Goal: Task Accomplishment & Management: Complete application form

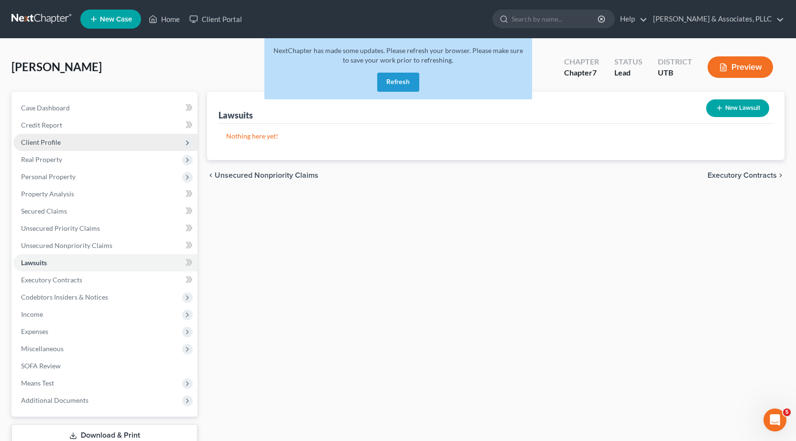
scroll to position [219, 0]
click at [390, 83] on button "Refresh" at bounding box center [398, 82] width 42 height 19
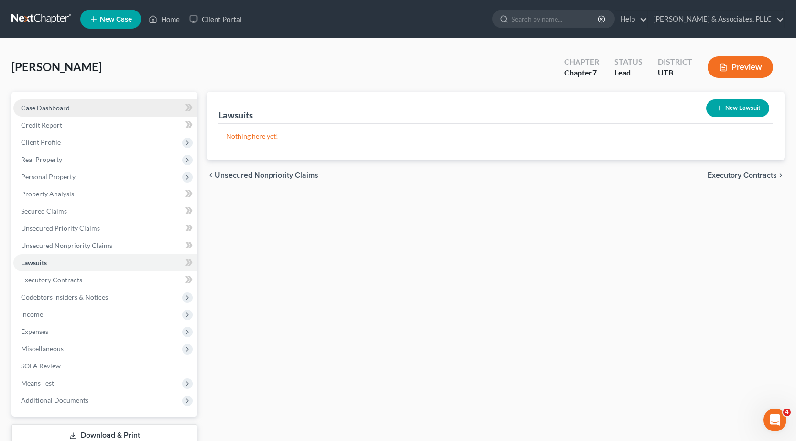
click at [45, 104] on span "Case Dashboard" at bounding box center [45, 108] width 49 height 8
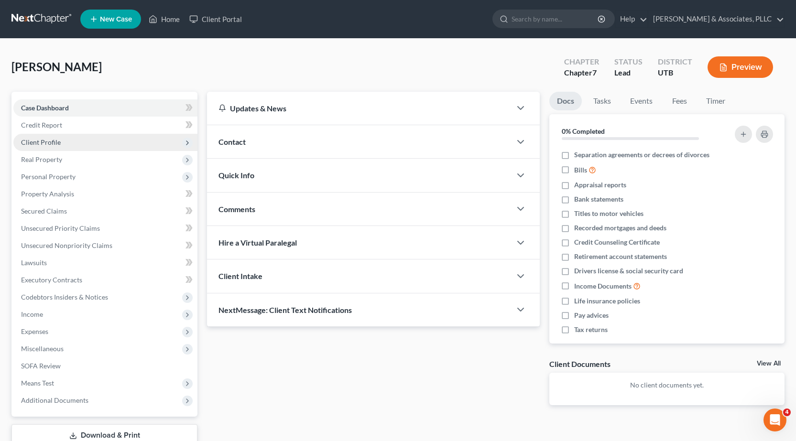
click at [44, 139] on span "Client Profile" at bounding box center [41, 142] width 40 height 8
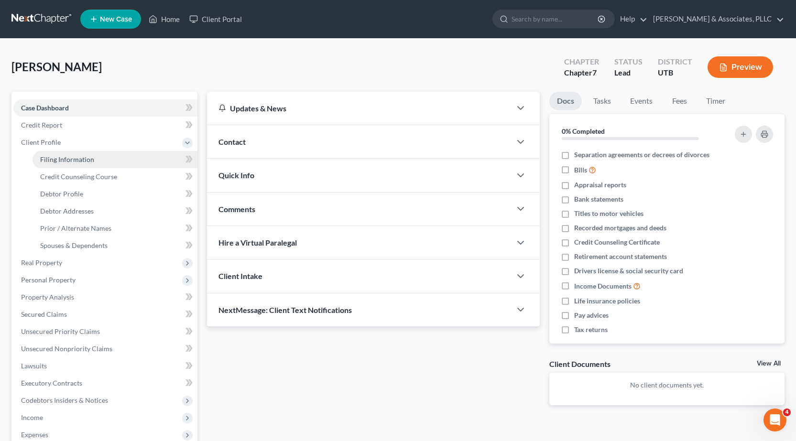
click at [54, 158] on span "Filing Information" at bounding box center [67, 159] width 54 height 8
select select "1"
select select "0"
select select "81"
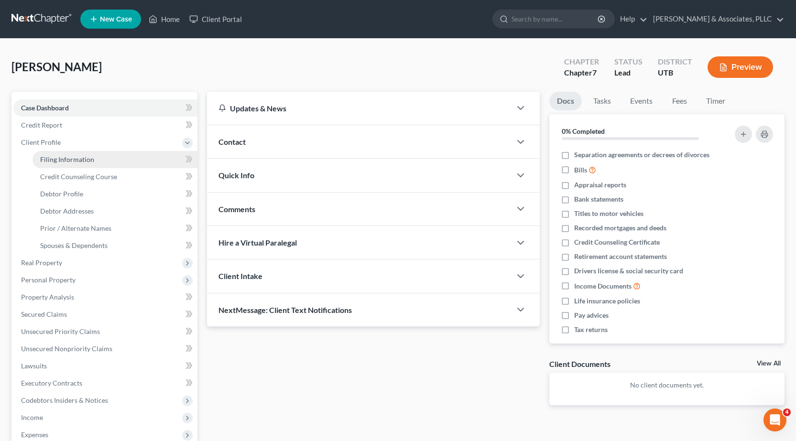
select select "0"
select select "46"
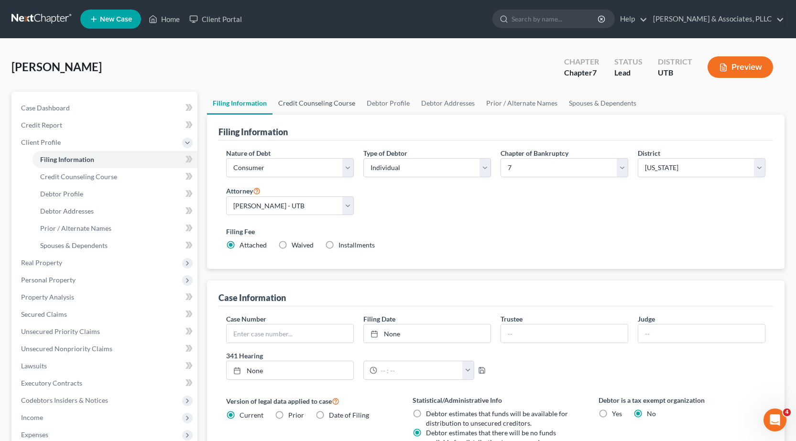
click at [331, 107] on link "Credit Counseling Course" at bounding box center [317, 103] width 88 height 23
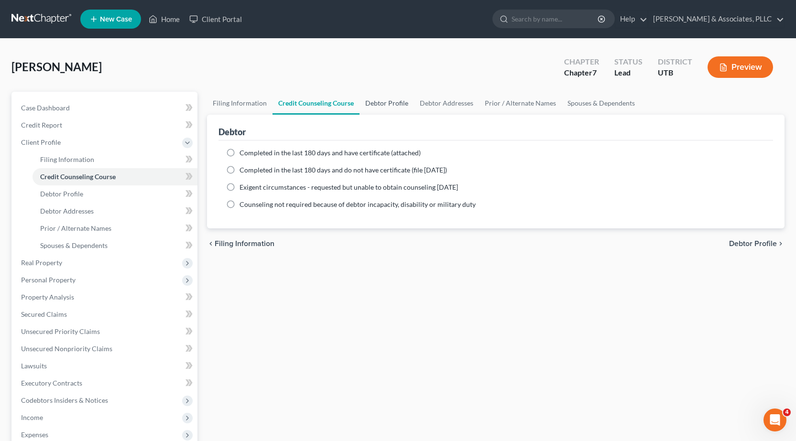
click at [380, 103] on link "Debtor Profile" at bounding box center [387, 103] width 55 height 23
select select "3"
select select "0"
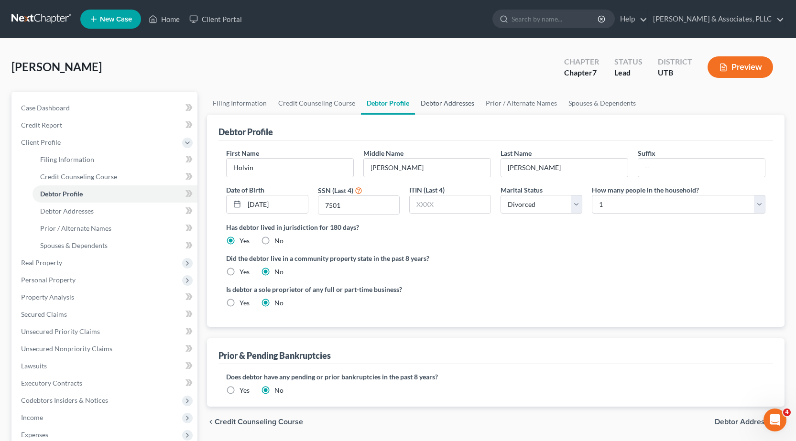
click at [441, 102] on link "Debtor Addresses" at bounding box center [447, 103] width 65 height 23
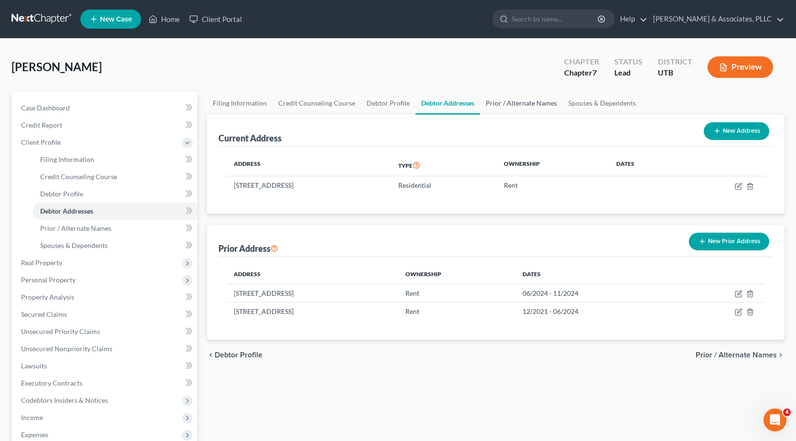
click at [529, 104] on link "Prior / Alternate Names" at bounding box center [521, 103] width 83 height 23
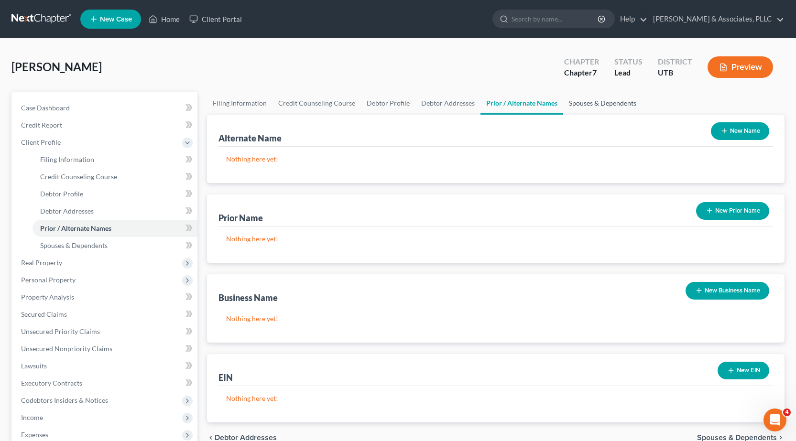
click at [580, 104] on link "Spouses & Dependents" at bounding box center [602, 103] width 79 height 23
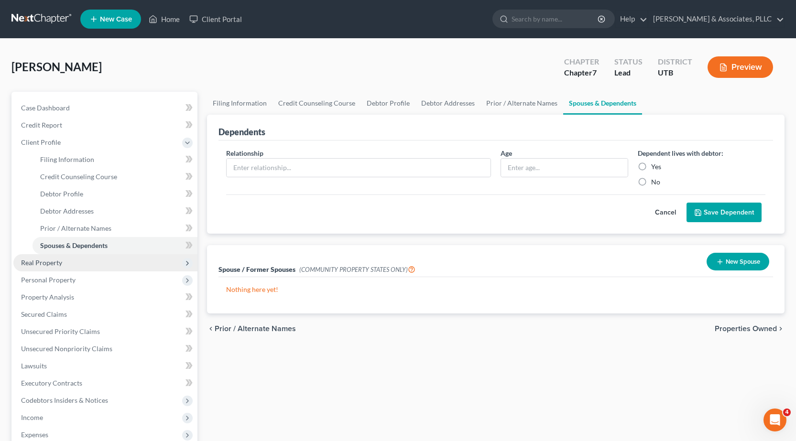
click at [49, 260] on span "Real Property" at bounding box center [41, 263] width 41 height 8
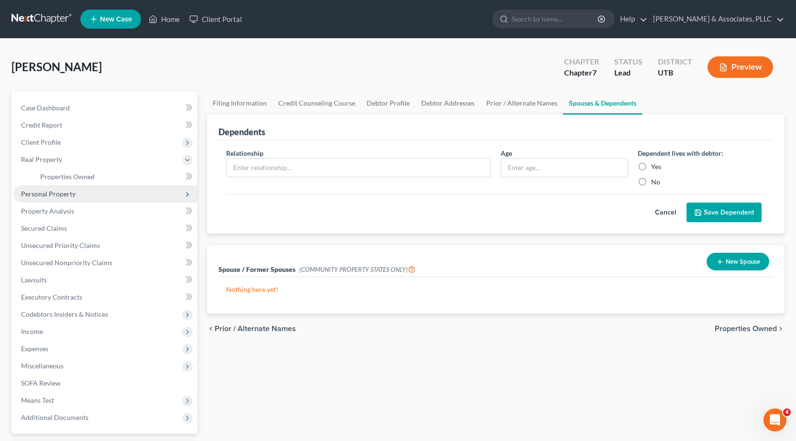
click at [53, 197] on span "Personal Property" at bounding box center [48, 194] width 55 height 8
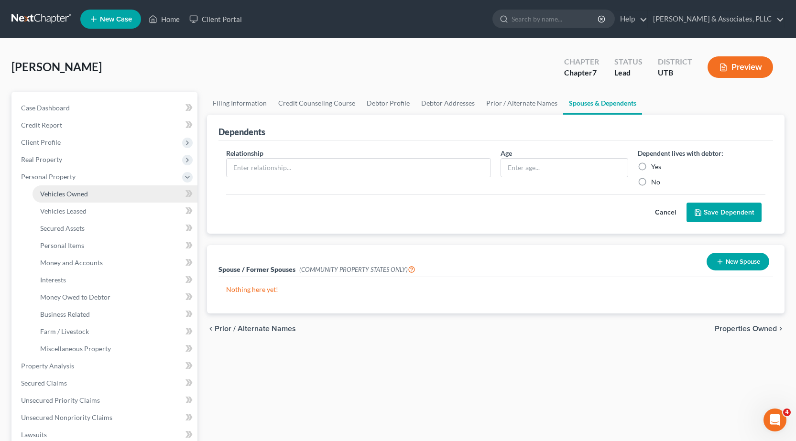
click at [73, 197] on span "Vehicles Owned" at bounding box center [64, 194] width 48 height 8
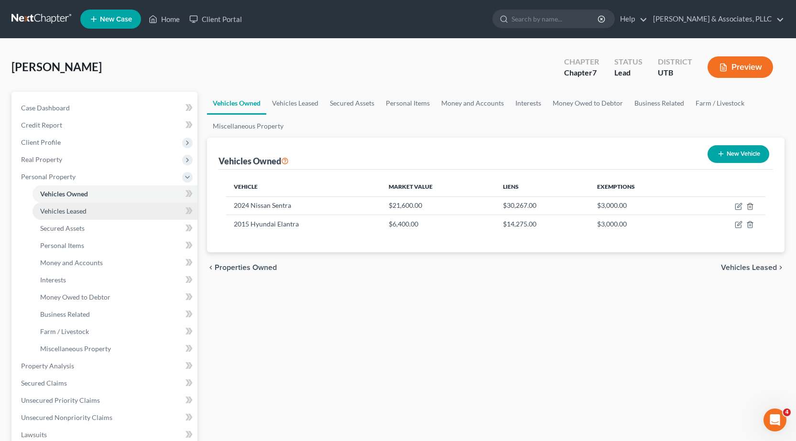
click at [74, 209] on span "Vehicles Leased" at bounding box center [63, 211] width 46 height 8
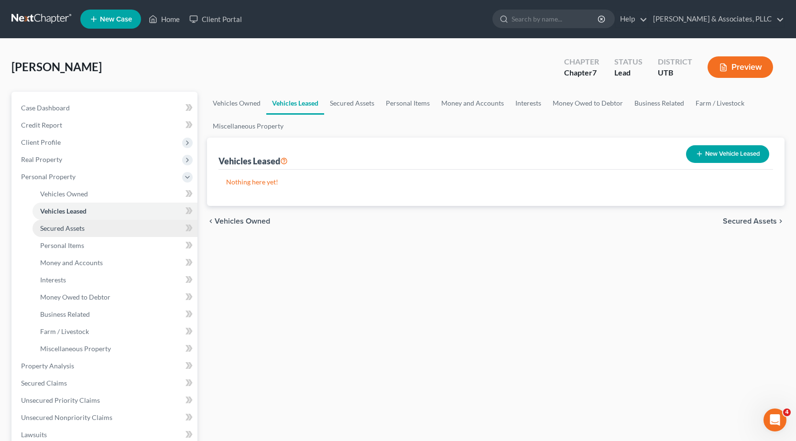
click at [78, 229] on span "Secured Assets" at bounding box center [62, 228] width 44 height 8
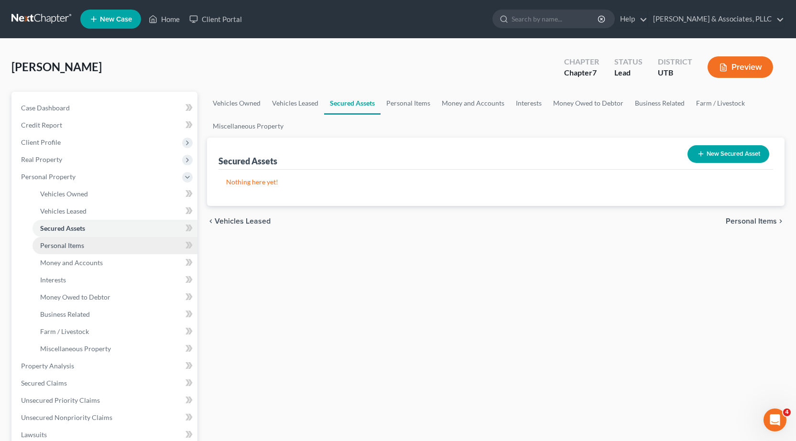
click at [77, 244] on span "Personal Items" at bounding box center [62, 245] width 44 height 8
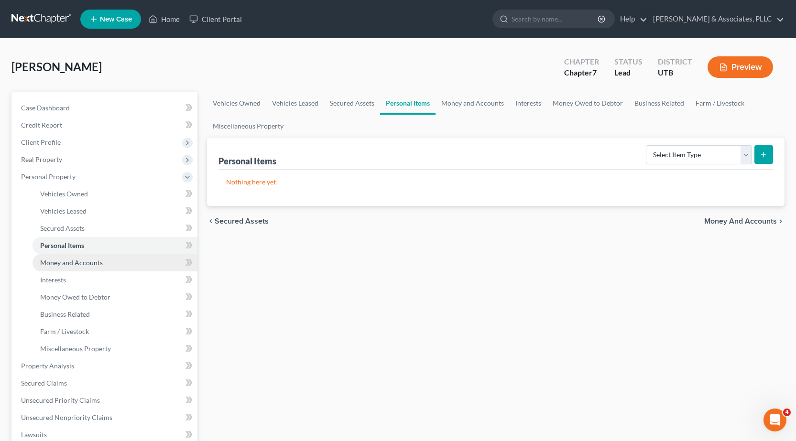
click at [82, 265] on span "Money and Accounts" at bounding box center [71, 263] width 63 height 8
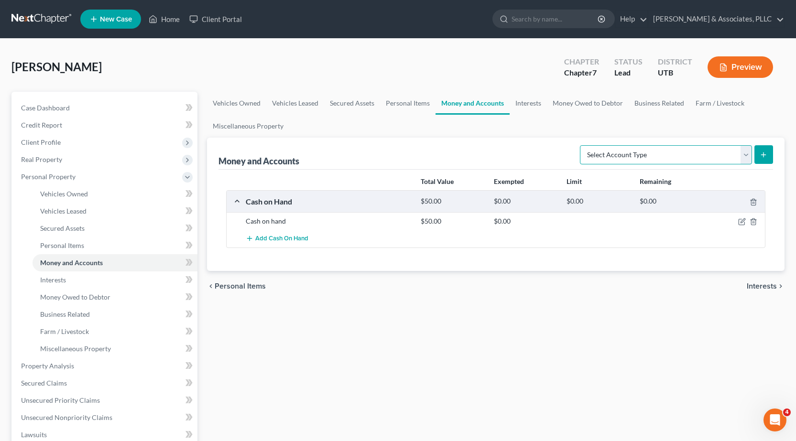
click at [746, 158] on select "Select Account Type Brokerage Cash on Hand Certificates of Deposit Checking Acc…" at bounding box center [666, 154] width 172 height 19
select select "checking"
click at [582, 145] on select "Select Account Type Brokerage Cash on Hand Certificates of Deposit Checking Acc…" at bounding box center [666, 154] width 172 height 19
click at [762, 153] on icon "submit" at bounding box center [764, 155] width 8 height 8
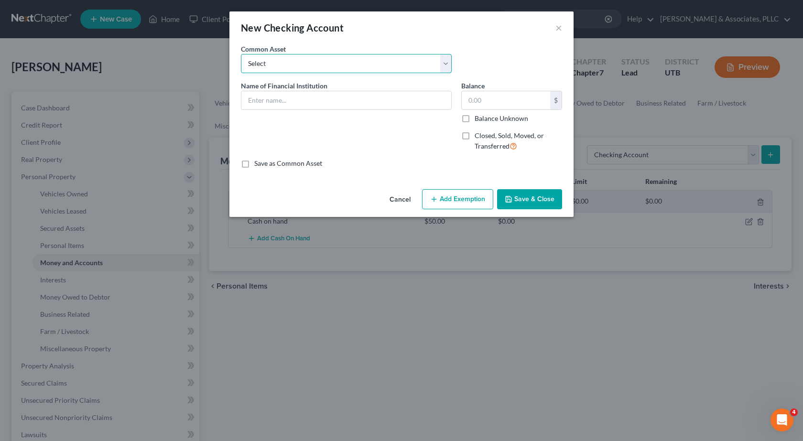
click at [283, 63] on select "Select America First C.U. Mountain America F.C.U. America First C.U. Wells Farg…" at bounding box center [346, 63] width 211 height 19
click at [292, 65] on select "Select America First C.U. Mountain America F.C.U. America First C.U. Wells Farg…" at bounding box center [346, 63] width 211 height 19
click at [277, 100] on input "text" at bounding box center [346, 100] width 210 height 18
type input "Granite"
click at [443, 61] on select "Select America First C.U. Mountain America F.C.U. America First C.U. Wells Farg…" at bounding box center [346, 63] width 211 height 19
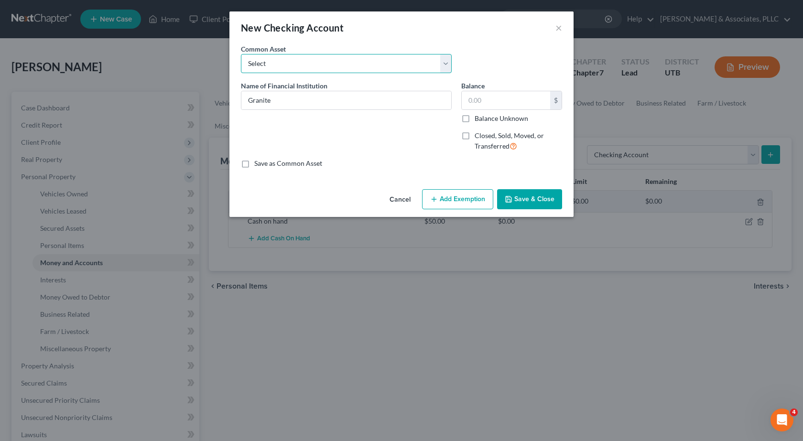
click at [443, 61] on select "Select America First C.U. Mountain America F.C.U. America First C.U. Wells Farg…" at bounding box center [346, 63] width 211 height 19
click at [470, 102] on input "text" at bounding box center [506, 100] width 88 height 18
type input "190"
click at [447, 65] on select "Select America First C.U. Mountain America F.C.U. America First C.U. Wells Farg…" at bounding box center [346, 63] width 211 height 19
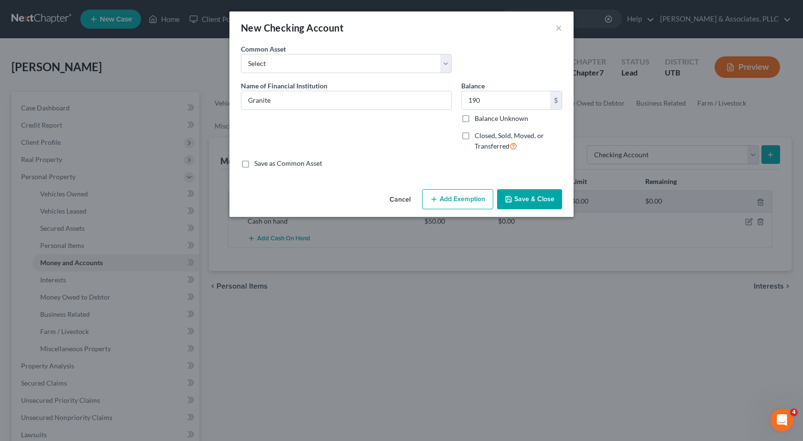
click at [550, 198] on button "Save & Close" at bounding box center [529, 199] width 65 height 20
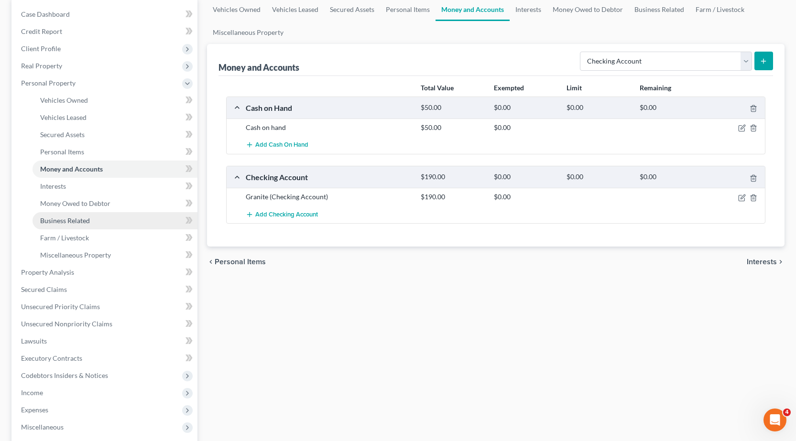
scroll to position [96, 0]
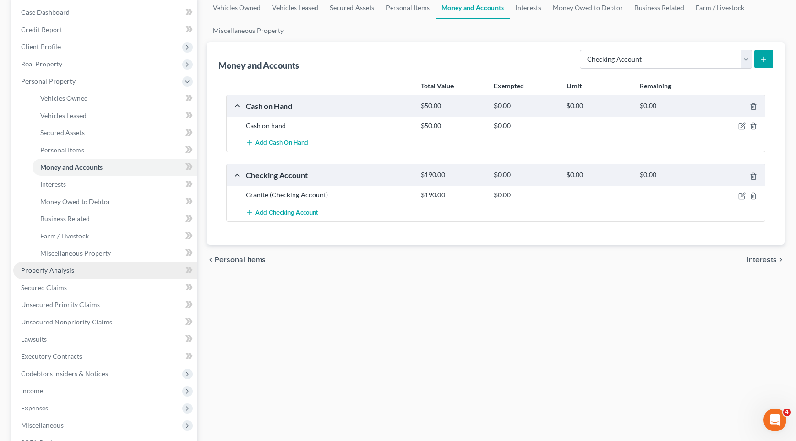
click at [49, 270] on span "Property Analysis" at bounding box center [47, 270] width 53 height 8
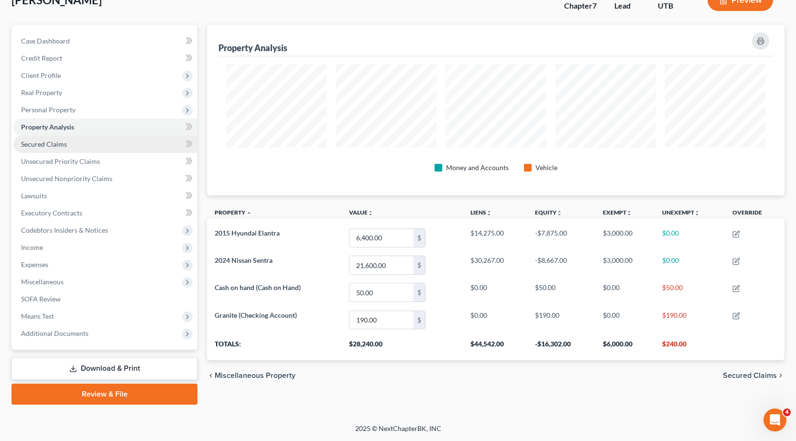
click at [40, 146] on span "Secured Claims" at bounding box center [44, 144] width 46 height 8
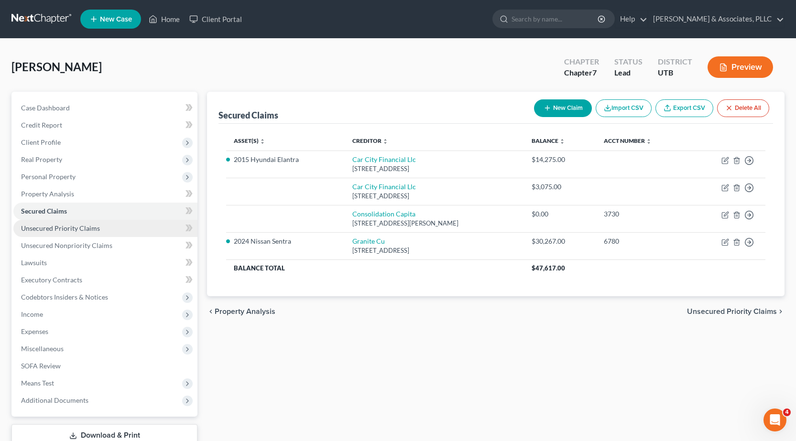
click at [39, 230] on span "Unsecured Priority Claims" at bounding box center [60, 228] width 79 height 8
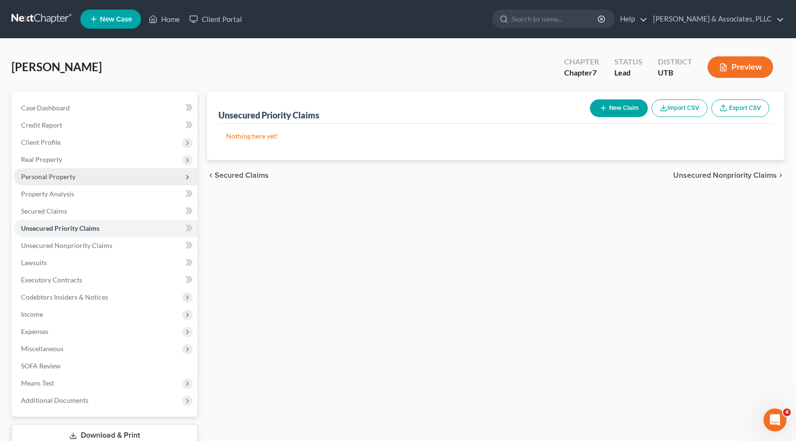
click at [51, 176] on span "Personal Property" at bounding box center [48, 177] width 55 height 8
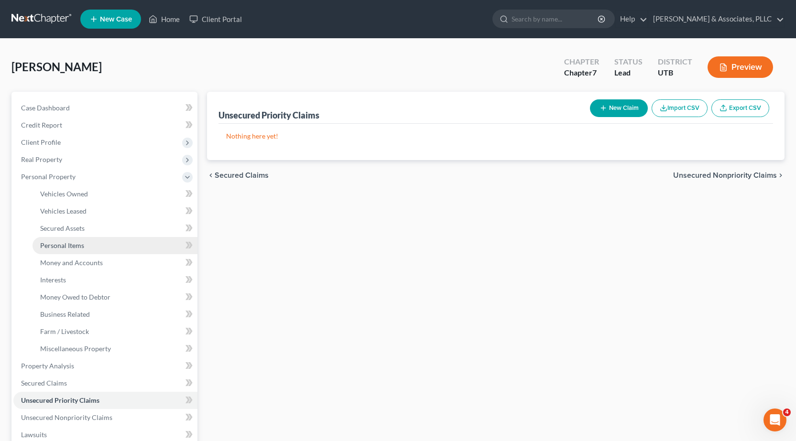
click at [74, 246] on span "Personal Items" at bounding box center [62, 245] width 44 height 8
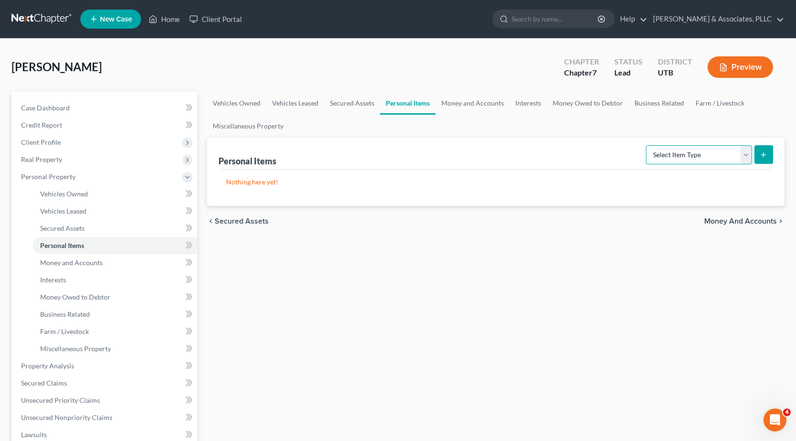
click at [746, 153] on select "Select Item Type Clothing Collectibles Of Value Electronics Firearms Household …" at bounding box center [699, 154] width 106 height 19
select select "clothing"
click at [647, 145] on select "Select Item Type Clothing Collectibles Of Value Electronics Firearms Household …" at bounding box center [699, 154] width 106 height 19
click at [761, 155] on icon "submit" at bounding box center [764, 155] width 8 height 8
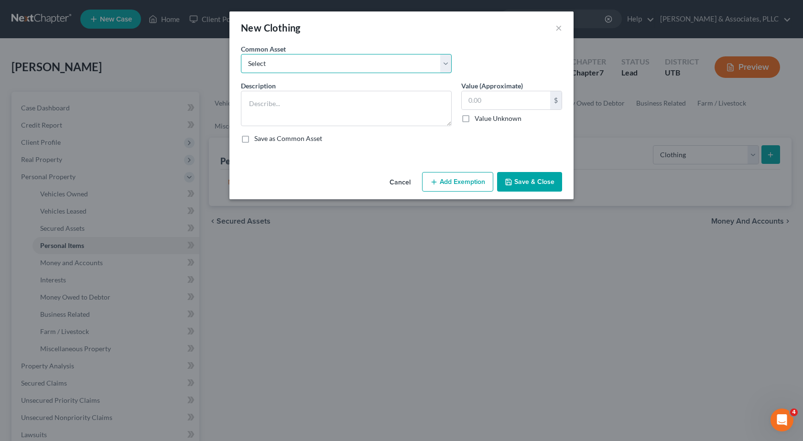
click at [286, 65] on select "Select Assorted Clothing Assorted Clothing and shoes Assorted Clothing and shoe…" at bounding box center [346, 63] width 211 height 19
select select "1"
click at [241, 54] on select "Select Assorted Clothing Assorted Clothing and shoes Assorted Clothing and shoe…" at bounding box center [346, 63] width 211 height 19
type textarea "Assorted Clothing and shoes"
click at [468, 182] on button "Add Exemption" at bounding box center [457, 182] width 71 height 20
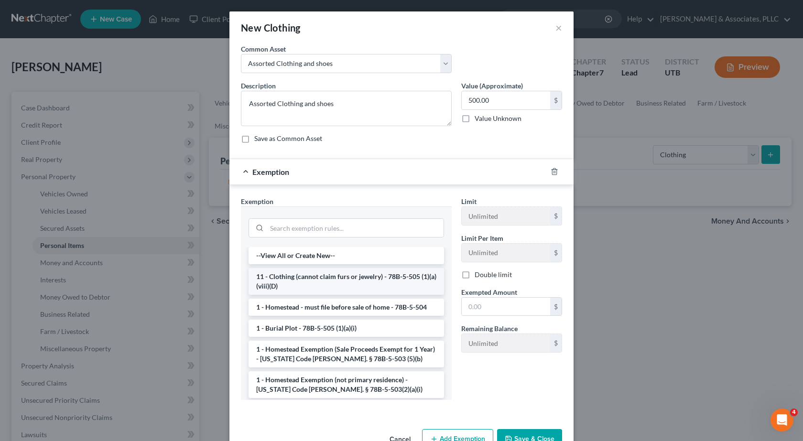
click at [293, 285] on li "11 - Clothing (cannot claim furs or jewelry) - 78B-5-505 (1)(a)(viii)(D)" at bounding box center [347, 281] width 196 height 27
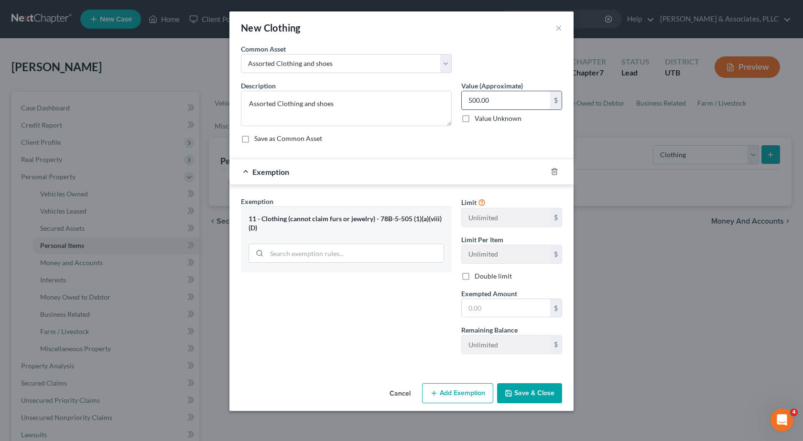
click at [473, 99] on input "500.00" at bounding box center [506, 100] width 88 height 18
type input "100.00"
click at [470, 311] on input "text" at bounding box center [506, 308] width 88 height 18
type input "1"
type input "500"
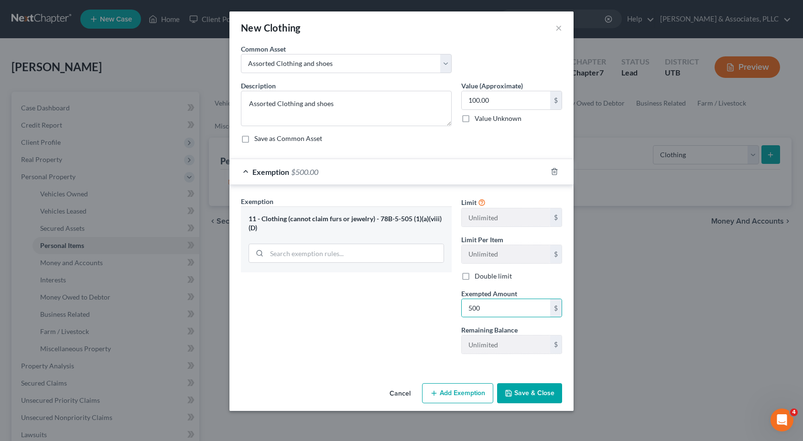
click at [529, 394] on button "Save & Close" at bounding box center [529, 393] width 65 height 20
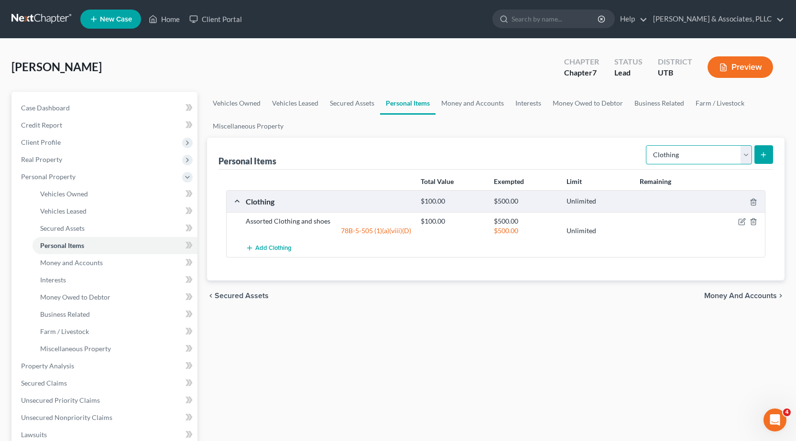
click at [745, 156] on select "Select Item Type Clothing Collectibles Of Value Electronics Firearms Household …" at bounding box center [699, 154] width 106 height 19
select select "electronics"
click at [647, 145] on select "Select Item Type Clothing Collectibles Of Value Electronics Firearms Household …" at bounding box center [699, 154] width 106 height 19
click at [765, 152] on icon "submit" at bounding box center [764, 155] width 8 height 8
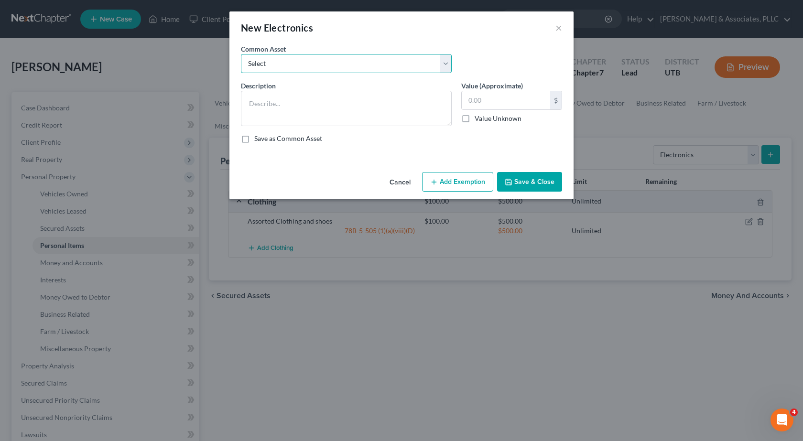
click at [445, 59] on select "Select TV Set, DVD Player. Laptop Computer, TV Set. Phone, Apple Watch TV Set. …" at bounding box center [346, 63] width 211 height 19
select select "2"
click at [241, 54] on select "Select TV Set, DVD Player. Laptop Computer, TV Set. Phone, Apple Watch TV Set. …" at bounding box center [346, 63] width 211 height 19
type textarea "Phone, Apple Watch"
type input "900"
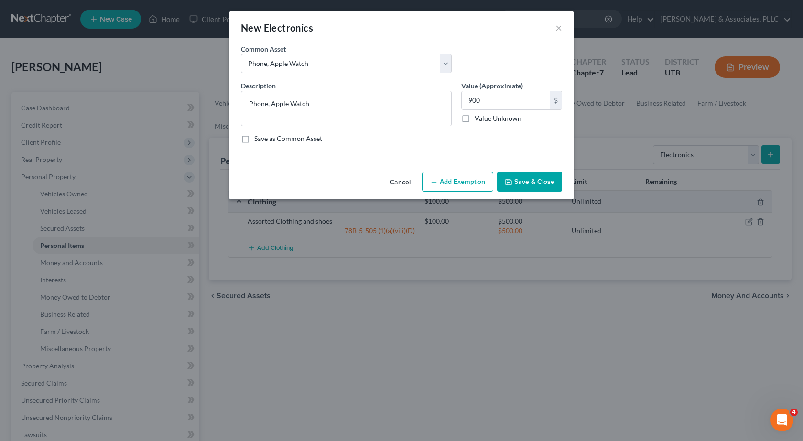
click at [467, 175] on button "Add Exemption" at bounding box center [457, 182] width 71 height 20
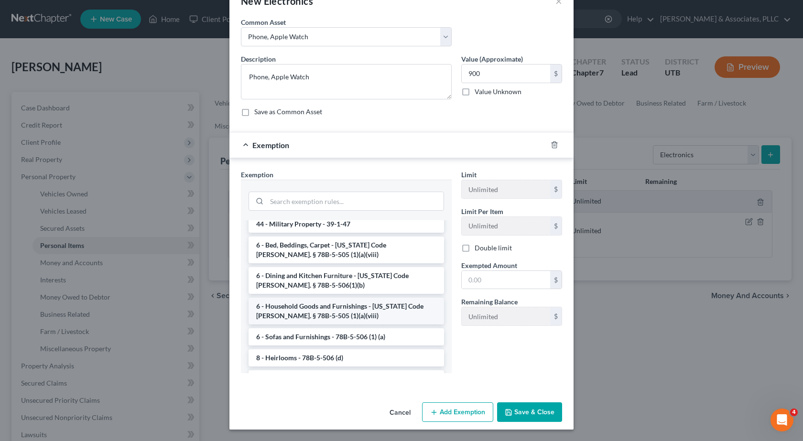
scroll to position [897, 0]
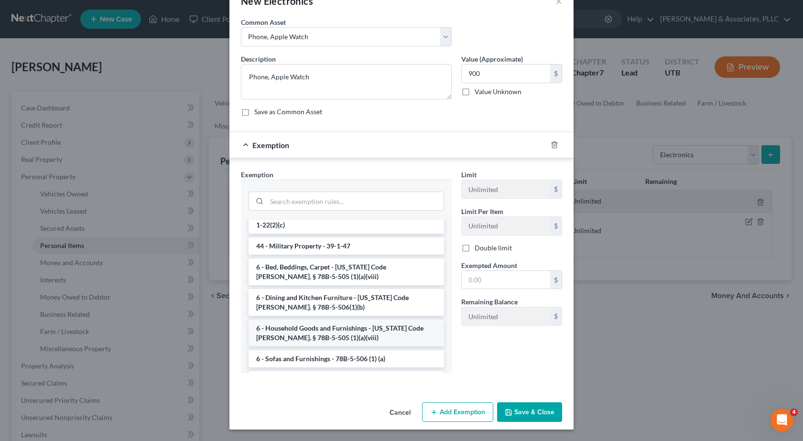
click at [350, 320] on li "6 - Household Goods and Furnishings - Utah Code Ann. § 78B-5-505 (1)(a)(viii)" at bounding box center [347, 333] width 196 height 27
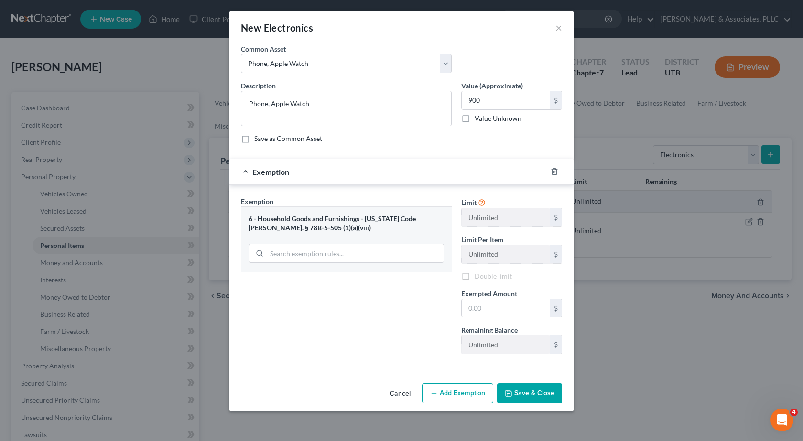
scroll to position [0, 0]
drag, startPoint x: 485, startPoint y: 307, endPoint x: 448, endPoint y: 308, distance: 37.3
click at [448, 307] on div "Exemption Set must be selected for CA. Exemption * 6 - Household Goods and Furn…" at bounding box center [401, 280] width 331 height 166
type input "900"
click at [541, 392] on button "Save & Close" at bounding box center [529, 393] width 65 height 20
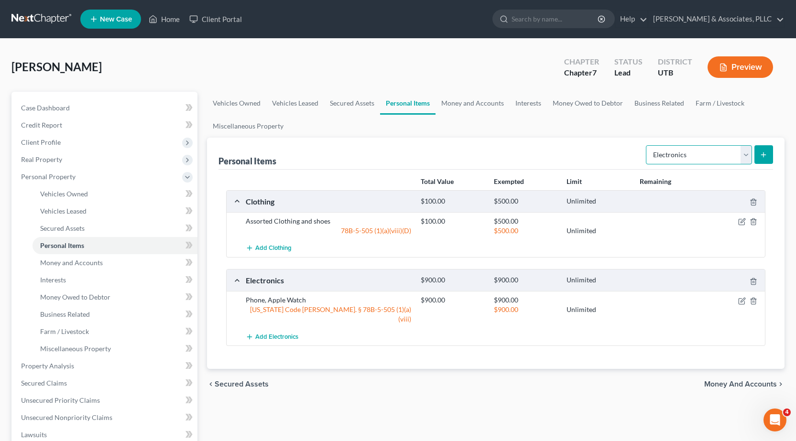
click at [745, 150] on select "Select Item Type Clothing Collectibles Of Value Electronics Firearms Household …" at bounding box center [699, 154] width 106 height 19
select select "household_goods"
click at [647, 145] on select "Select Item Type Clothing Collectibles Of Value Electronics Firearms Household …" at bounding box center [699, 154] width 106 height 19
click at [769, 154] on button "submit" at bounding box center [763, 154] width 19 height 19
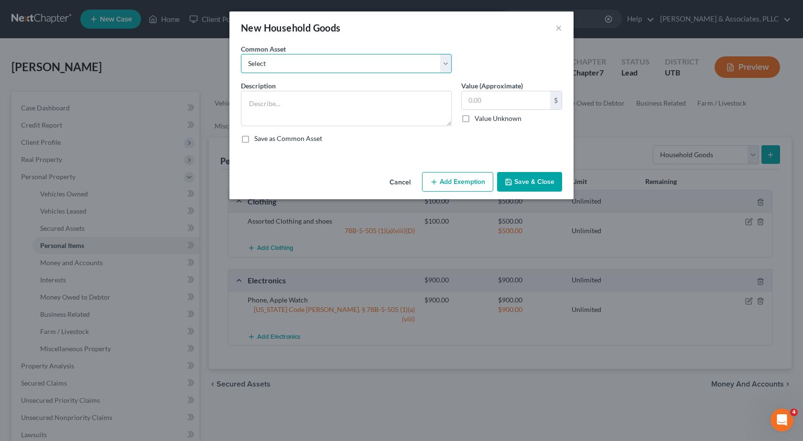
click at [323, 60] on select "Select Bedroom Set, Bedding & Blankets. Sofa, Coffee table, Chair Kitchen Table…" at bounding box center [346, 63] width 211 height 19
select select "0"
click at [241, 54] on select "Select Bedroom Set, Bedding & Blankets. Sofa, Coffee table, Chair Kitchen Table…" at bounding box center [346, 63] width 211 height 19
type textarea "Bedroom Set, Bedding & Blankets."
click at [446, 178] on button "Add Exemption" at bounding box center [457, 182] width 71 height 20
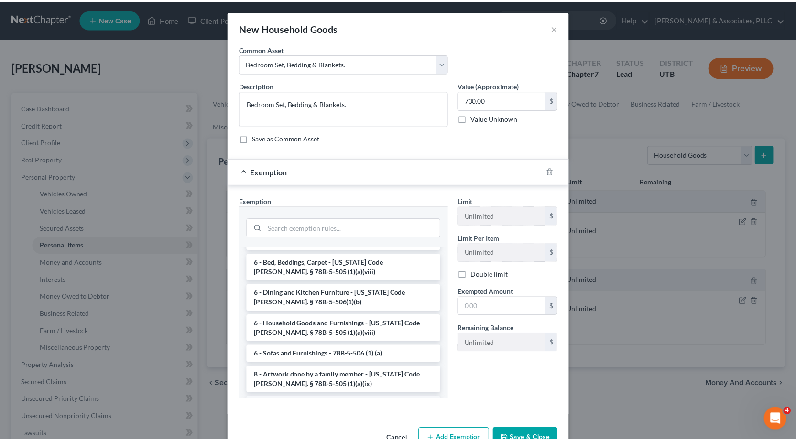
scroll to position [96, 0]
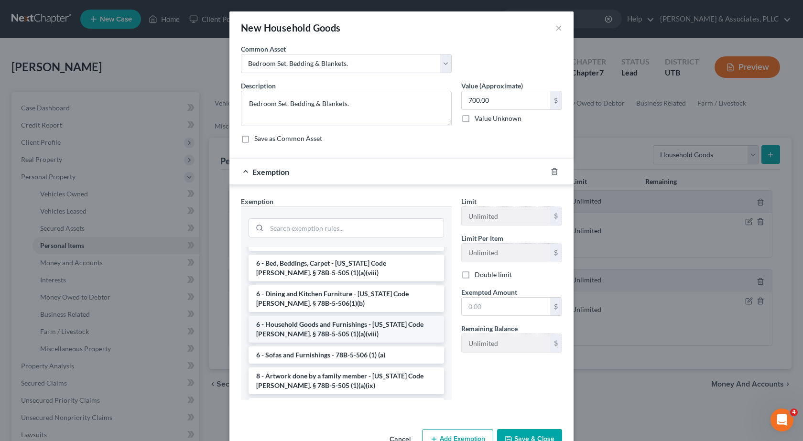
click at [301, 321] on li "6 - Household Goods and Furnishings - Utah Code Ann. § 78B-5-505 (1)(a)(viii)" at bounding box center [347, 329] width 196 height 27
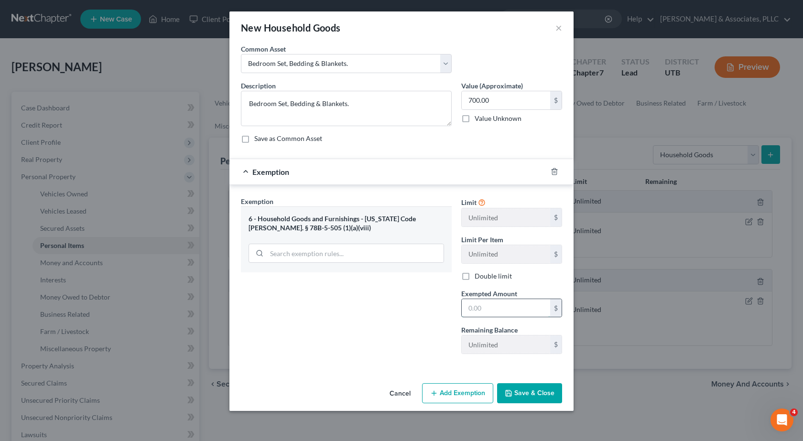
click at [494, 311] on input "text" at bounding box center [506, 308] width 88 height 18
click at [517, 99] on input "700.00" at bounding box center [506, 100] width 88 height 18
type input "200"
click at [498, 304] on input "text" at bounding box center [506, 308] width 88 height 18
type input "200"
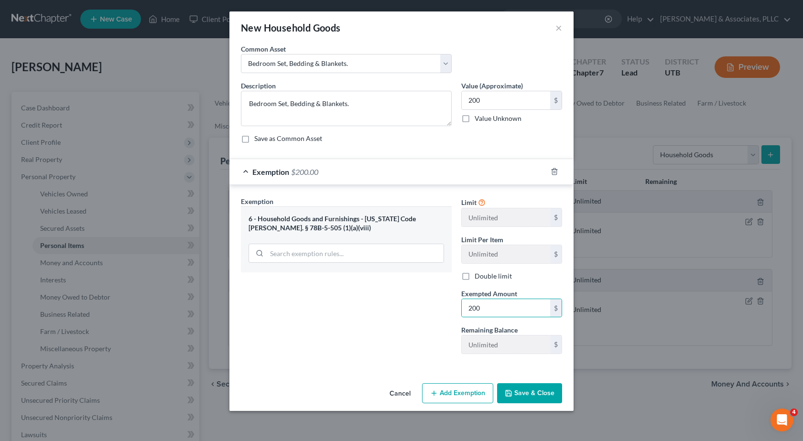
click at [533, 395] on button "Save & Close" at bounding box center [529, 393] width 65 height 20
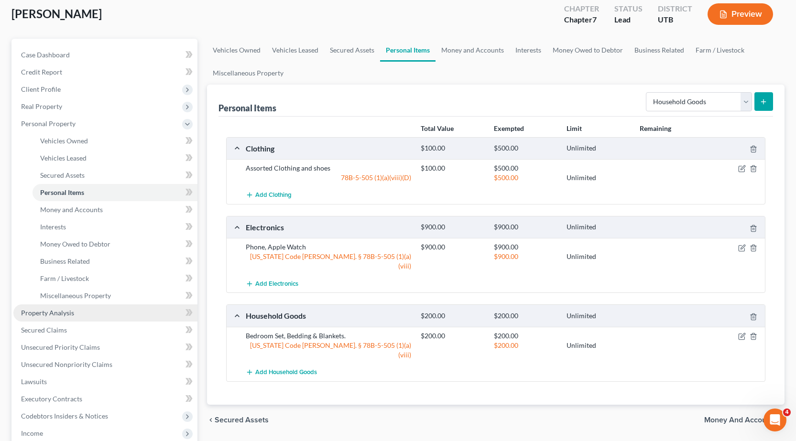
scroll to position [0, 0]
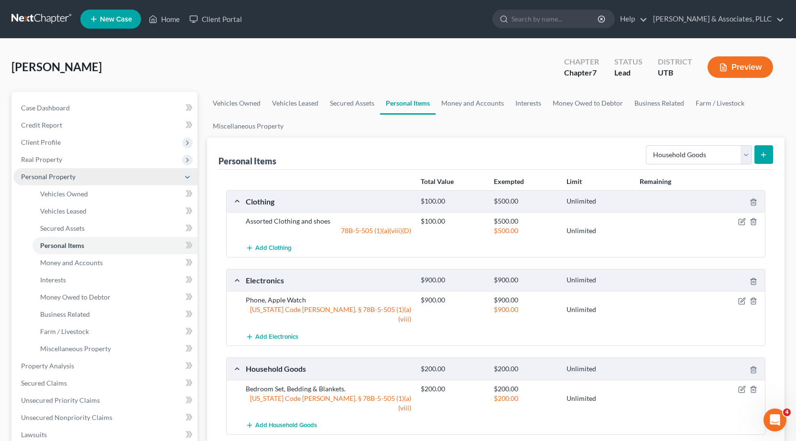
click at [42, 177] on span "Personal Property" at bounding box center [48, 177] width 55 height 8
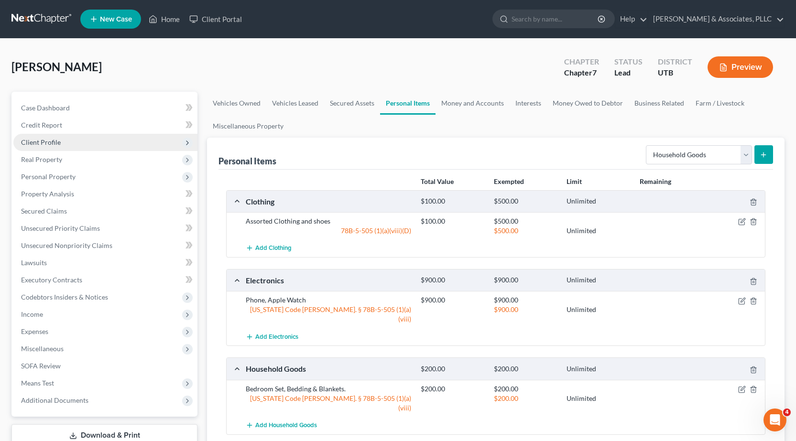
click at [40, 144] on span "Client Profile" at bounding box center [41, 142] width 40 height 8
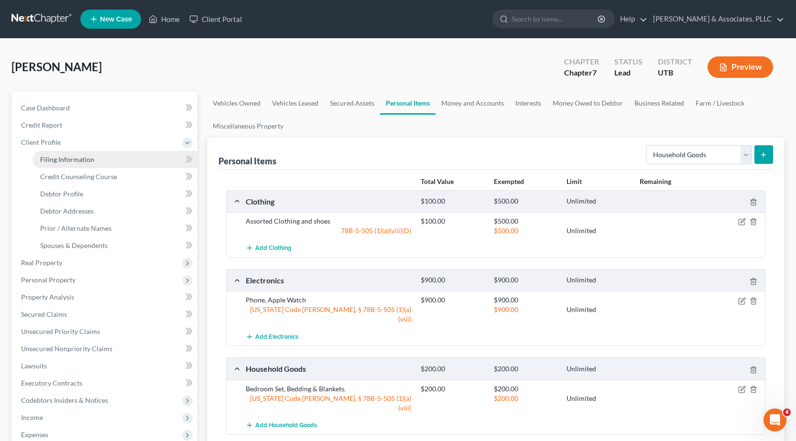
click at [84, 164] on link "Filing Information" at bounding box center [115, 159] width 165 height 17
select select "1"
select select "0"
select select "81"
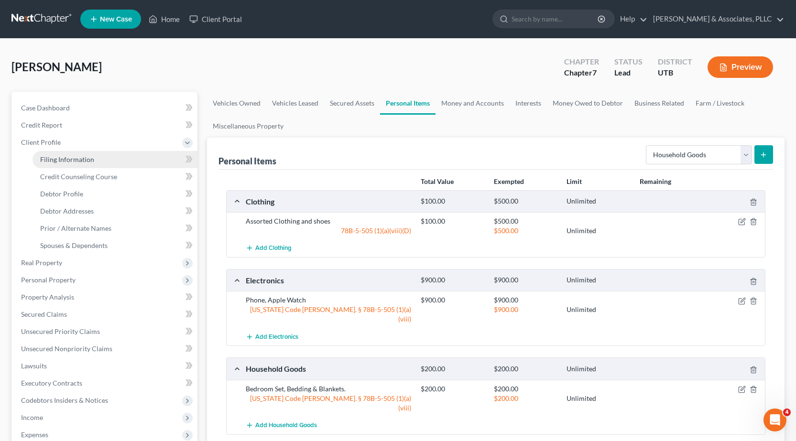
select select "0"
select select "46"
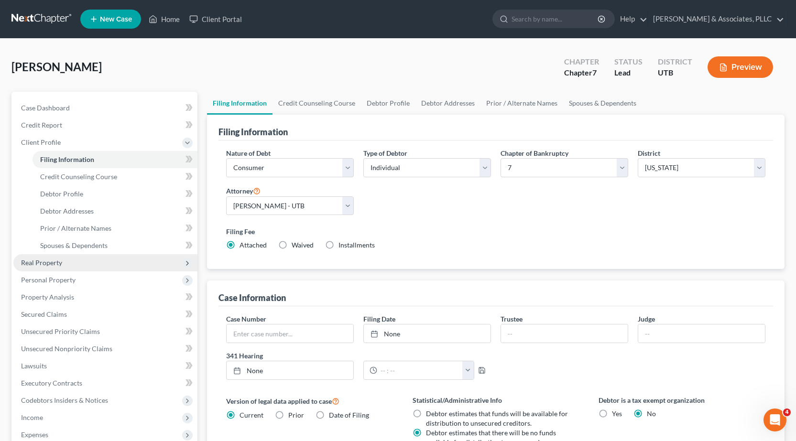
click at [47, 263] on span "Real Property" at bounding box center [41, 263] width 41 height 8
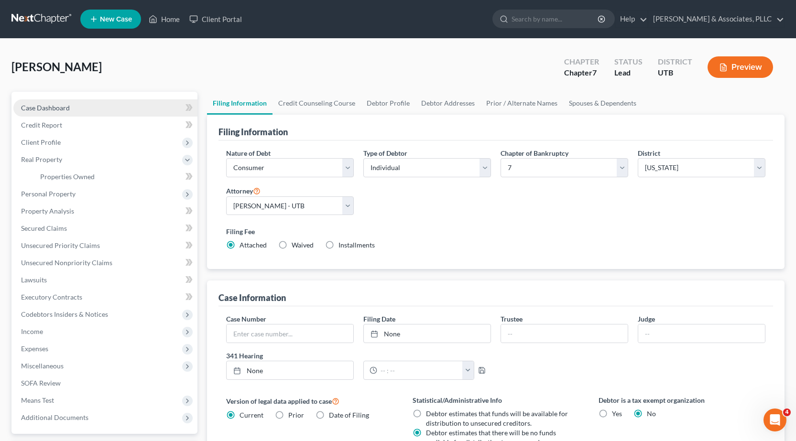
click at [48, 105] on span "Case Dashboard" at bounding box center [45, 108] width 49 height 8
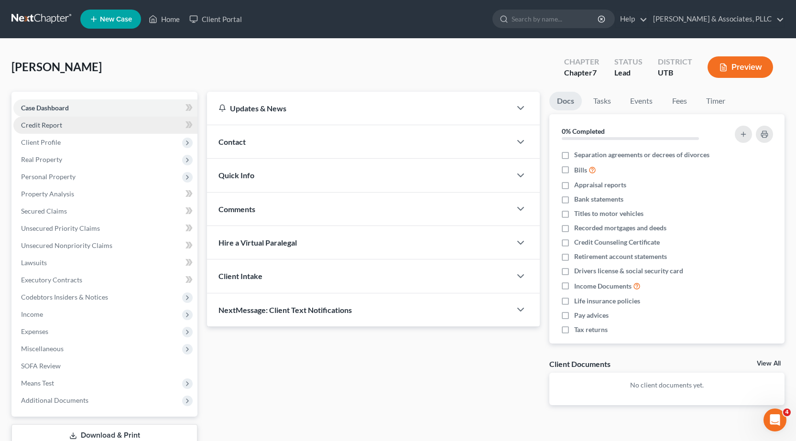
click at [46, 125] on span "Credit Report" at bounding box center [41, 125] width 41 height 8
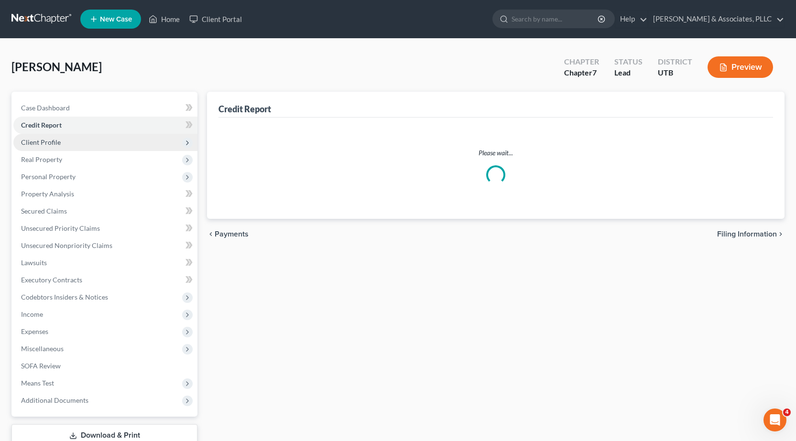
click at [51, 144] on span "Client Profile" at bounding box center [41, 142] width 40 height 8
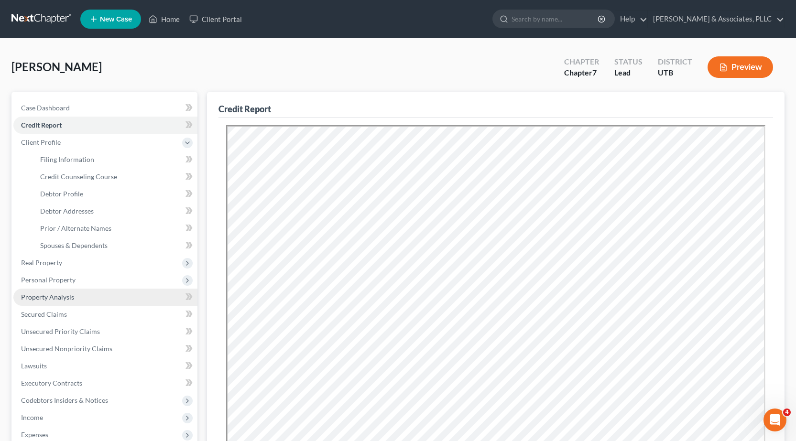
scroll to position [48, 0]
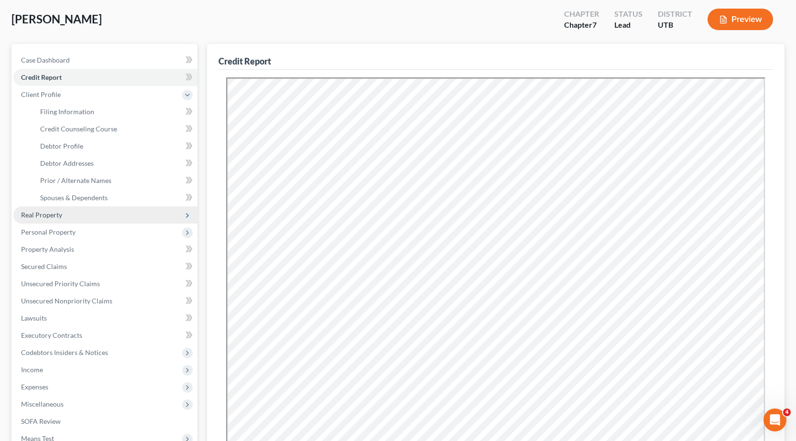
click at [49, 215] on span "Real Property" at bounding box center [41, 215] width 41 height 8
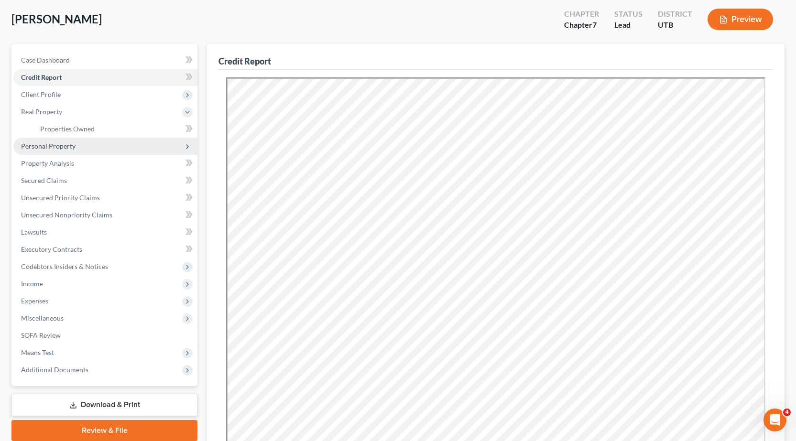
click at [56, 147] on span "Personal Property" at bounding box center [48, 146] width 55 height 8
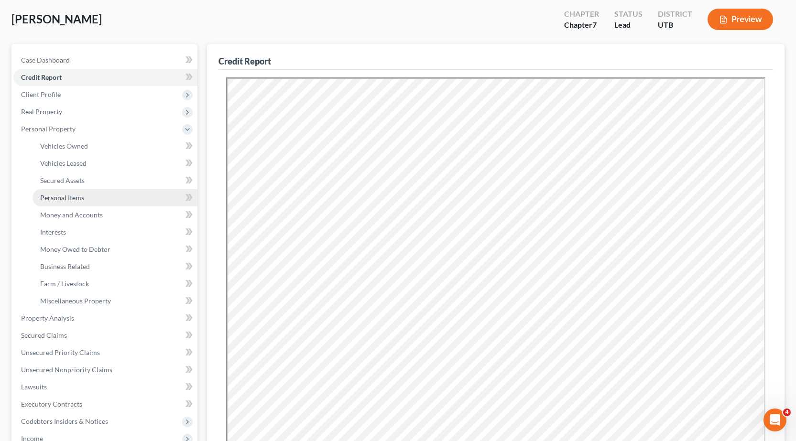
click at [77, 197] on span "Personal Items" at bounding box center [62, 198] width 44 height 8
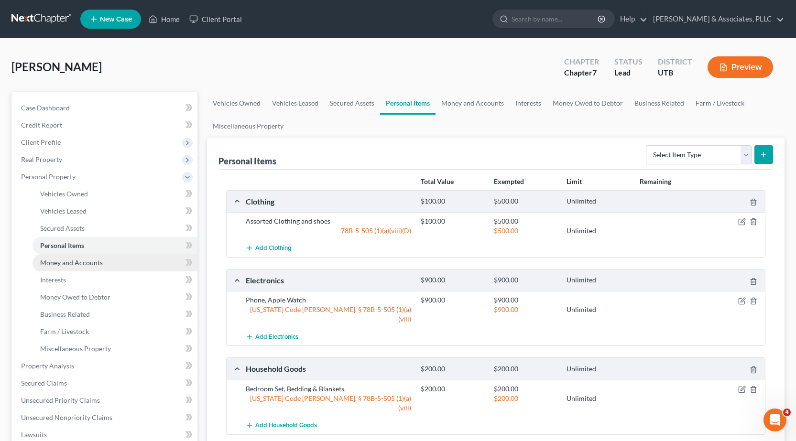
click at [73, 263] on span "Money and Accounts" at bounding box center [71, 263] width 63 height 8
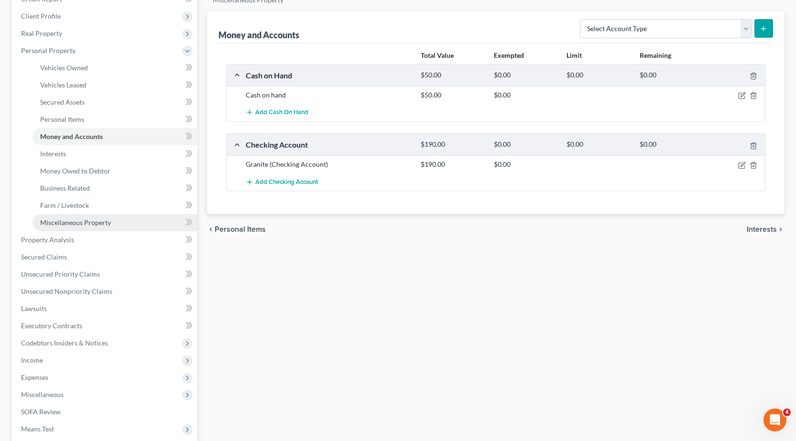
scroll to position [143, 0]
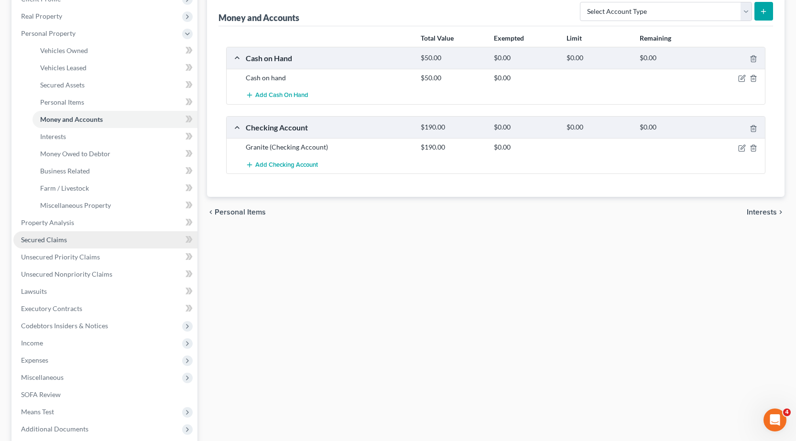
click at [49, 242] on span "Secured Claims" at bounding box center [44, 240] width 46 height 8
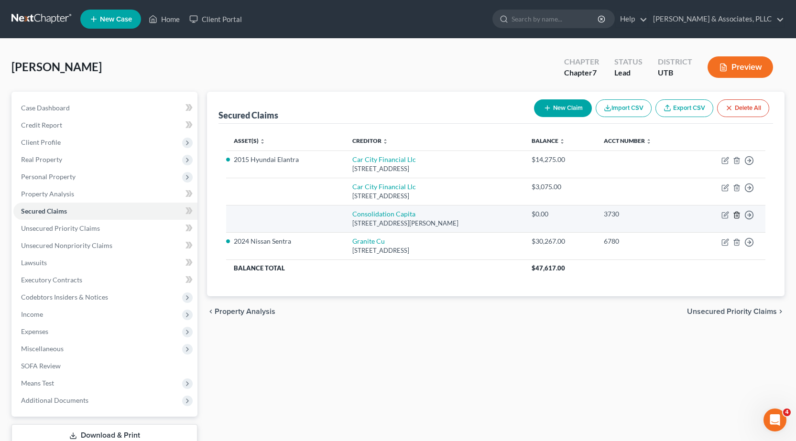
click at [739, 213] on icon "button" at bounding box center [736, 215] width 4 height 6
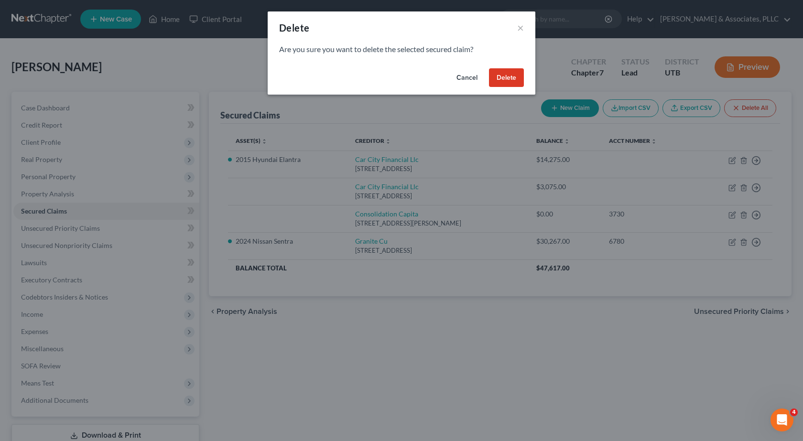
click at [501, 75] on button "Delete" at bounding box center [506, 77] width 35 height 19
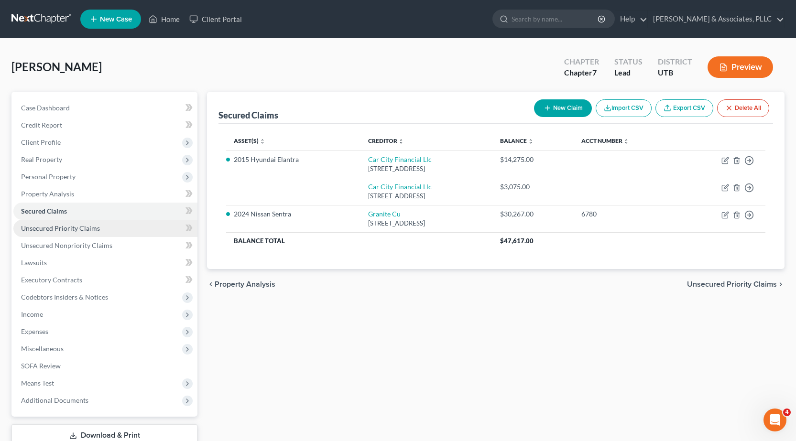
click at [33, 232] on link "Unsecured Priority Claims" at bounding box center [105, 228] width 184 height 17
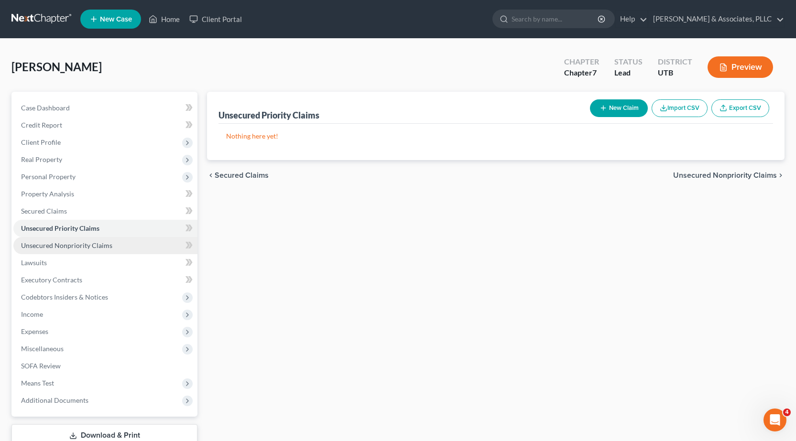
click at [44, 242] on span "Unsecured Nonpriority Claims" at bounding box center [66, 245] width 91 height 8
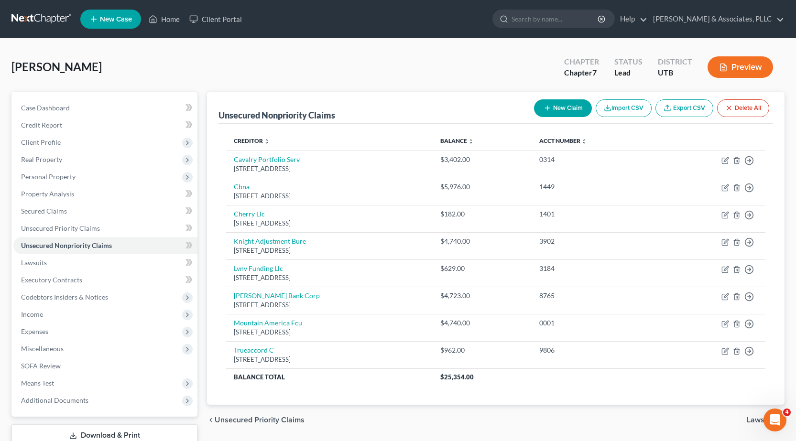
click at [570, 107] on button "New Claim" at bounding box center [563, 108] width 58 height 18
select select "0"
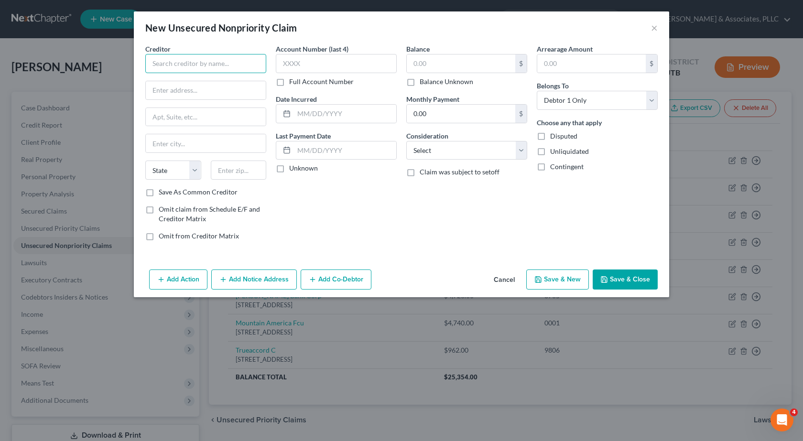
click at [219, 66] on input "text" at bounding box center [205, 63] width 121 height 19
click at [197, 94] on input "text" at bounding box center [206, 90] width 120 height 18
click at [207, 61] on input "Check City" at bounding box center [205, 63] width 121 height 19
type input "Check City Loans"
click at [416, 64] on input "text" at bounding box center [461, 64] width 109 height 18
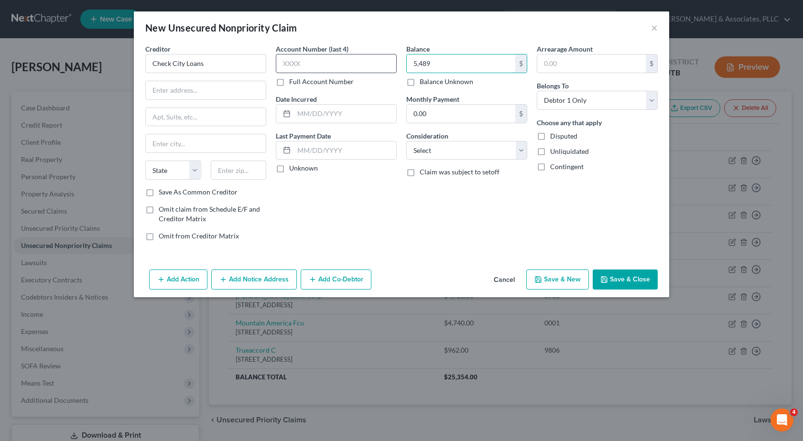
type input "5,489"
click at [297, 65] on input "text" at bounding box center [336, 63] width 121 height 19
click at [179, 81] on div at bounding box center [205, 90] width 121 height 19
drag, startPoint x: 173, startPoint y: 92, endPoint x: 173, endPoint y: 84, distance: 8.1
click at [173, 89] on input "text" at bounding box center [206, 90] width 120 height 18
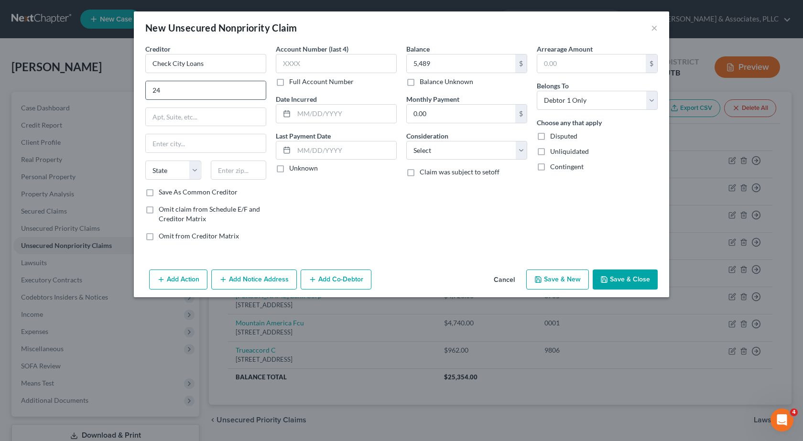
type input "2"
type input "98 E 4500 S"
click at [164, 146] on input "text" at bounding box center [206, 143] width 120 height 18
type input "Murray"
click at [195, 171] on select "State AL AK AR AZ CA CO CT DE DC FL GA GU HI ID IL IN IA KS KY LA ME MD MA MI M…" at bounding box center [173, 170] width 56 height 19
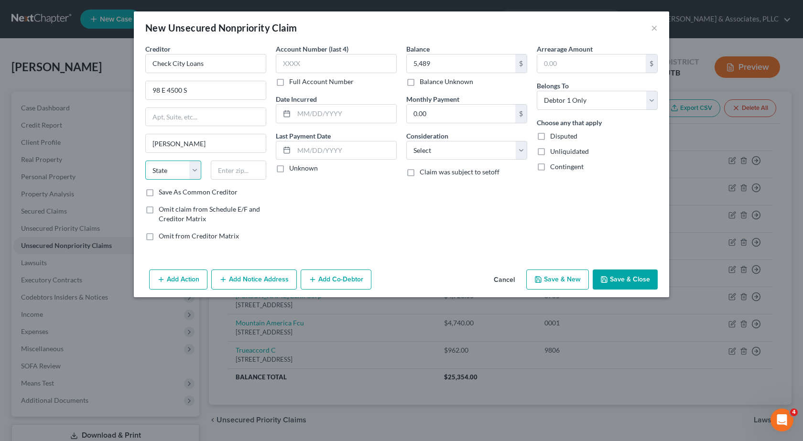
select select "46"
click at [145, 161] on select "State AL AK AR AZ CA CO CT DE DC FL GA GU HI ID IL IN IA KS KY LA ME MD MA MI M…" at bounding box center [173, 170] width 56 height 19
click at [231, 167] on input "text" at bounding box center [239, 170] width 56 height 19
type input "84107"
click at [298, 113] on input "text" at bounding box center [345, 114] width 102 height 18
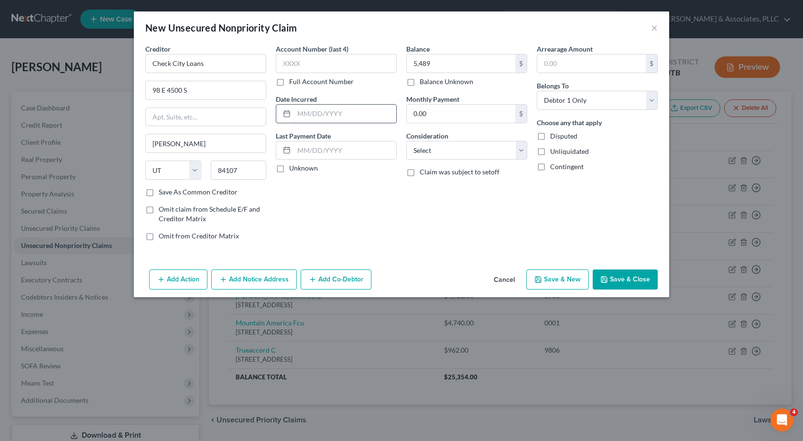
type input "Salt Lake City"
type input "10/2024"
drag, startPoint x: 302, startPoint y: 152, endPoint x: 379, endPoint y: 225, distance: 106.5
click at [302, 151] on input "text" at bounding box center [345, 151] width 102 height 18
type input "10/2024"
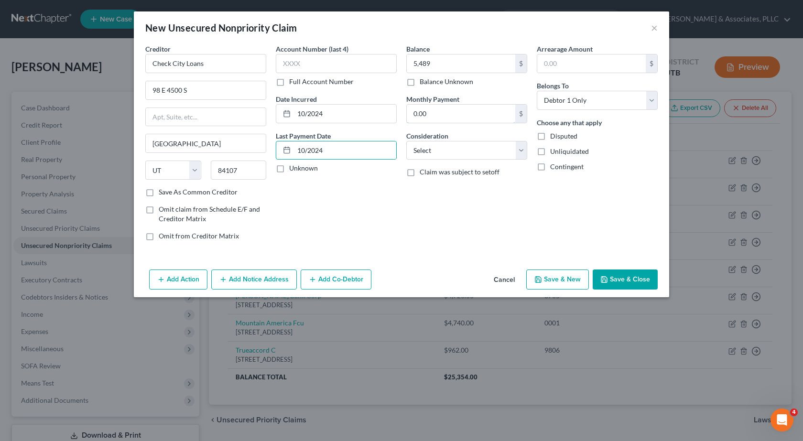
click at [413, 111] on input "0.00" at bounding box center [461, 114] width 109 height 18
click at [518, 148] on select "Select Cable / Satellite Services Collection Agency Credit Card Debt Debt Couns…" at bounding box center [466, 150] width 121 height 19
select select "14"
click at [406, 141] on select "Select Cable / Satellite Services Collection Agency Credit Card Debt Debt Couns…" at bounding box center [466, 150] width 121 height 19
click at [430, 186] on input "text" at bounding box center [467, 187] width 120 height 18
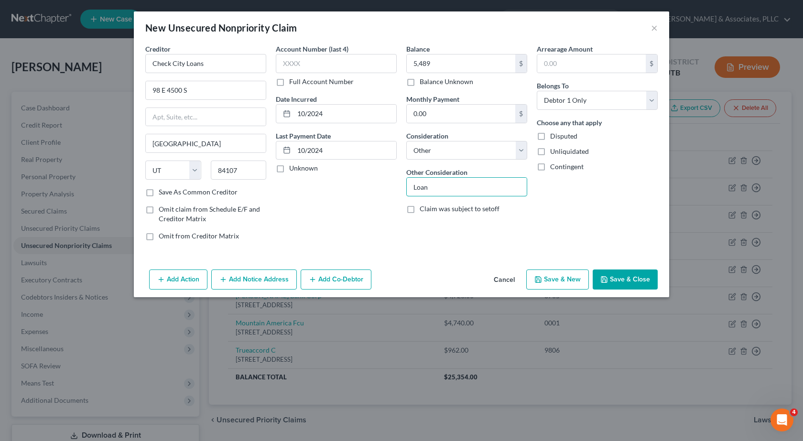
type input "Loan"
click at [637, 280] on button "Save & Close" at bounding box center [625, 280] width 65 height 20
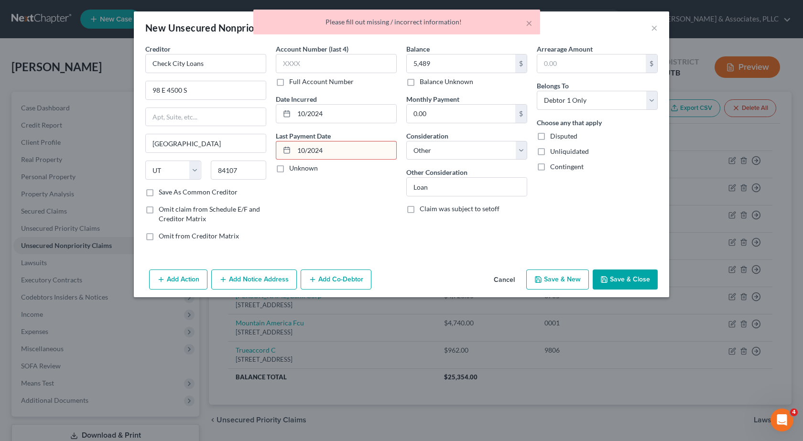
click at [333, 154] on input "10/2024" at bounding box center [345, 151] width 102 height 18
drag, startPoint x: 296, startPoint y: 149, endPoint x: 344, endPoint y: 153, distance: 47.5
click at [344, 153] on input "10/2024" at bounding box center [345, 151] width 102 height 18
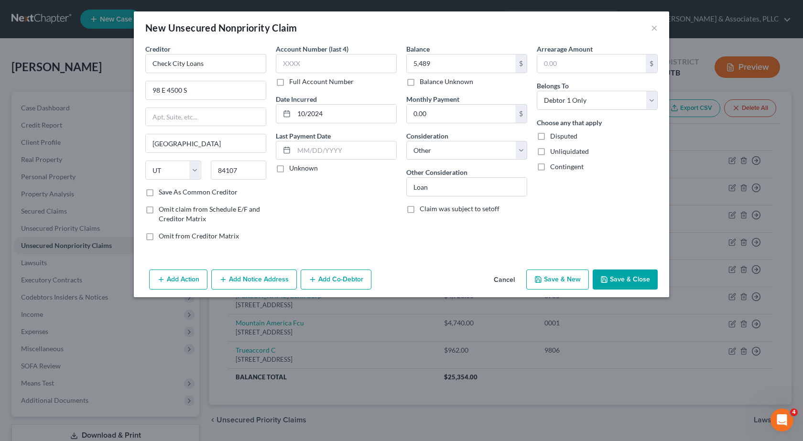
click at [633, 276] on button "Save & Close" at bounding box center [625, 280] width 65 height 20
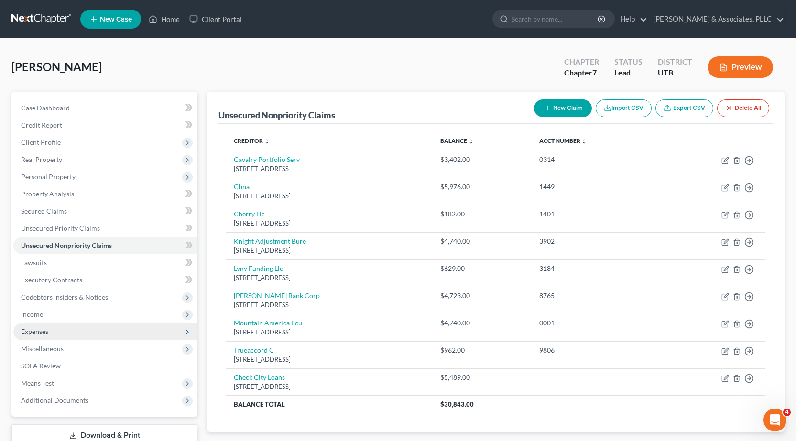
click at [38, 331] on span "Expenses" at bounding box center [34, 332] width 27 height 8
click at [39, 332] on span "Expenses" at bounding box center [34, 332] width 27 height 8
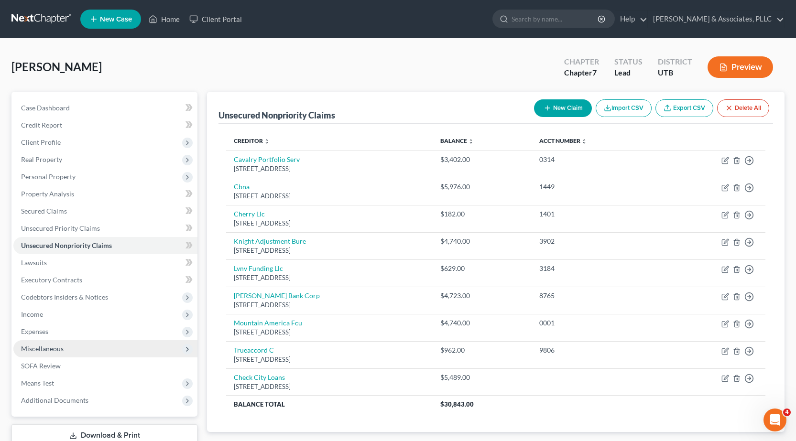
click at [55, 347] on span "Miscellaneous" at bounding box center [42, 349] width 43 height 8
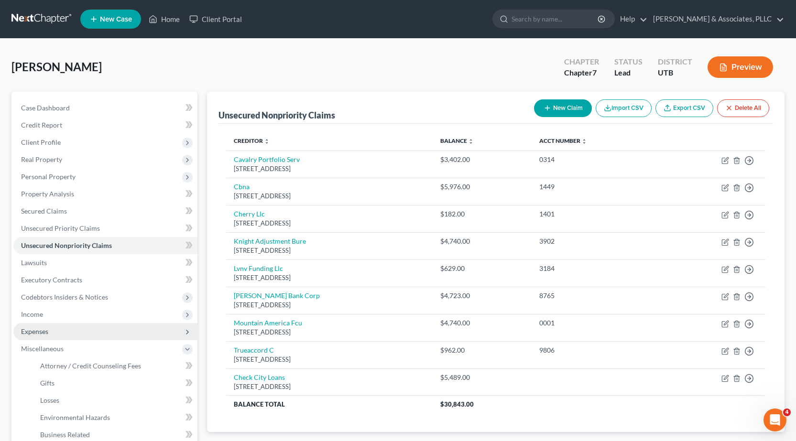
click at [47, 332] on span "Expenses" at bounding box center [34, 332] width 27 height 8
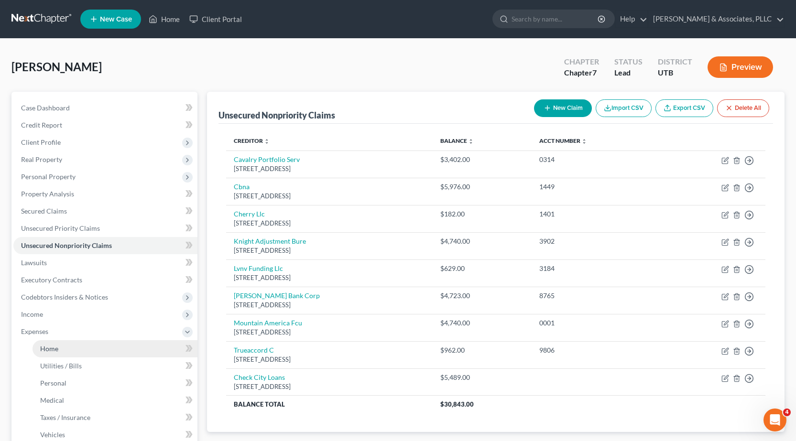
click at [50, 350] on span "Home" at bounding box center [49, 349] width 18 height 8
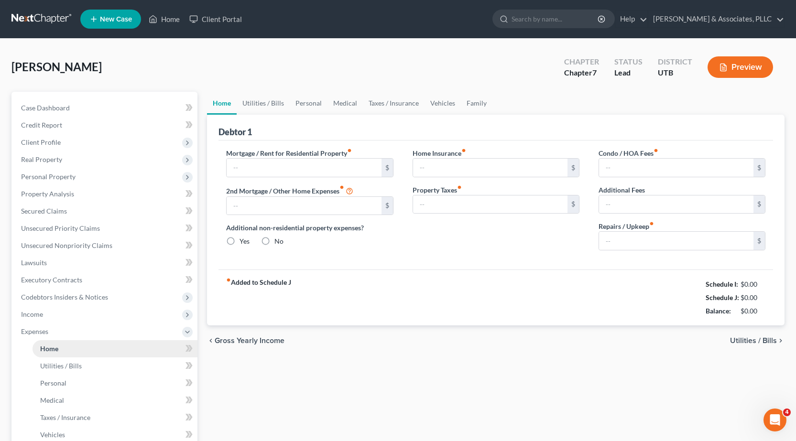
type input "0.00"
radio input "true"
type input "0.00"
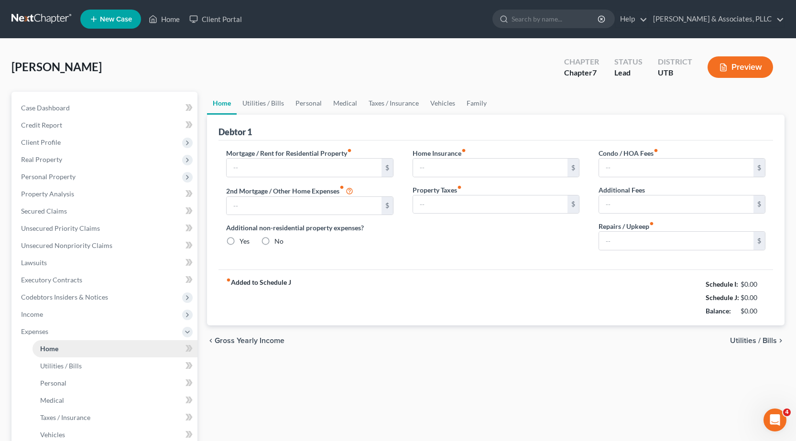
type input "0.00"
click at [237, 171] on input "text" at bounding box center [304, 168] width 154 height 18
type input "900"
click at [441, 167] on input "0.00" at bounding box center [490, 168] width 154 height 18
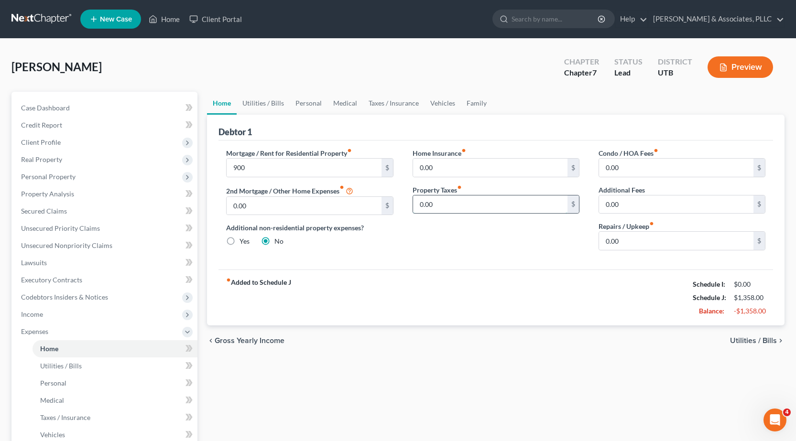
click at [441, 206] on input "0.00" at bounding box center [490, 205] width 154 height 18
click at [634, 165] on input "0.00" at bounding box center [676, 168] width 154 height 18
click at [262, 105] on link "Utilities / Bills" at bounding box center [263, 103] width 53 height 23
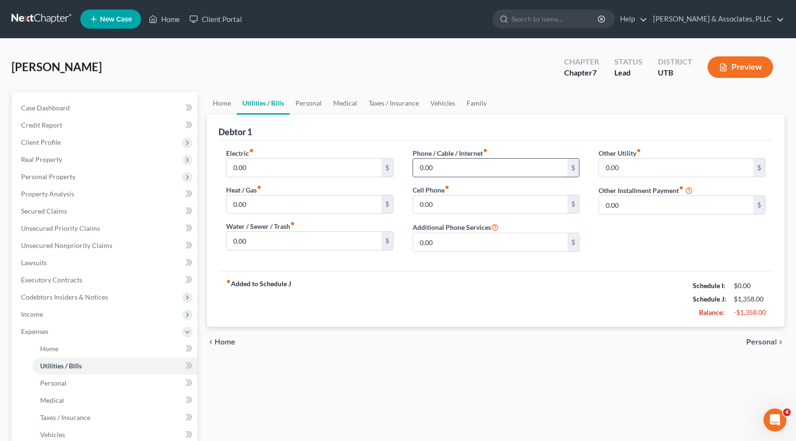
click at [438, 168] on input "0.00" at bounding box center [490, 168] width 154 height 18
type input "8"
type input "120"
click at [308, 102] on link "Personal" at bounding box center [309, 103] width 38 height 23
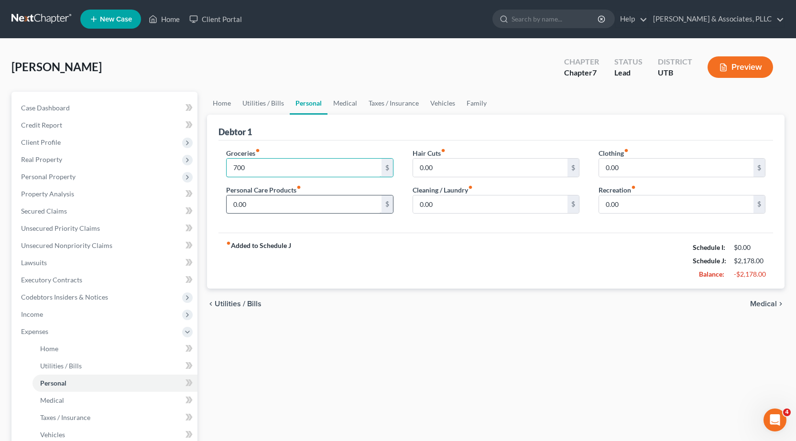
type input "700"
type input "100"
click at [451, 205] on input "0.00" at bounding box center [490, 205] width 154 height 18
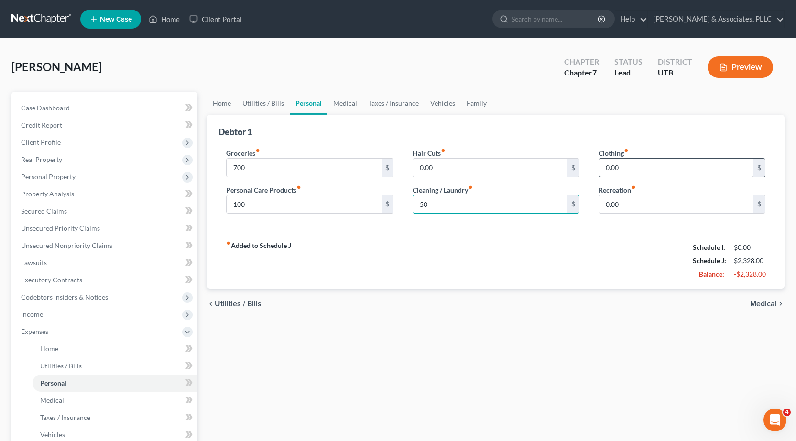
type input "50"
drag, startPoint x: 645, startPoint y: 168, endPoint x: 640, endPoint y: 169, distance: 4.9
click at [644, 169] on input "0.00" at bounding box center [676, 168] width 154 height 18
type input "60"
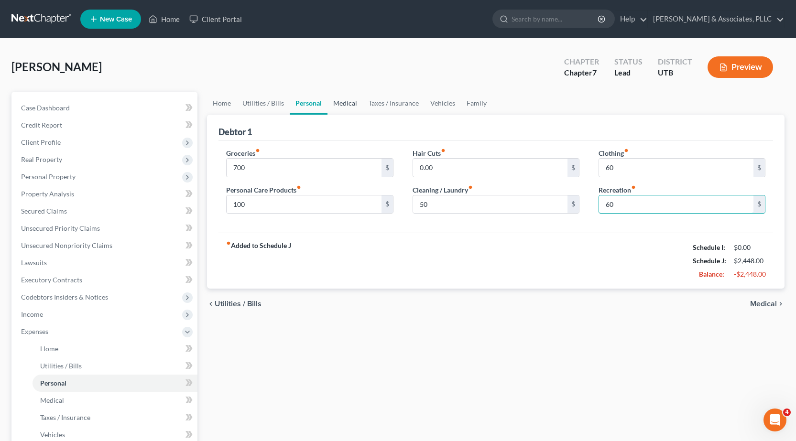
type input "60"
click at [350, 98] on link "Medical" at bounding box center [345, 103] width 35 height 23
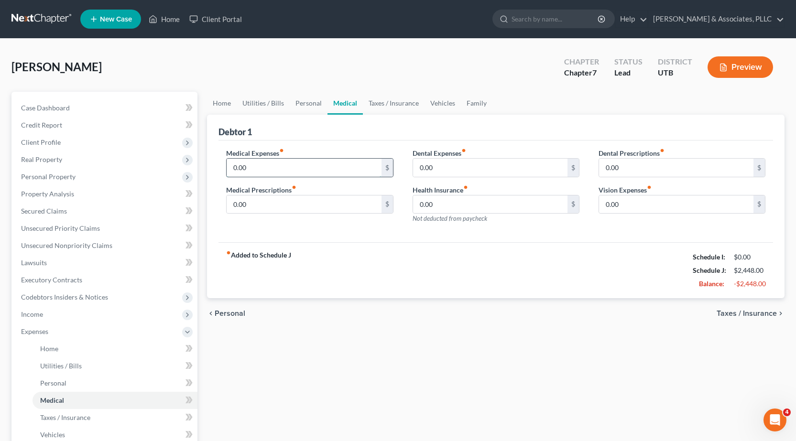
click at [276, 170] on input "0.00" at bounding box center [304, 168] width 154 height 18
type input "7"
click at [452, 205] on input "0.00" at bounding box center [490, 205] width 154 height 18
type input "75"
click at [255, 202] on input "0.00" at bounding box center [304, 205] width 154 height 18
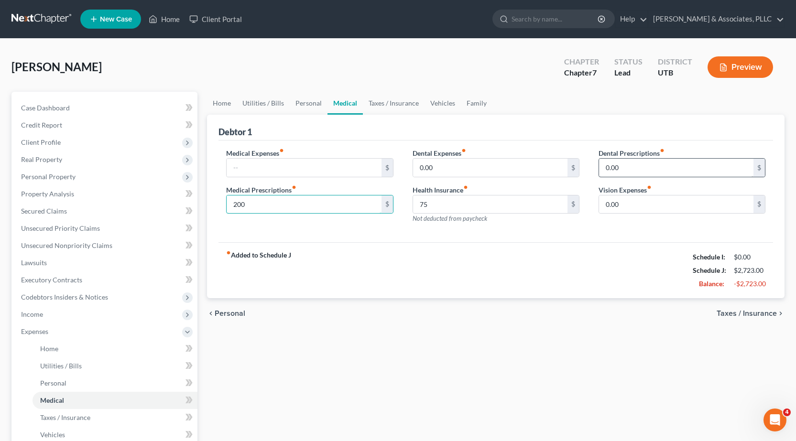
type input "200"
click at [644, 165] on input "0.00" at bounding box center [676, 168] width 154 height 18
click at [626, 208] on input "0.00" at bounding box center [676, 205] width 154 height 18
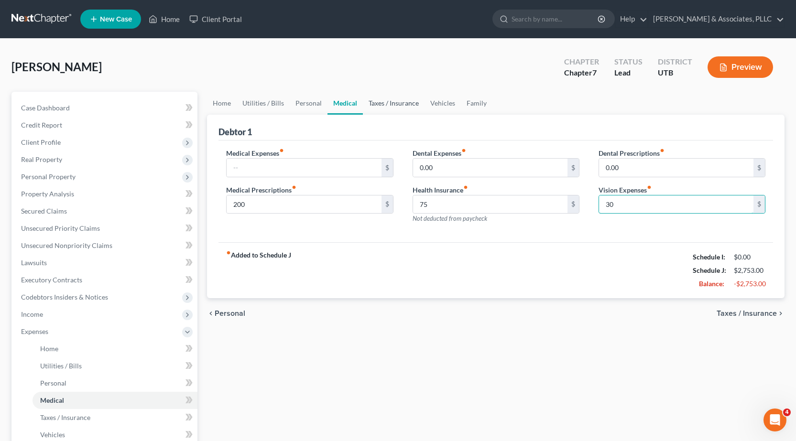
type input "30"
click at [393, 106] on link "Taxes / Insurance" at bounding box center [394, 103] width 62 height 23
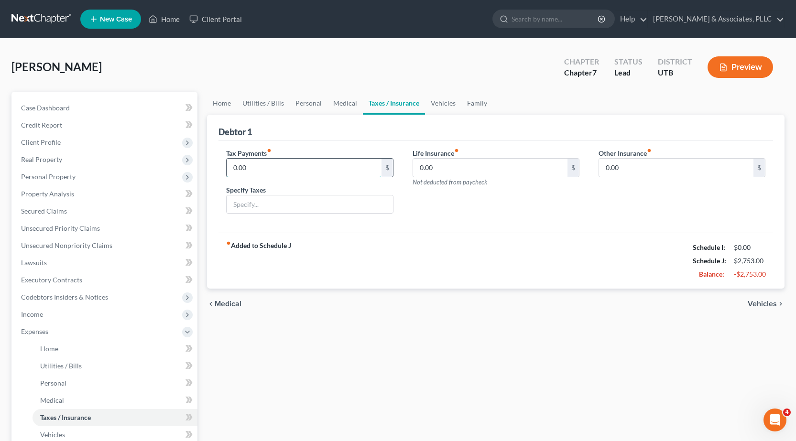
click at [248, 170] on input "0.00" at bounding box center [304, 168] width 154 height 18
click at [450, 170] on input "0.00" at bounding box center [490, 168] width 154 height 18
click at [445, 102] on link "Vehicles" at bounding box center [443, 103] width 36 height 23
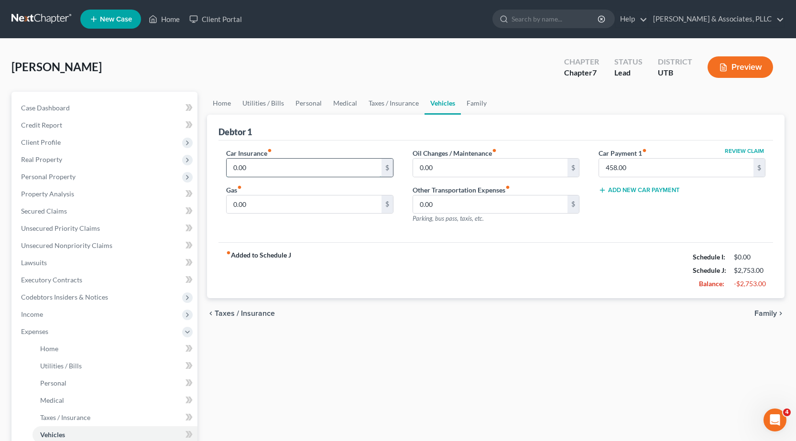
click at [251, 168] on input "0.00" at bounding box center [304, 168] width 154 height 18
type input "220"
click at [249, 202] on input "0.00" at bounding box center [304, 205] width 154 height 18
type input "150"
click at [431, 168] on input "0.00" at bounding box center [490, 168] width 154 height 18
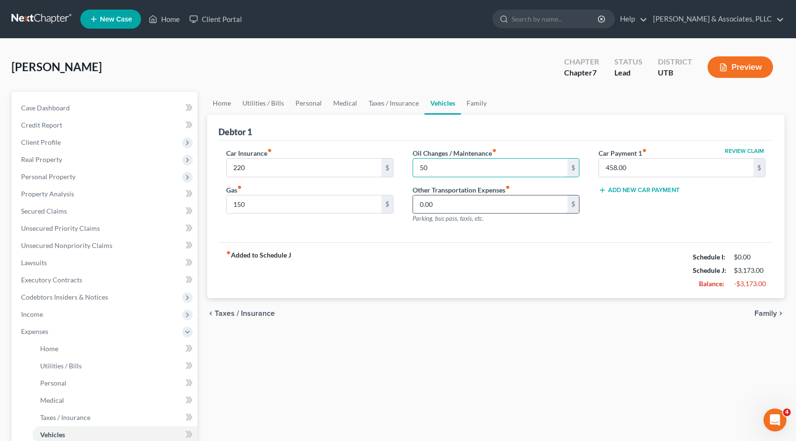
type input "50"
click at [443, 208] on input "0.00" at bounding box center [490, 205] width 154 height 18
click at [635, 167] on input "458.00" at bounding box center [676, 168] width 154 height 18
type input "787"
click at [525, 241] on div "Car Insurance fiber_manual_record 220 $ Gas fiber_manual_record 150 $ Oil Chang…" at bounding box center [496, 192] width 555 height 102
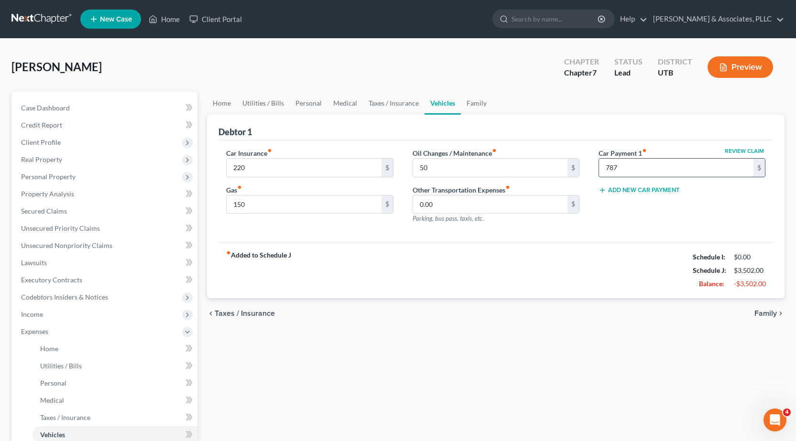
click at [640, 172] on input "787" at bounding box center [676, 168] width 154 height 18
click at [481, 104] on link "Family" at bounding box center [477, 103] width 32 height 23
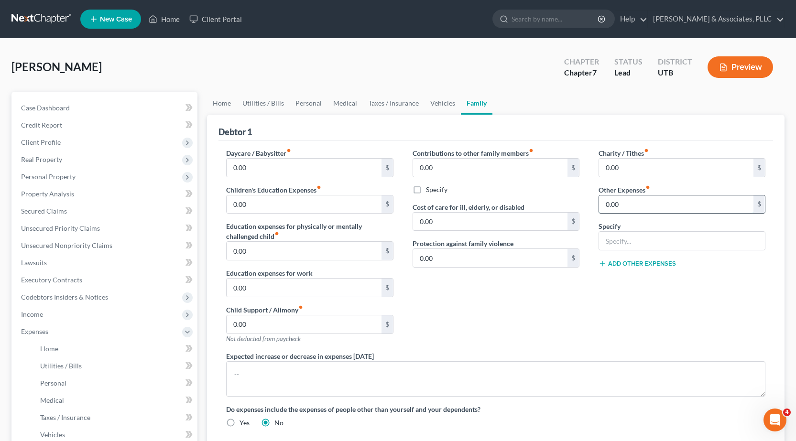
click at [618, 204] on input "0.00" at bounding box center [676, 205] width 154 height 18
type input "100"
click at [627, 242] on input "text" at bounding box center [682, 241] width 166 height 18
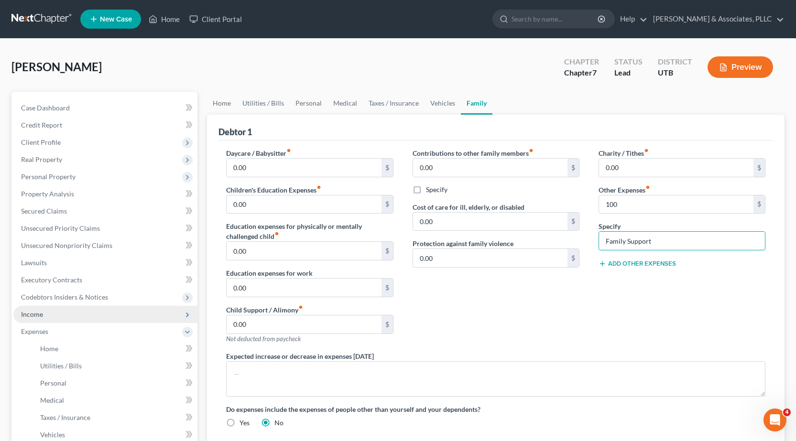
type input "Family Support"
click at [36, 314] on span "Income" at bounding box center [32, 314] width 22 height 8
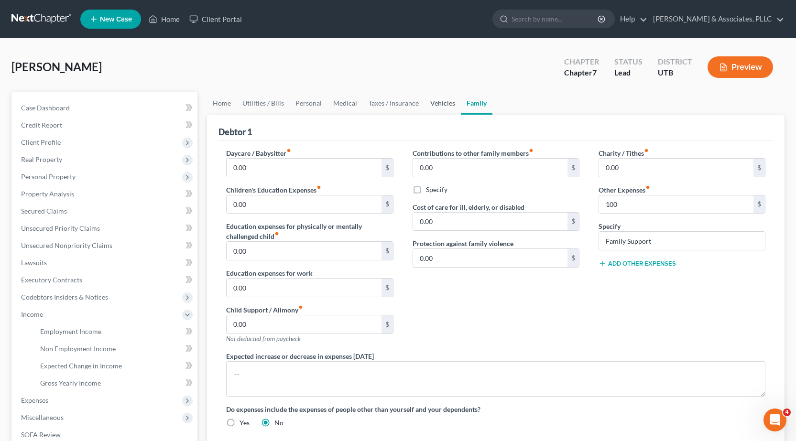
click at [437, 103] on link "Vehicles" at bounding box center [443, 103] width 36 height 23
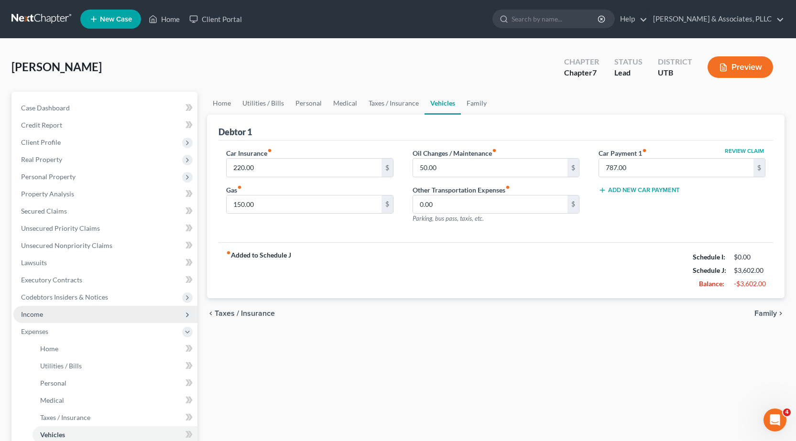
click at [36, 313] on span "Income" at bounding box center [32, 314] width 22 height 8
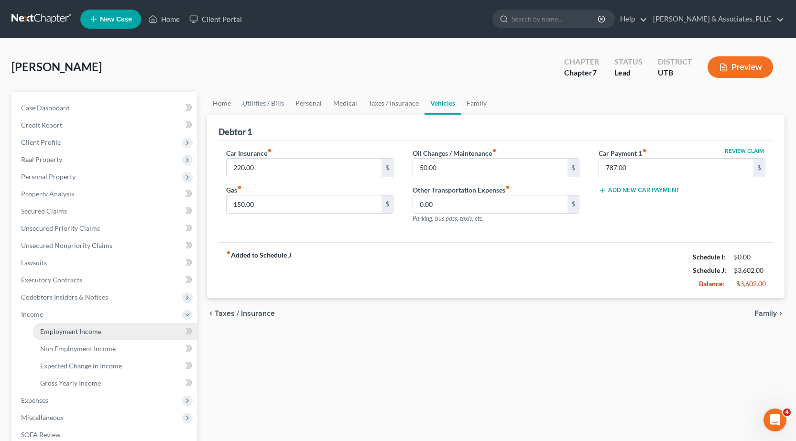
click at [68, 334] on span "Employment Income" at bounding box center [70, 332] width 61 height 8
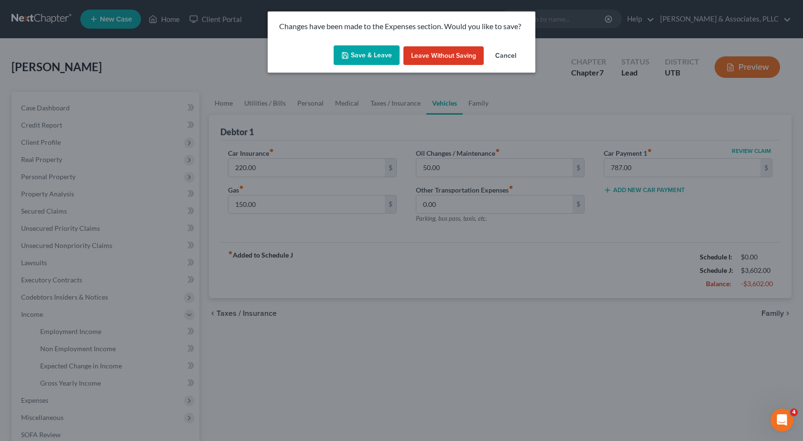
click at [357, 50] on button "Save & Leave" at bounding box center [367, 55] width 66 height 20
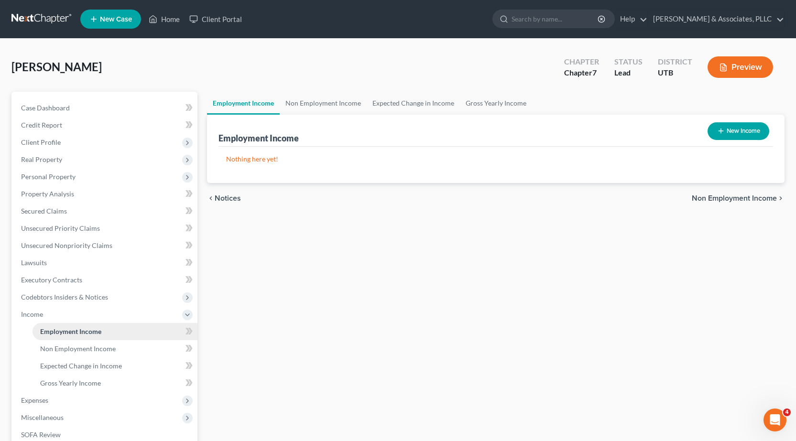
click at [66, 330] on span "Employment Income" at bounding box center [70, 332] width 61 height 8
click at [747, 134] on button "New Income" at bounding box center [739, 131] width 62 height 18
select select "0"
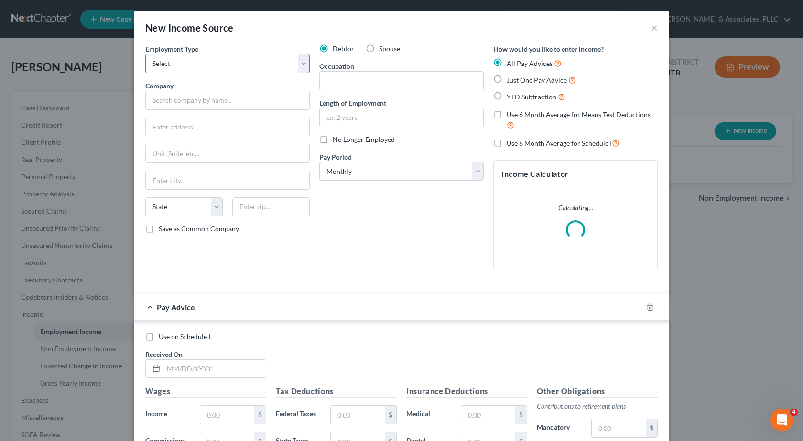
click at [207, 66] on select "Select Full or Part Time Employment Self Employment" at bounding box center [227, 63] width 164 height 19
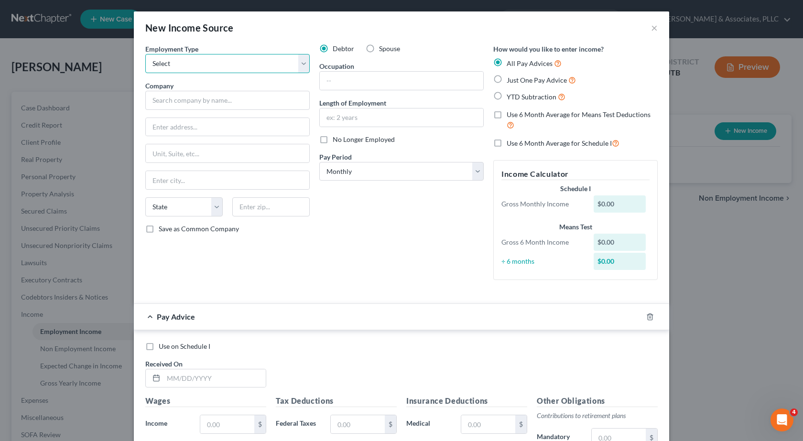
select select "0"
click at [145, 54] on select "Select Full or Part Time Employment Self Employment" at bounding box center [227, 63] width 164 height 19
click at [189, 98] on input "text" at bounding box center [227, 100] width 164 height 19
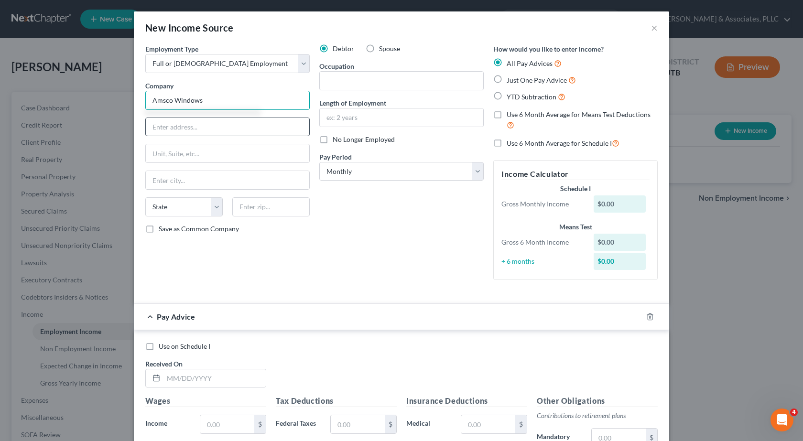
type input "Amsco Windows"
click at [185, 129] on input "text" at bounding box center [228, 127] width 164 height 18
type input "1880 S. 1045 W."
click at [166, 178] on input "text" at bounding box center [228, 180] width 164 height 18
click at [185, 181] on input "Salt Lake Cuty" at bounding box center [228, 180] width 164 height 18
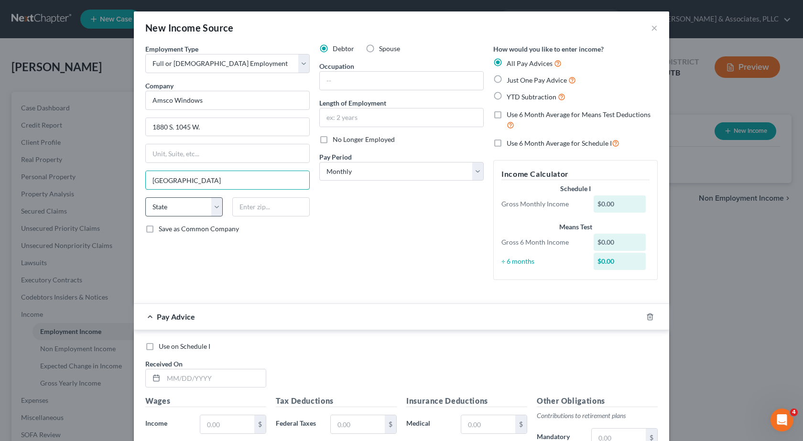
type input "Salt Lake City"
click at [216, 209] on select "State AL AK AR AZ CA CO CT DE DC FL GA GU HI ID IL IN IA KS KY LA ME MD MA MI M…" at bounding box center [183, 206] width 77 height 19
select select "46"
click at [145, 197] on select "State AL AK AR AZ CA CO CT DE DC FL GA GU HI ID IL IN IA KS KY LA ME MD MA MI M…" at bounding box center [183, 206] width 77 height 19
drag, startPoint x: 252, startPoint y: 211, endPoint x: 275, endPoint y: 254, distance: 49.2
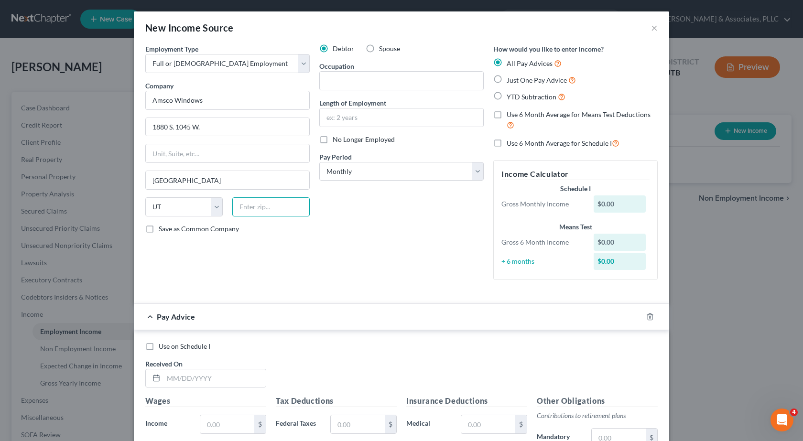
click at [252, 211] on input "text" at bounding box center [270, 206] width 77 height 19
type input "84104"
click at [507, 115] on label "Use 6 Month Average for Means Test Deductions" at bounding box center [582, 120] width 151 height 21
click at [511, 115] on input "Use 6 Month Average for Means Test Deductions" at bounding box center [514, 113] width 6 height 6
checkbox input "true"
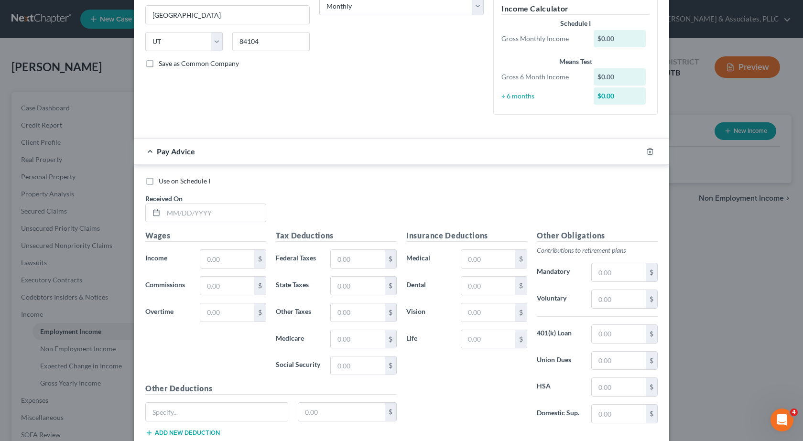
scroll to position [191, 0]
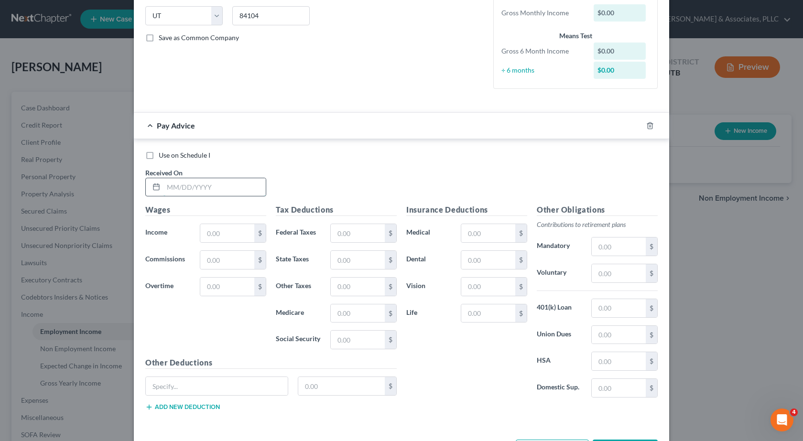
click at [169, 187] on input "text" at bounding box center [215, 187] width 102 height 18
type input "09/12/2025"
click at [207, 223] on div "Wages Income * $ Commissions $ Overtime $" at bounding box center [206, 280] width 131 height 153
click at [210, 234] on input "text" at bounding box center [227, 233] width 54 height 18
type input "2,116.41"
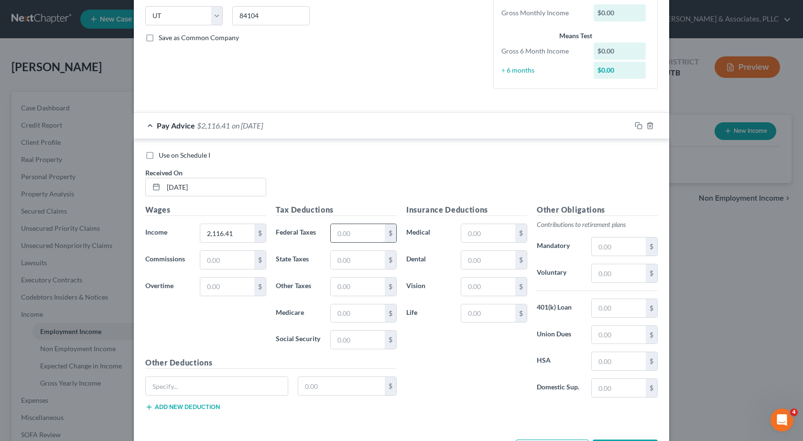
click at [346, 232] on input "text" at bounding box center [358, 233] width 54 height 18
type input "130.59"
click at [334, 319] on input "text" at bounding box center [358, 314] width 54 height 18
type input "30.54"
click at [348, 263] on input "text" at bounding box center [358, 260] width 54 height 18
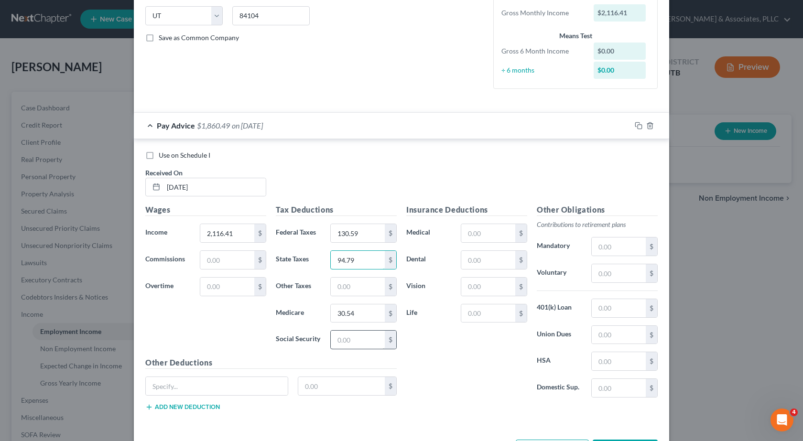
type input "94.79"
click at [339, 343] on input "text" at bounding box center [358, 340] width 54 height 18
click at [341, 340] on input "text" at bounding box center [358, 340] width 54 height 18
type input "194.21"
click at [483, 230] on input "text" at bounding box center [488, 233] width 54 height 18
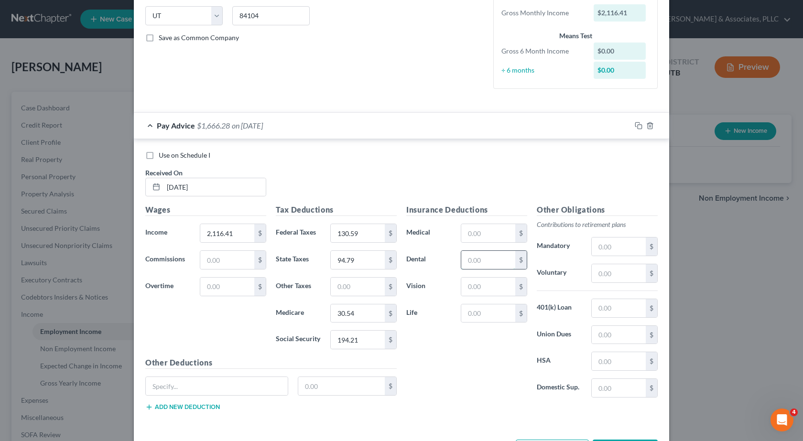
click at [480, 262] on input "text" at bounding box center [488, 260] width 54 height 18
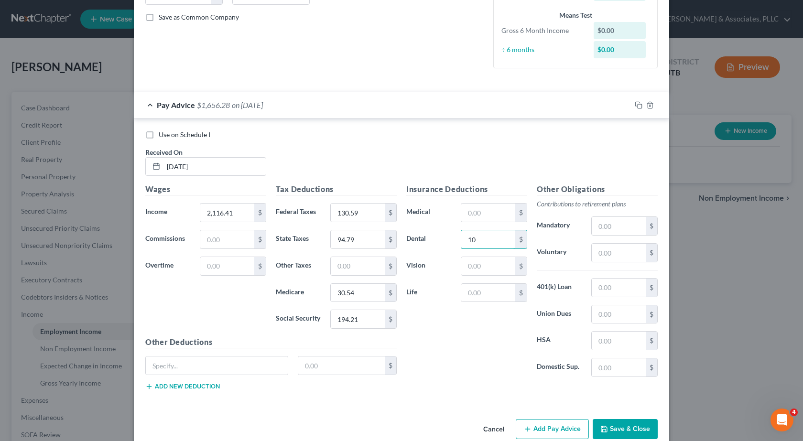
scroll to position [229, 0]
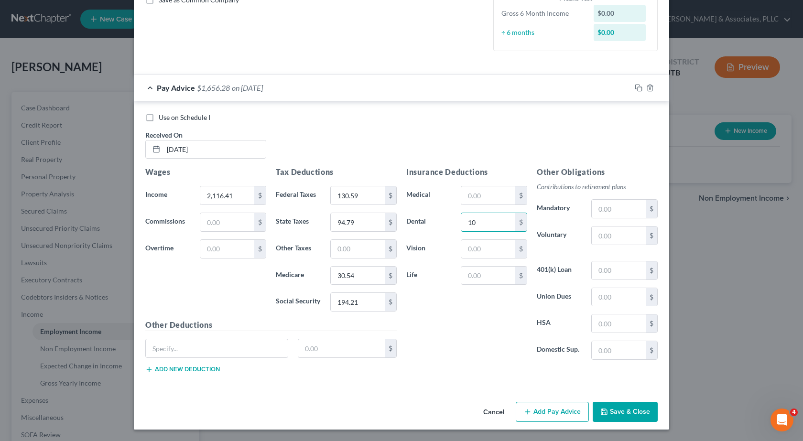
type input "10"
click at [544, 412] on button "Add Pay Advice" at bounding box center [552, 412] width 73 height 20
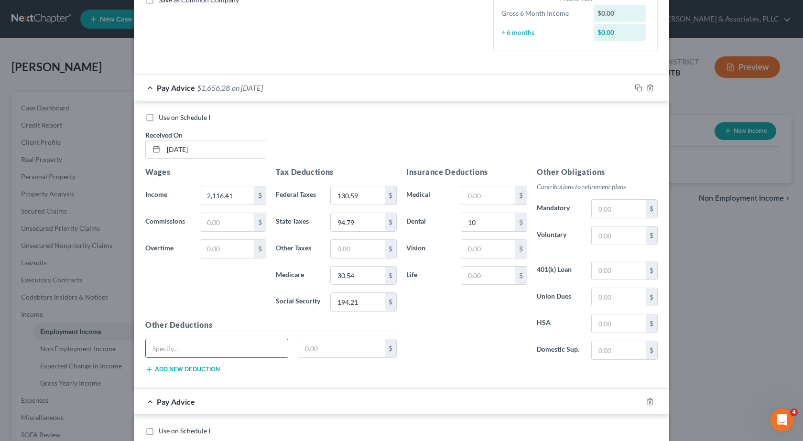
click at [171, 351] on input "text" at bounding box center [217, 348] width 142 height 18
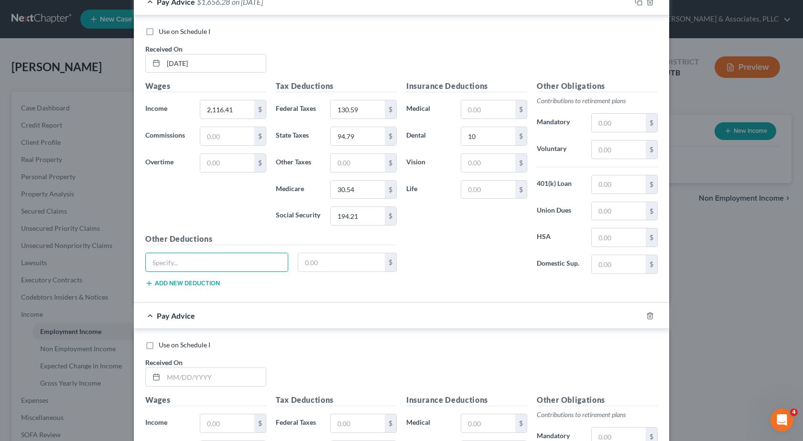
scroll to position [372, 0]
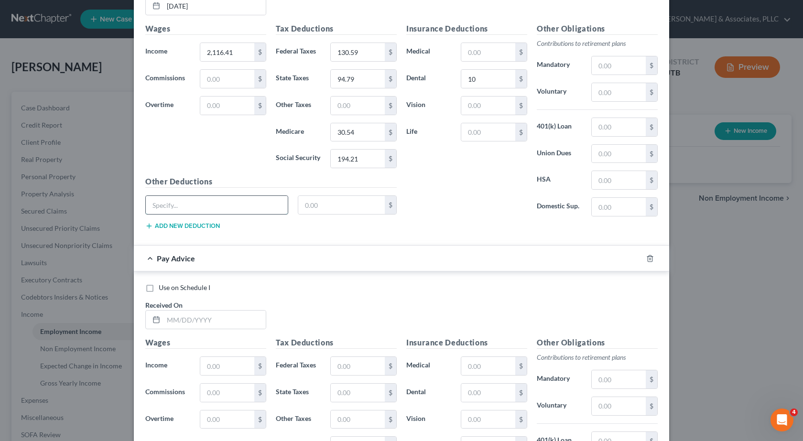
click at [176, 207] on input "text" at bounding box center [217, 205] width 142 height 18
drag, startPoint x: 189, startPoint y: 207, endPoint x: 240, endPoint y: 250, distance: 66.9
click at [134, 207] on div "Use on Schedule I Received On * 09/12/2025 Wages Income * 2,116.41 $ Commission…" at bounding box center [402, 102] width 536 height 288
type input "416"
click at [299, 208] on input "text" at bounding box center [341, 205] width 87 height 18
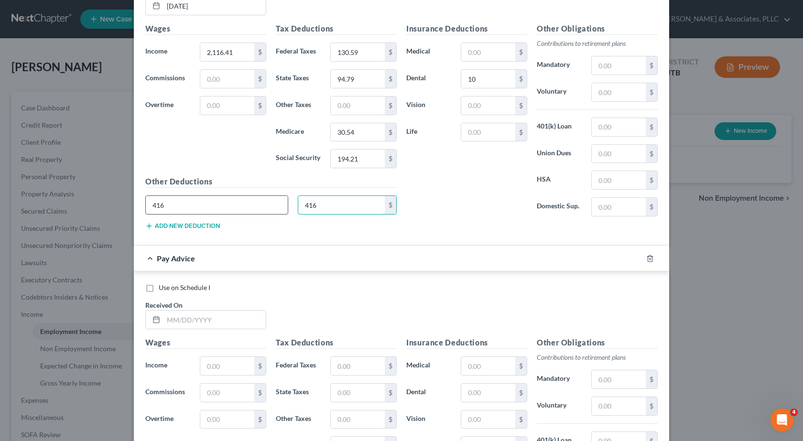
type input "416"
drag, startPoint x: 195, startPoint y: 207, endPoint x: 282, endPoint y: 241, distance: 93.4
click at [141, 201] on div "416" at bounding box center [217, 205] width 153 height 19
type input "C"
click at [166, 204] on input "Garnership" at bounding box center [217, 205] width 142 height 18
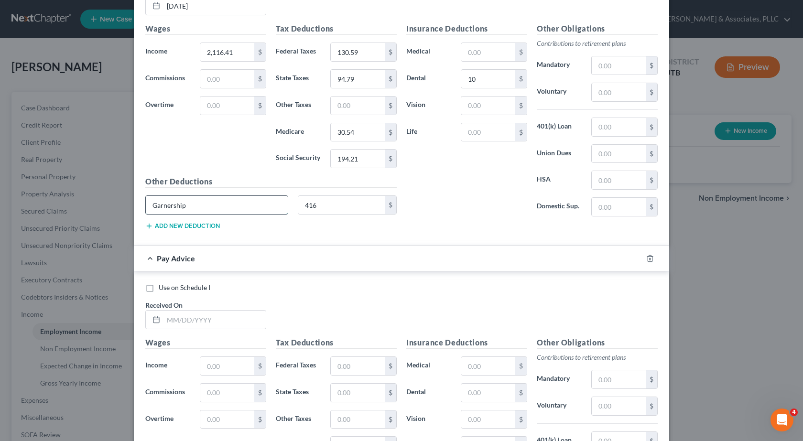
click at [169, 207] on input "Garnership" at bounding box center [217, 205] width 142 height 18
click at [175, 208] on input "Garnership" at bounding box center [217, 205] width 142 height 18
drag, startPoint x: 175, startPoint y: 208, endPoint x: 186, endPoint y: 207, distance: 11.0
click at [164, 206] on input "Garnership" at bounding box center [217, 205] width 142 height 18
click at [167, 205] on input "Garnership" at bounding box center [217, 205] width 142 height 18
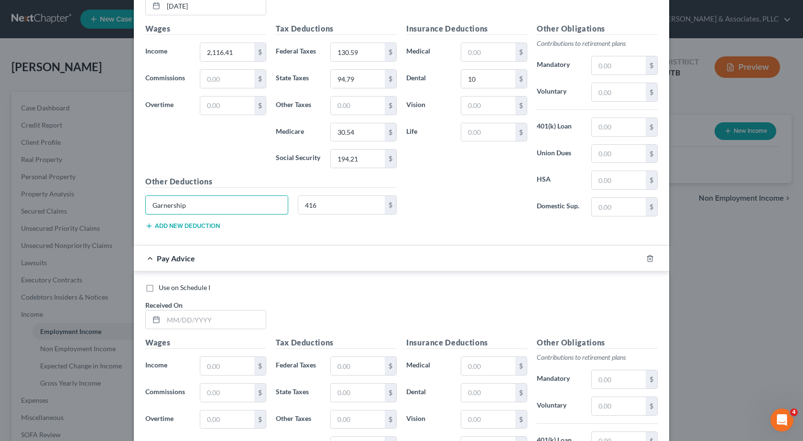
drag, startPoint x: 186, startPoint y: 204, endPoint x: 118, endPoint y: 205, distance: 67.9
click at [119, 206] on div "New Income Source × Employment Type * Select Full or Part Time Employment Self …" at bounding box center [401, 220] width 803 height 441
paste input "garnishees"
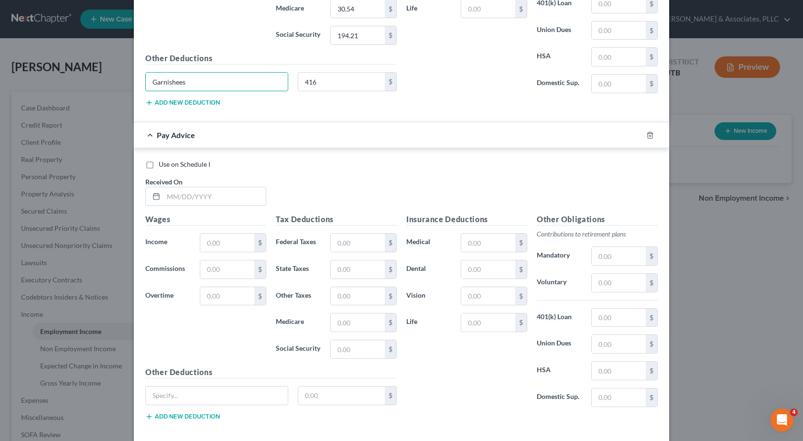
scroll to position [543, 0]
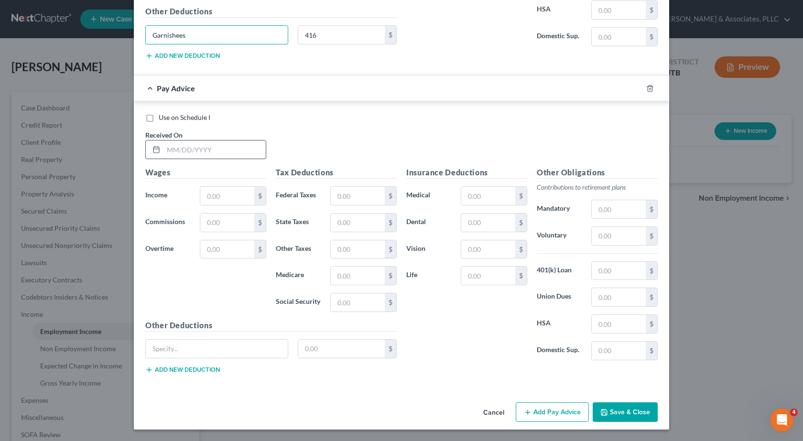
type input "Garnishees"
click at [165, 150] on input "text" at bounding box center [215, 150] width 102 height 18
type input "2"
type input "08/29/2025"
click at [215, 202] on input "text" at bounding box center [227, 196] width 54 height 18
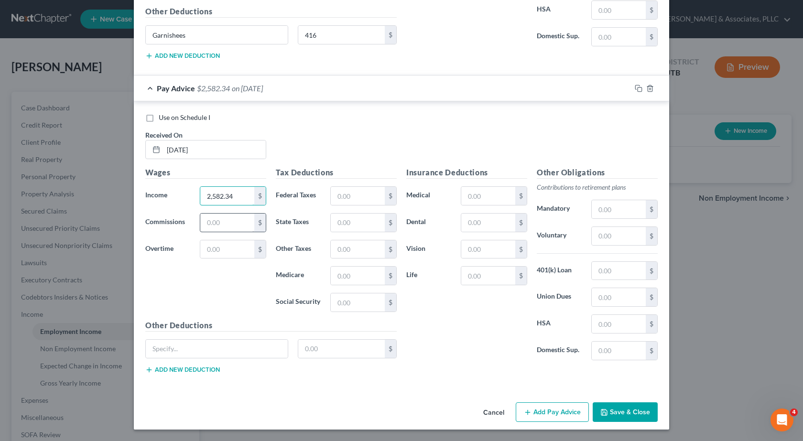
type input "2,582.34"
click at [217, 223] on input "text" at bounding box center [227, 223] width 54 height 18
click at [341, 200] on input "text" at bounding box center [358, 196] width 54 height 18
click at [343, 278] on input "text" at bounding box center [358, 276] width 54 height 18
type input "37.3"
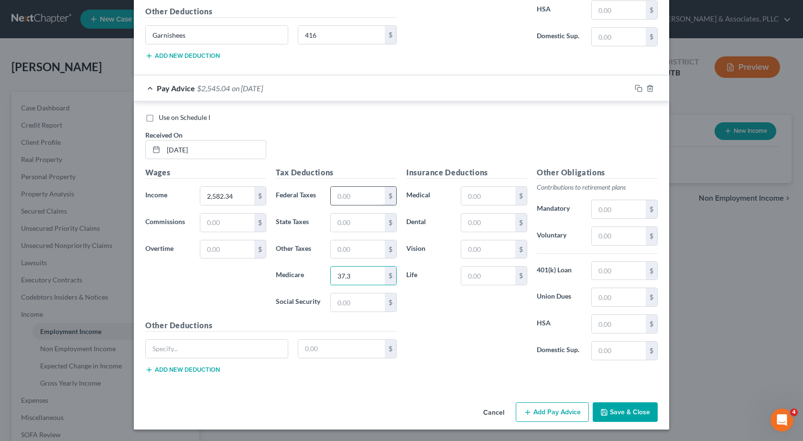
click at [341, 197] on input "text" at bounding box center [358, 196] width 54 height 18
type input "159.49"
click at [345, 299] on input "text" at bounding box center [358, 303] width 54 height 18
type input "279.76"
click at [337, 221] on input "text" at bounding box center [358, 223] width 54 height 18
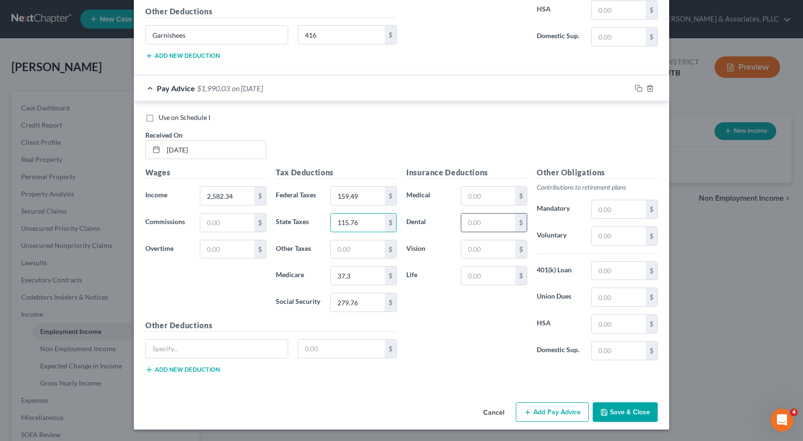
type input "115.76"
click at [474, 219] on input "text" at bounding box center [488, 223] width 54 height 18
type input "10"
click at [160, 348] on input "text" at bounding box center [217, 349] width 142 height 18
paste input "garnishees"
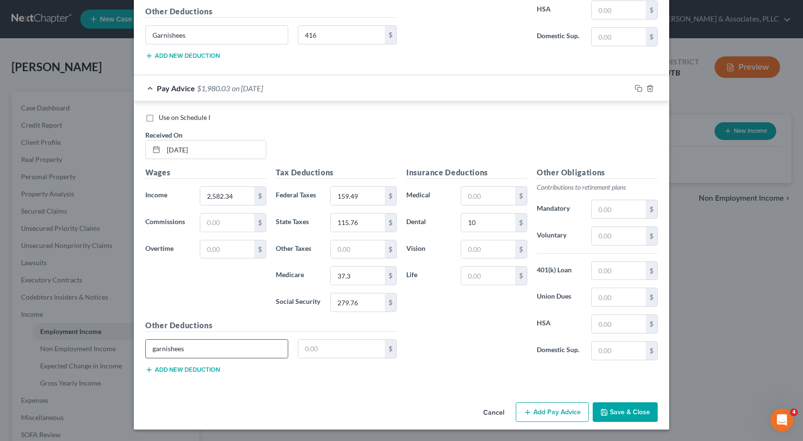
click at [153, 349] on input "garnishees" at bounding box center [217, 349] width 142 height 18
type input "g"
click at [567, 413] on button "Add Pay Advice" at bounding box center [552, 413] width 73 height 20
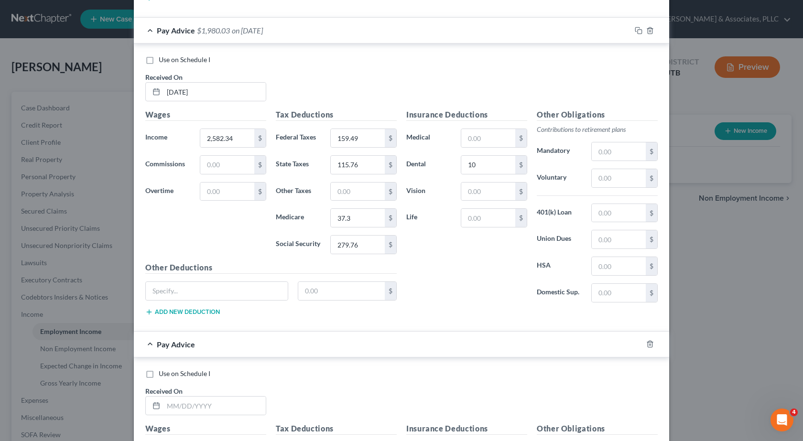
scroll to position [734, 0]
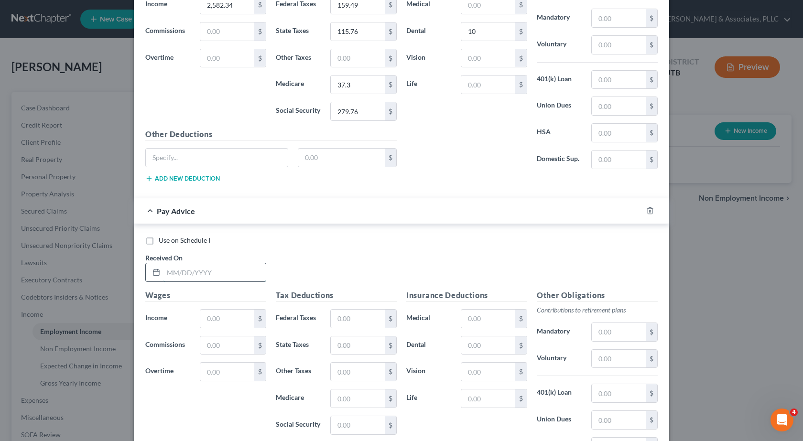
click at [169, 269] on input "text" at bounding box center [215, 272] width 102 height 18
type input "08/15/2025"
click at [204, 322] on input "text" at bounding box center [227, 319] width 54 height 18
type input "2,178.75"
click at [204, 347] on input "text" at bounding box center [227, 346] width 54 height 18
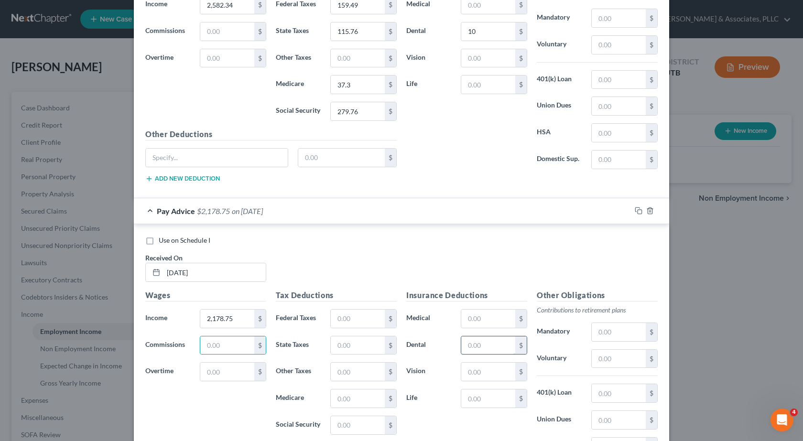
click at [471, 351] on input "text" at bounding box center [488, 346] width 54 height 18
type input "10"
click at [339, 319] on input "text" at bounding box center [358, 319] width 54 height 18
type input "134.46"
click at [352, 351] on input "text" at bounding box center [358, 346] width 54 height 18
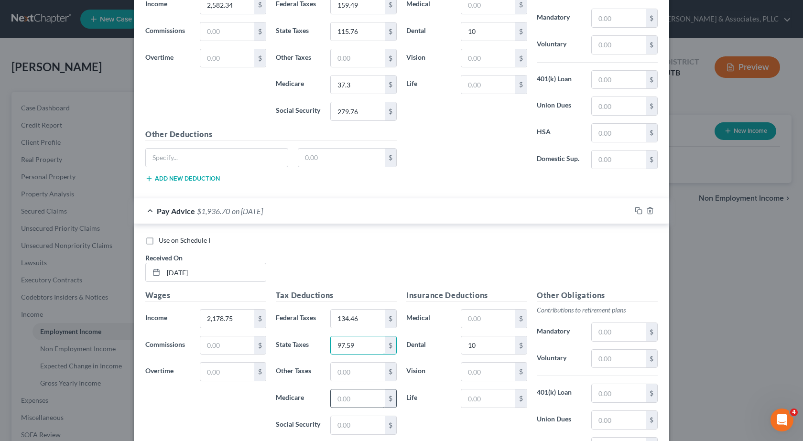
type input "97.59"
click at [336, 402] on input "text" at bounding box center [358, 399] width 54 height 18
type input "31.45"
click at [334, 423] on input "text" at bounding box center [358, 425] width 54 height 18
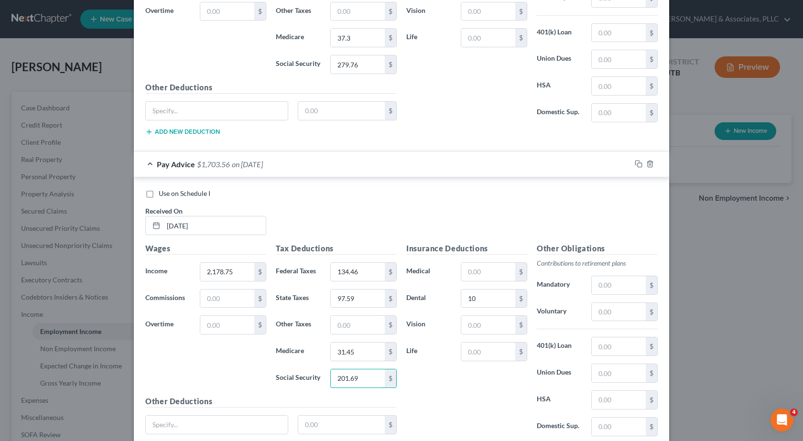
scroll to position [857, 0]
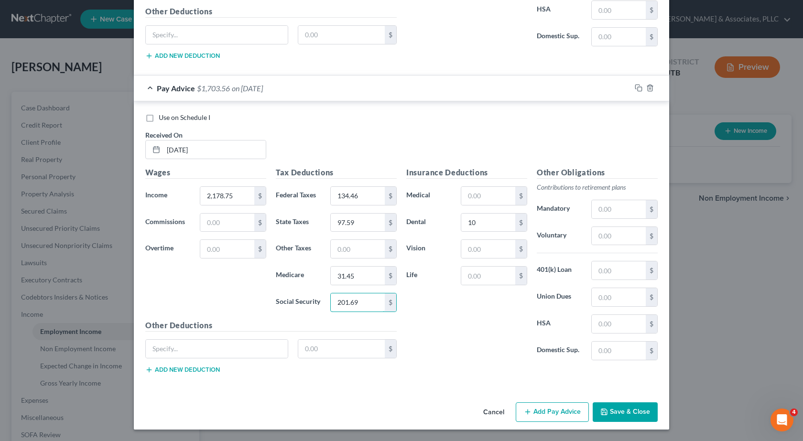
type input "201.69"
click at [546, 409] on button "Add Pay Advice" at bounding box center [552, 413] width 73 height 20
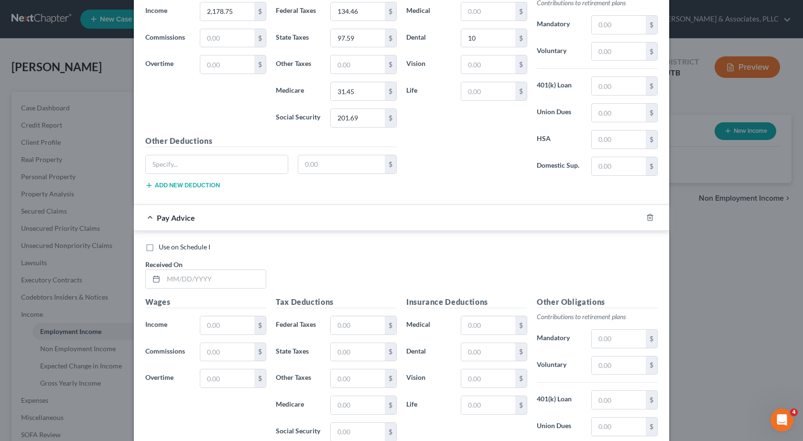
scroll to position [1048, 0]
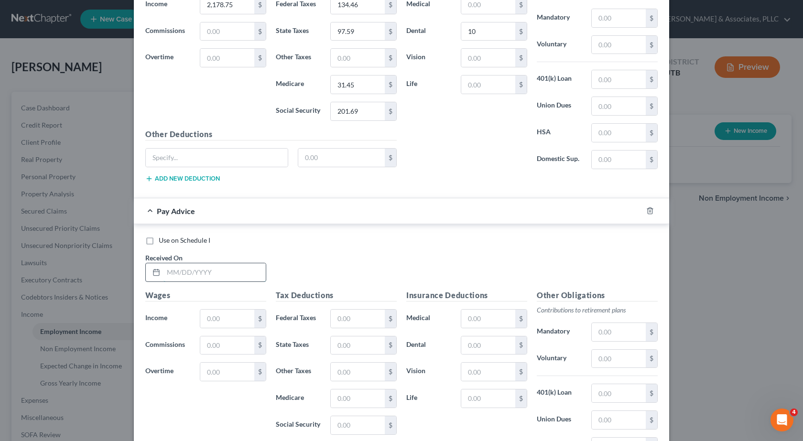
click at [177, 270] on input "text" at bounding box center [215, 272] width 102 height 18
type input "08/01/2025"
click at [211, 321] on input "text" at bounding box center [227, 319] width 54 height 18
type input "2,116.41"
click at [331, 317] on input "text" at bounding box center [358, 319] width 54 height 18
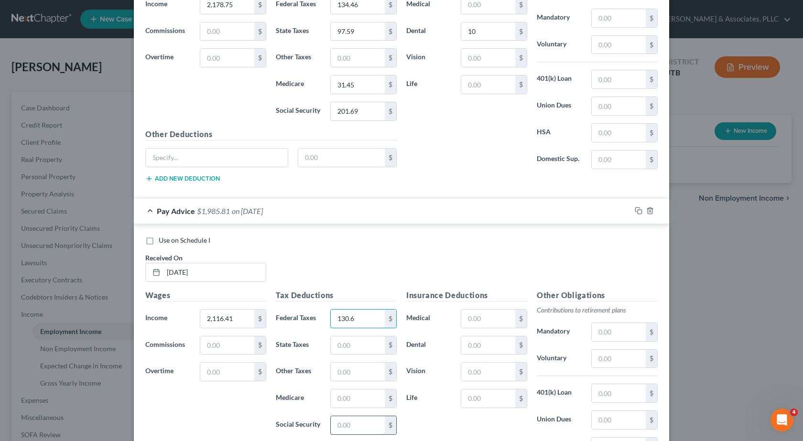
type input "130.6"
click at [341, 427] on input "text" at bounding box center [358, 425] width 54 height 18
type input "194.21"
click at [347, 396] on input "text" at bounding box center [358, 399] width 54 height 18
type input "30.54"
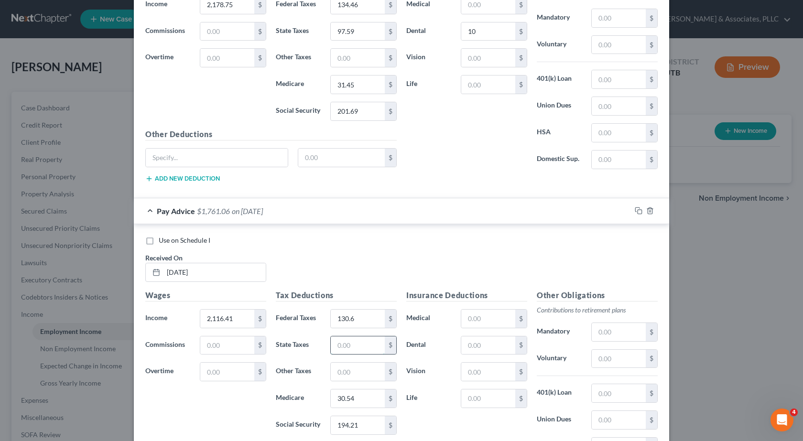
click at [339, 346] on input "text" at bounding box center [358, 346] width 54 height 18
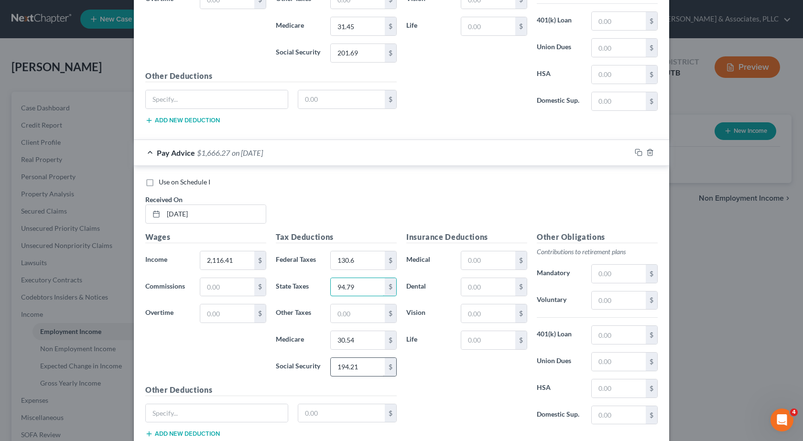
scroll to position [1171, 0]
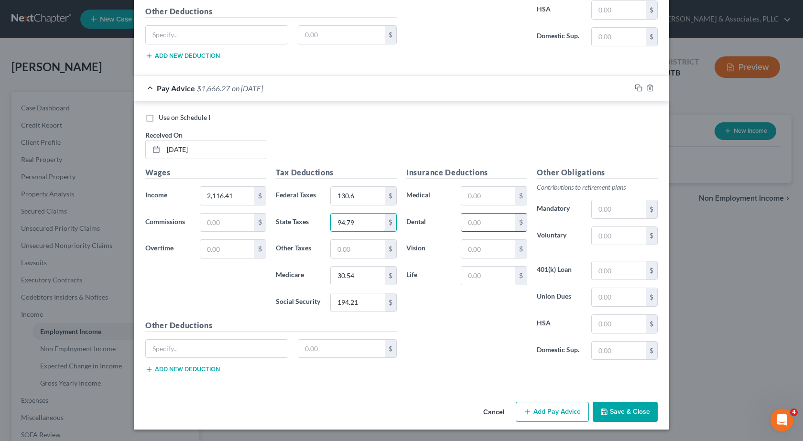
type input "94.79"
click at [468, 223] on input "text" at bounding box center [488, 223] width 54 height 18
type input "10"
click at [536, 410] on button "Add Pay Advice" at bounding box center [552, 412] width 73 height 20
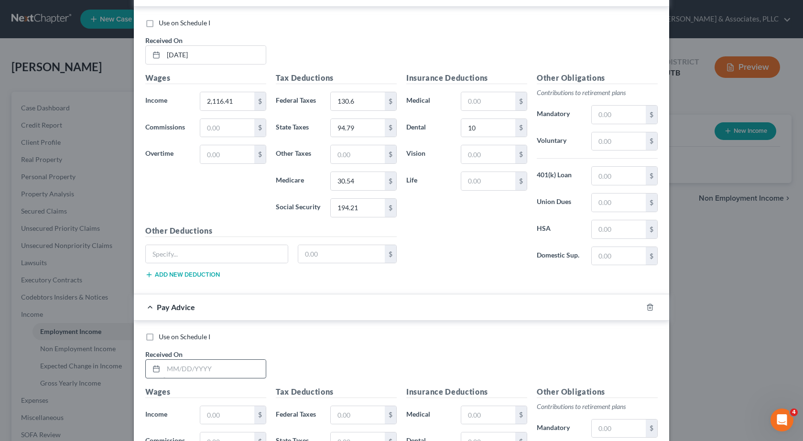
scroll to position [1267, 0]
click at [195, 364] on input "text" at bounding box center [215, 368] width 102 height 18
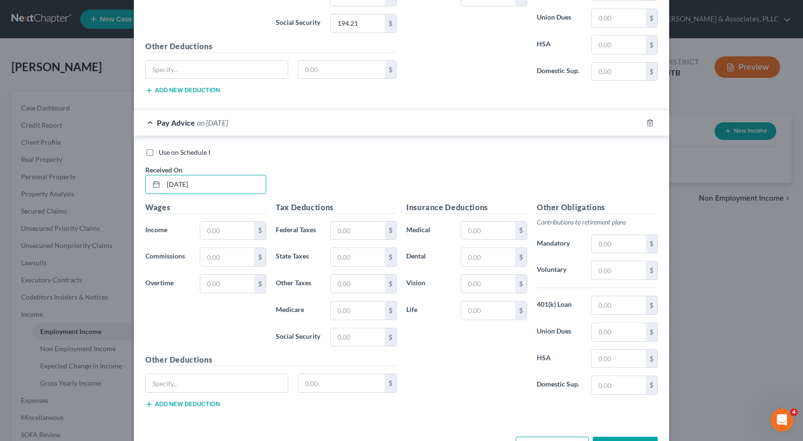
scroll to position [1458, 0]
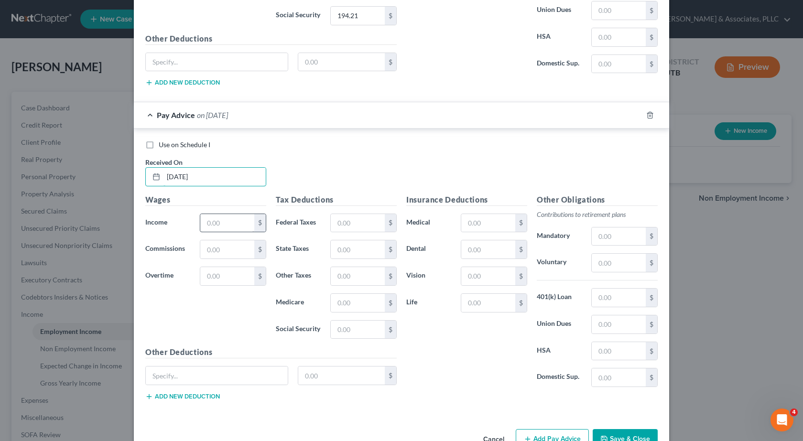
type input "07/18/2025"
click at [220, 224] on input "text" at bounding box center [227, 223] width 54 height 18
type input "2,369.07"
click at [350, 221] on input "text" at bounding box center [358, 223] width 54 height 18
type input "146.26"
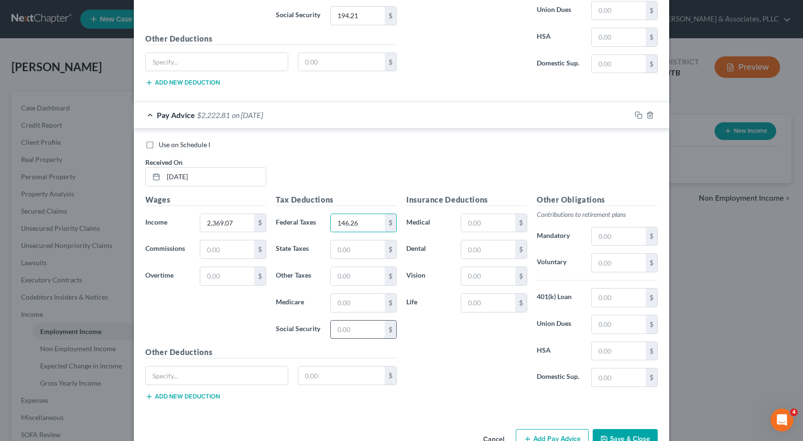
click at [349, 330] on input "text" at bounding box center [358, 330] width 54 height 18
type input "232.84"
click at [339, 250] on input "text" at bounding box center [358, 249] width 54 height 18
type input "106.16"
click at [351, 305] on input "text" at bounding box center [358, 303] width 54 height 18
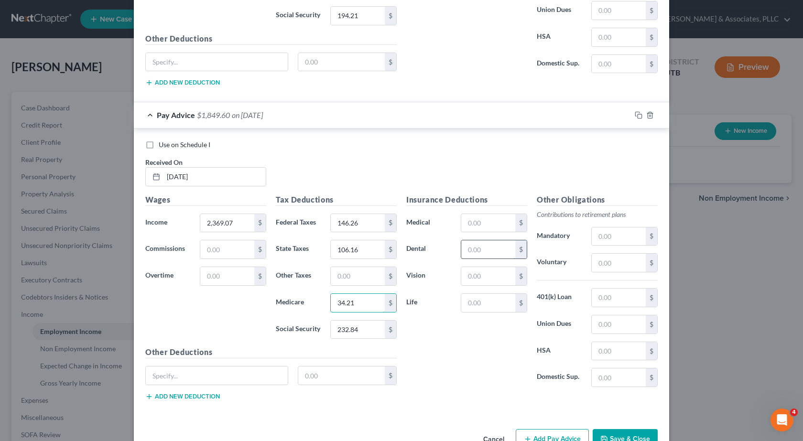
type input "34.21"
click at [474, 247] on input "text" at bounding box center [488, 249] width 54 height 18
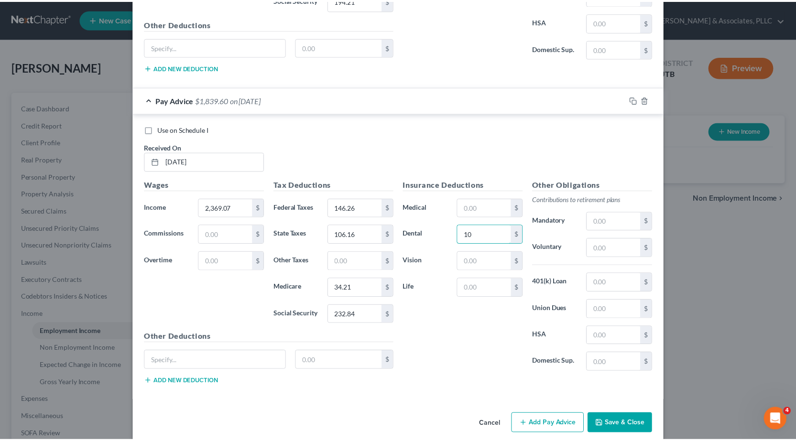
scroll to position [1485, 0]
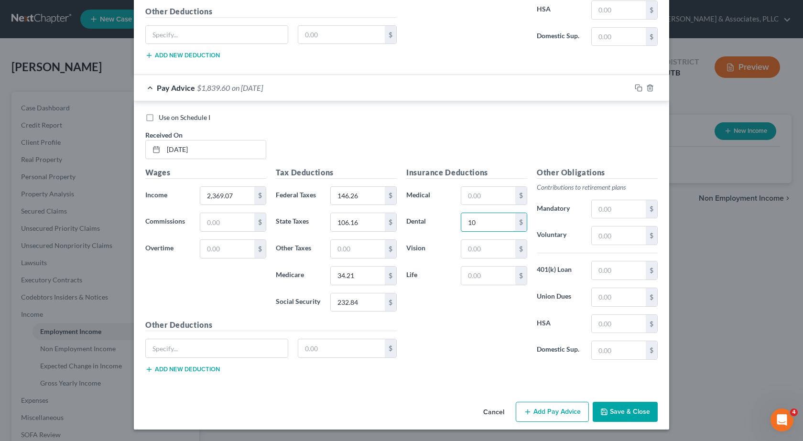
type input "10"
click at [624, 416] on button "Save & Close" at bounding box center [625, 412] width 65 height 20
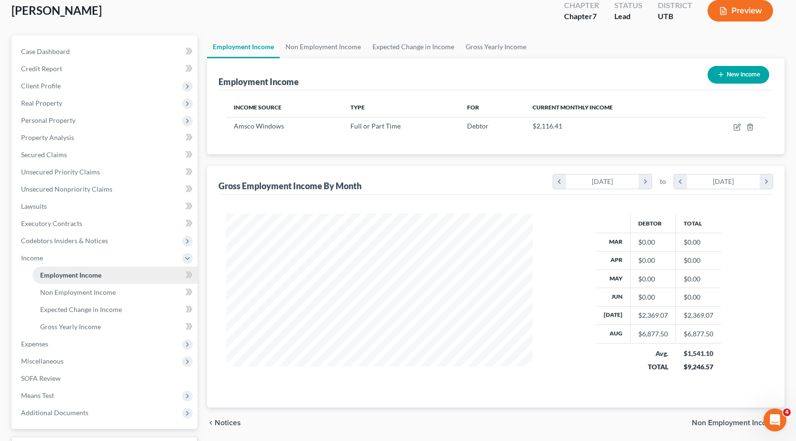
scroll to position [136, 0]
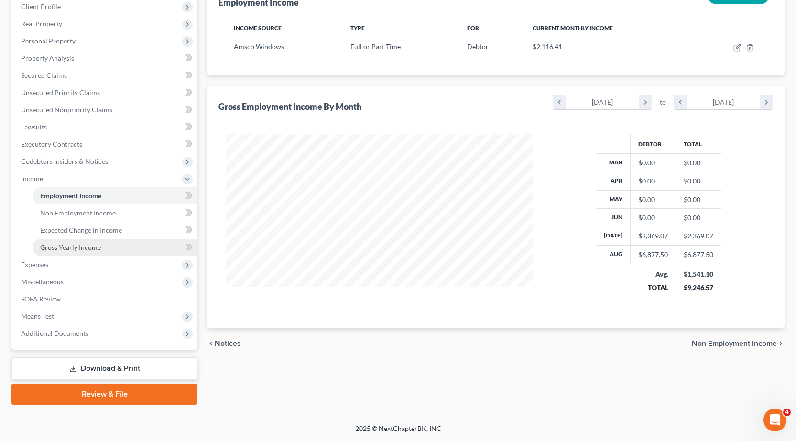
click at [70, 247] on span "Gross Yearly Income" at bounding box center [70, 247] width 61 height 8
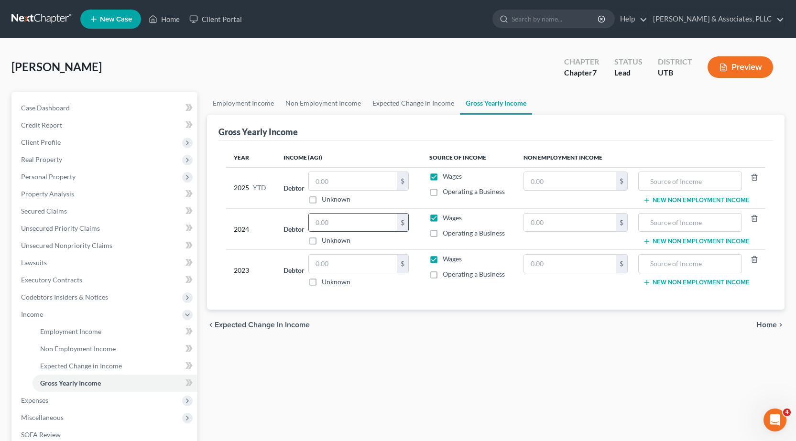
click at [315, 221] on input "text" at bounding box center [353, 223] width 88 height 18
type input "58,847"
click at [346, 265] on input "text" at bounding box center [353, 264] width 88 height 18
type input "50,384"
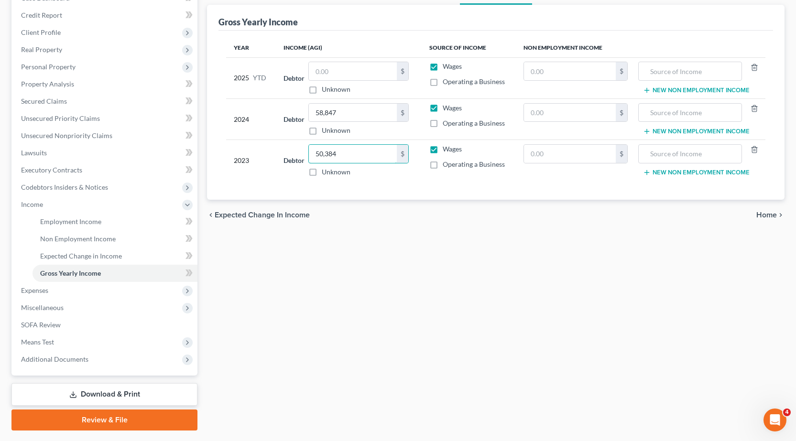
scroll to position [136, 0]
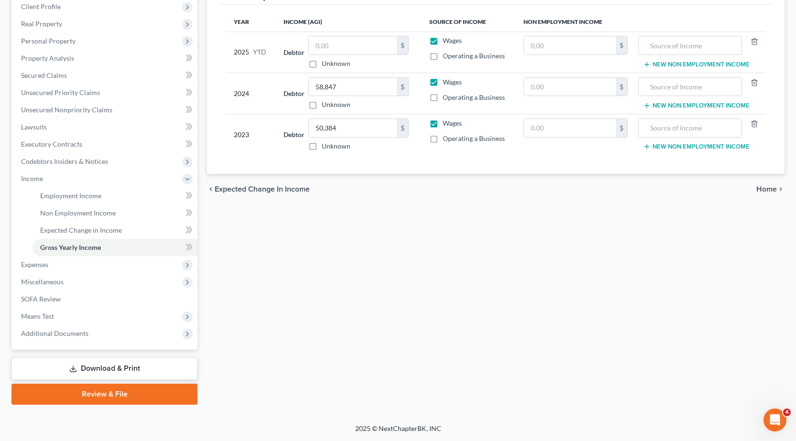
click at [101, 394] on link "Review & File" at bounding box center [104, 394] width 186 height 21
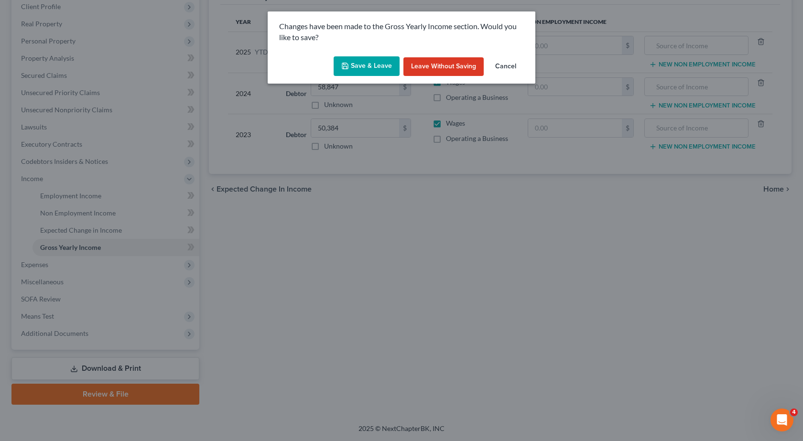
click at [505, 67] on button "Cancel" at bounding box center [506, 66] width 36 height 19
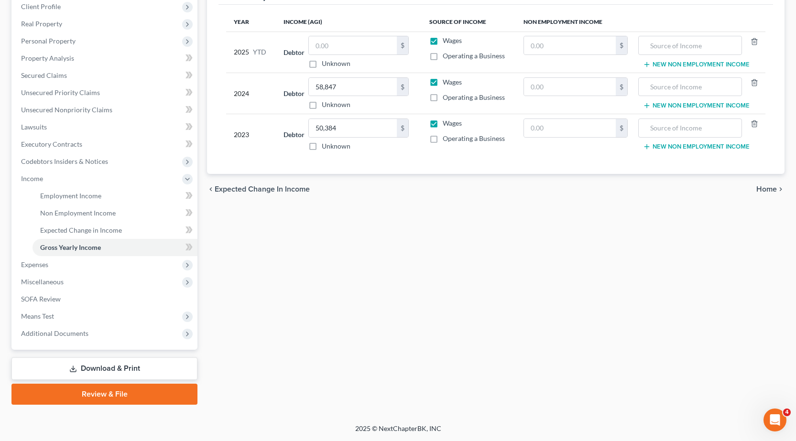
click at [89, 365] on link "Download & Print" at bounding box center [104, 369] width 186 height 22
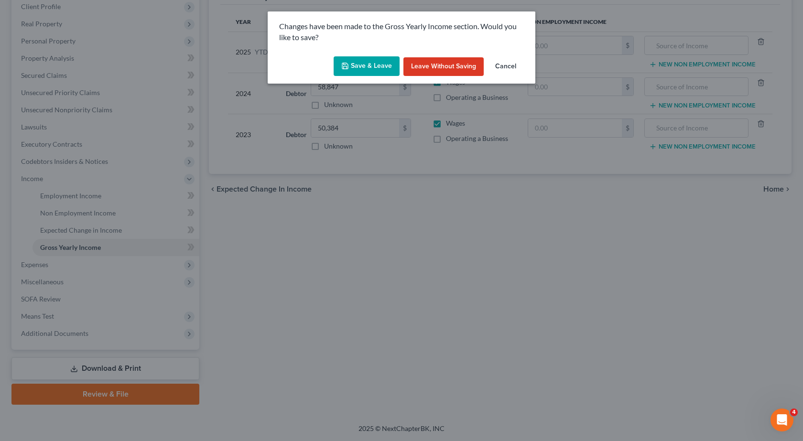
click at [502, 70] on button "Cancel" at bounding box center [506, 66] width 36 height 19
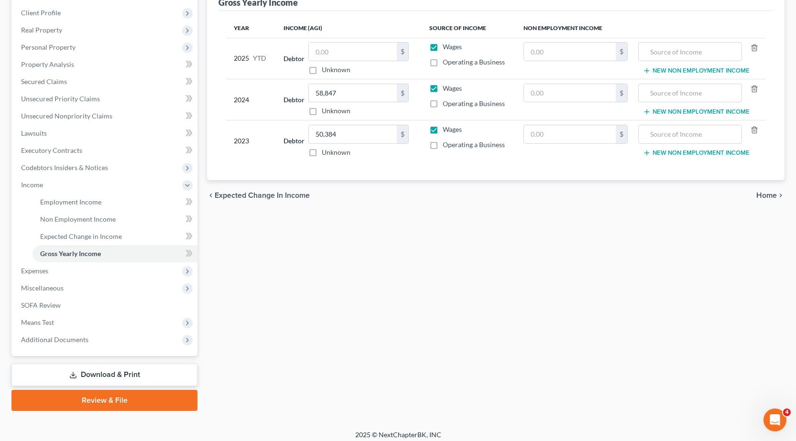
scroll to position [88, 0]
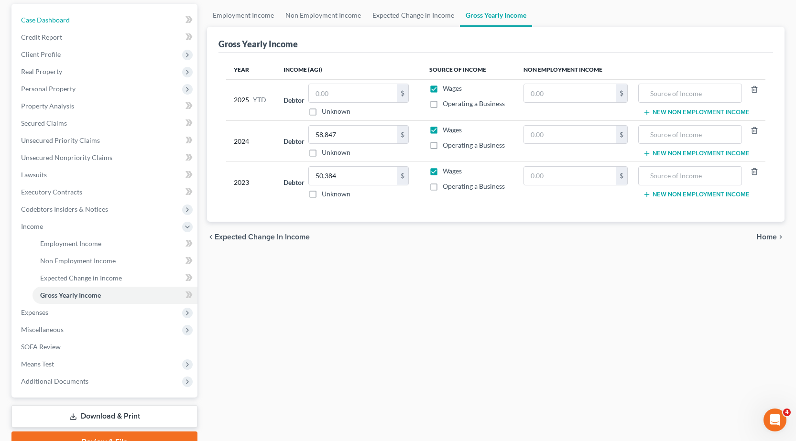
drag, startPoint x: 30, startPoint y: 12, endPoint x: 364, endPoint y: 315, distance: 450.9
click at [30, 13] on link "Case Dashboard" at bounding box center [105, 19] width 184 height 17
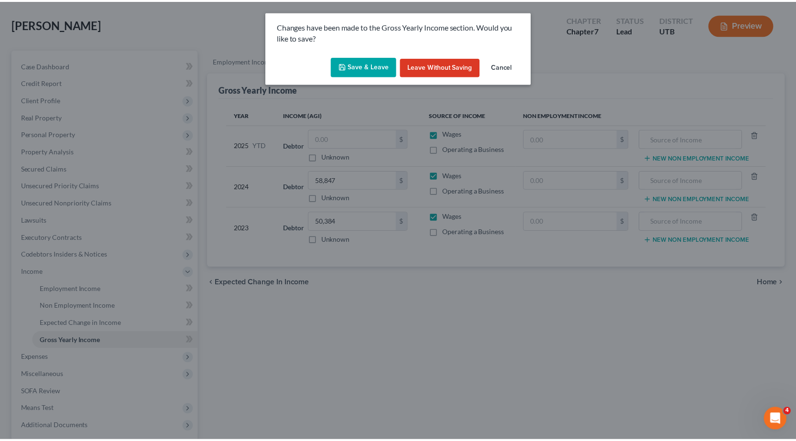
scroll to position [0, 0]
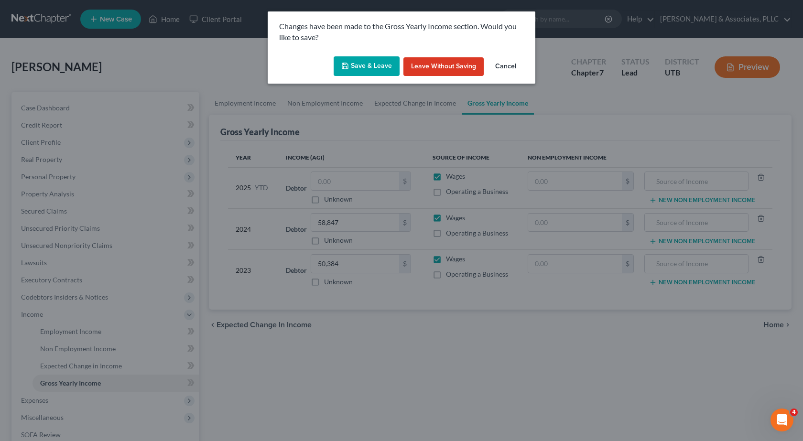
click at [366, 63] on button "Save & Leave" at bounding box center [367, 66] width 66 height 20
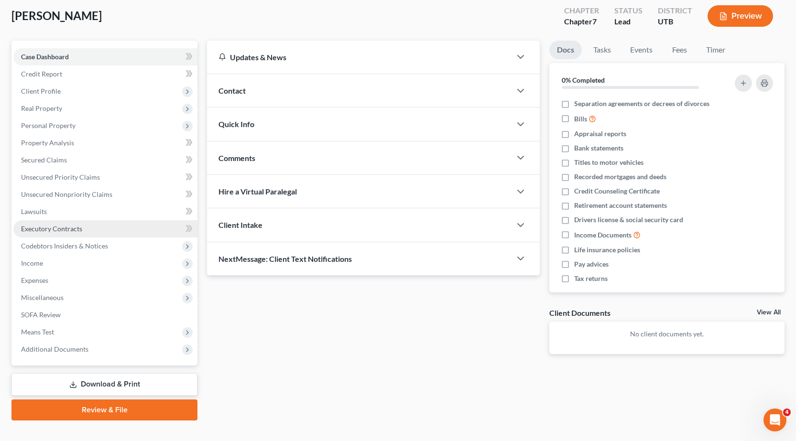
scroll to position [67, 0]
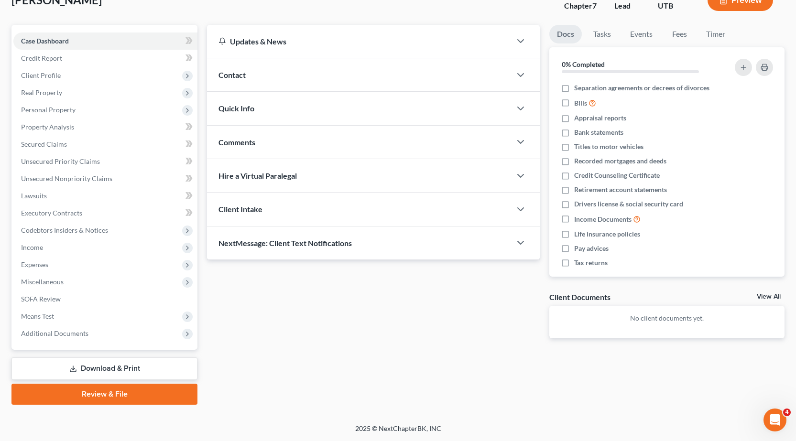
click at [112, 367] on link "Download & Print" at bounding box center [104, 369] width 186 height 22
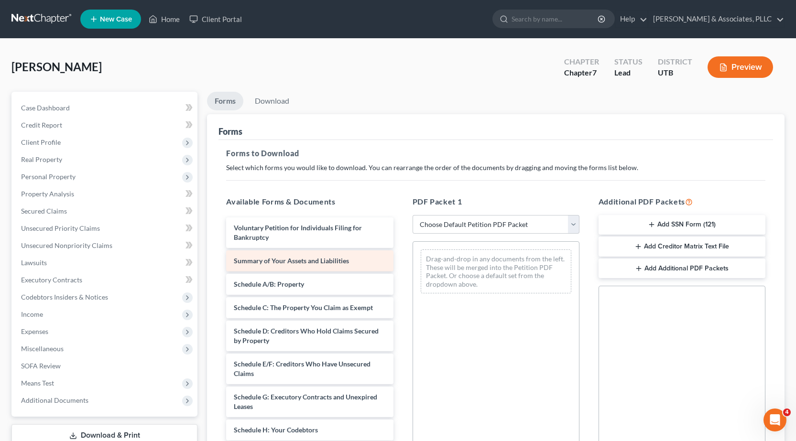
click at [277, 263] on span "Summary of Your Assets and Liabilities" at bounding box center [291, 261] width 115 height 8
click at [270, 260] on span "Summary of Your Assets and Liabilities" at bounding box center [291, 261] width 115 height 8
click at [270, 259] on span "Summary of Your Assets and Liabilities" at bounding box center [291, 261] width 115 height 8
click at [755, 70] on button "Preview" at bounding box center [741, 67] width 66 height 22
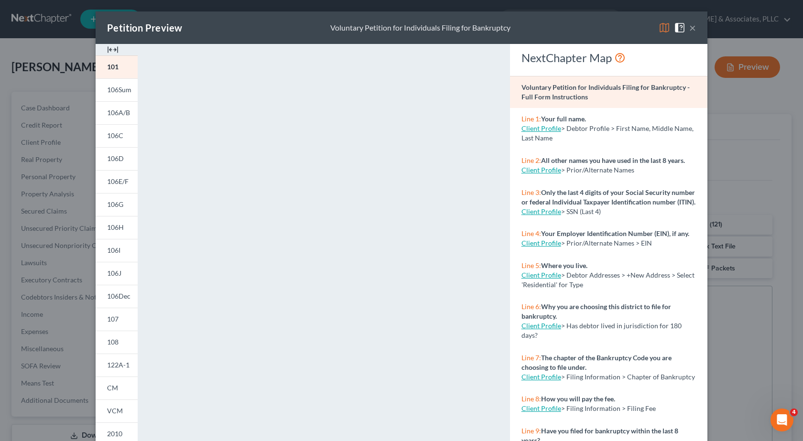
click at [684, 29] on span at bounding box center [681, 27] width 15 height 8
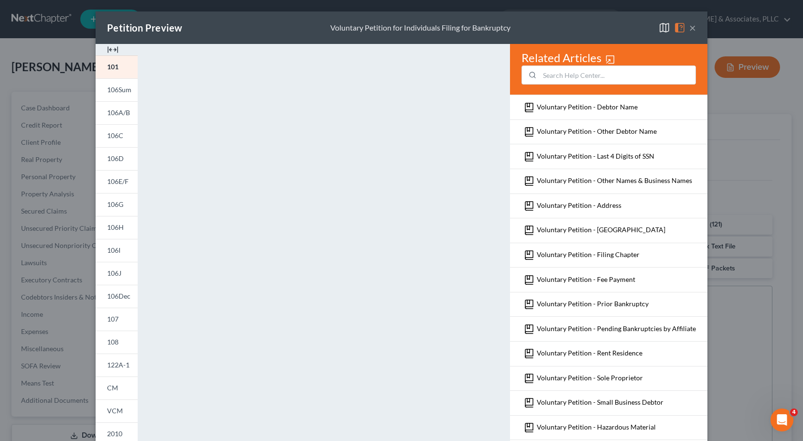
click at [689, 27] on button "×" at bounding box center [692, 27] width 7 height 11
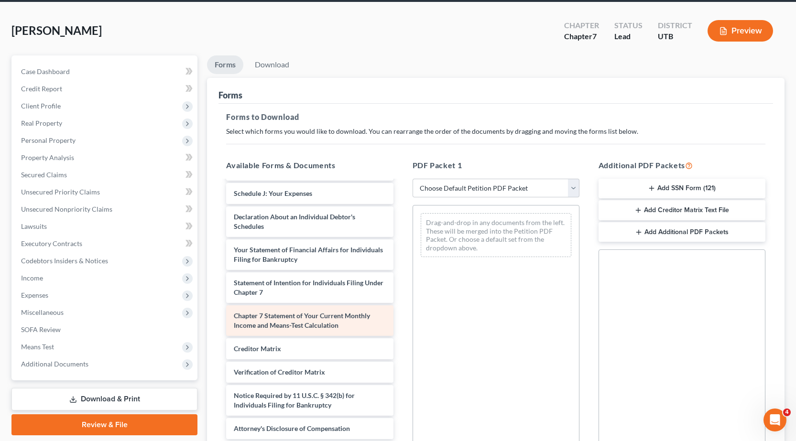
scroll to position [96, 0]
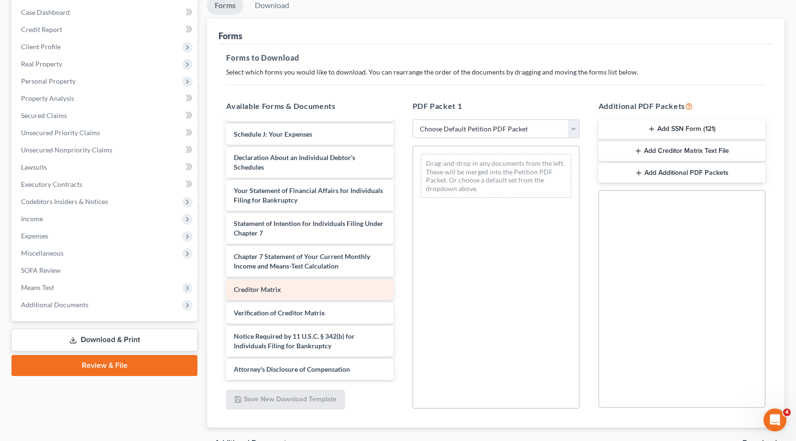
click at [281, 288] on span "Creditor Matrix" at bounding box center [257, 289] width 47 height 8
click at [259, 290] on div "Voluntary Petition for Individuals Filing for Bankruptcy Summary of Your Assets…" at bounding box center [310, 127] width 182 height 505
click at [259, 291] on span "Creditor Matrix" at bounding box center [257, 289] width 47 height 8
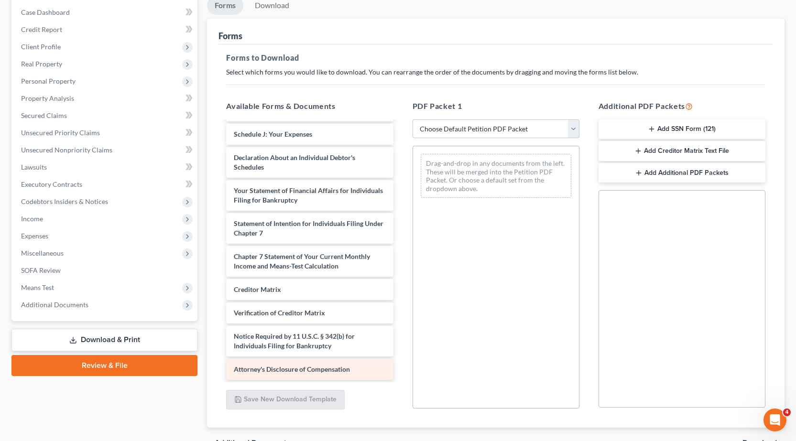
click at [261, 372] on div "Voluntary Petition for Individuals Filing for Bankruptcy Summary of Your Assets…" at bounding box center [310, 127] width 182 height 505
click at [283, 375] on div "Attorney's Disclosure of Compensation" at bounding box center [309, 369] width 167 height 21
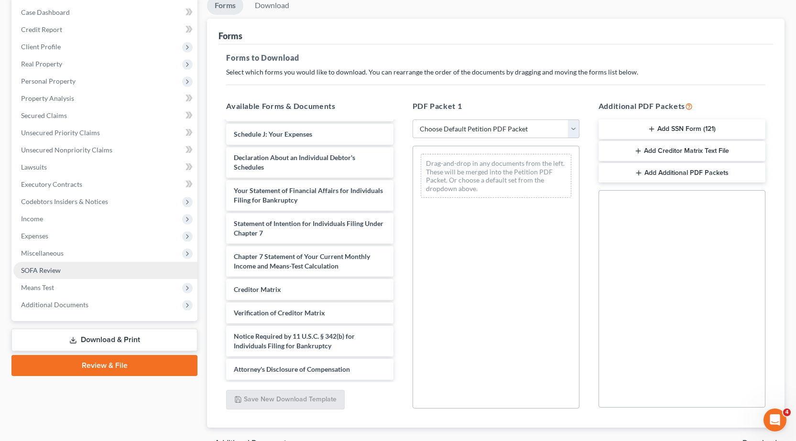
click at [38, 267] on span "SOFA Review" at bounding box center [41, 270] width 40 height 8
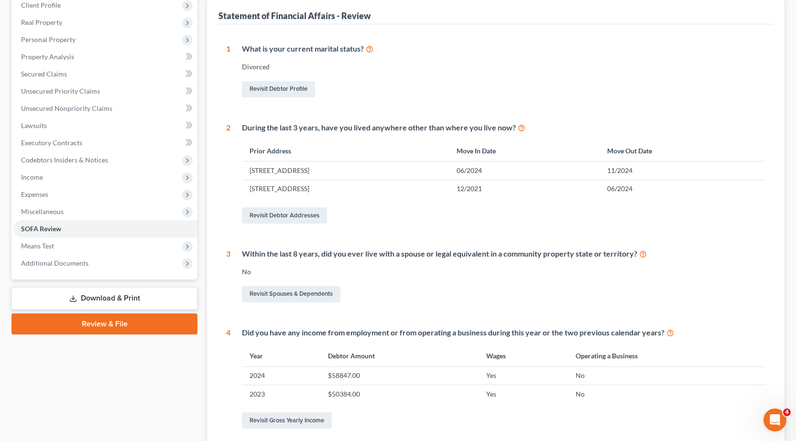
scroll to position [143, 0]
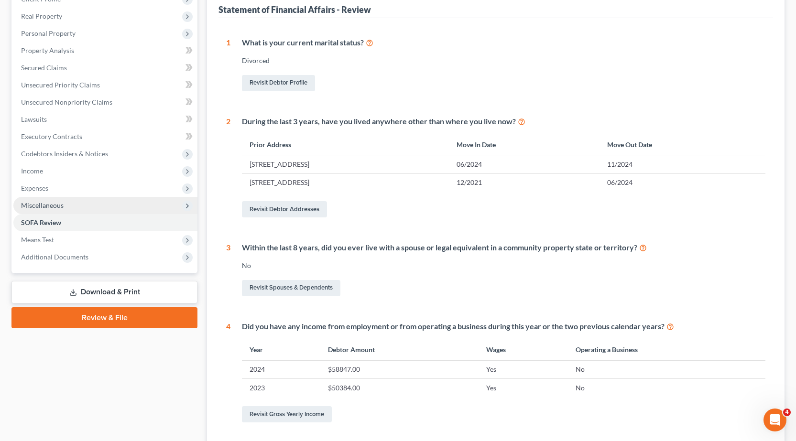
click at [47, 203] on span "Miscellaneous" at bounding box center [42, 205] width 43 height 8
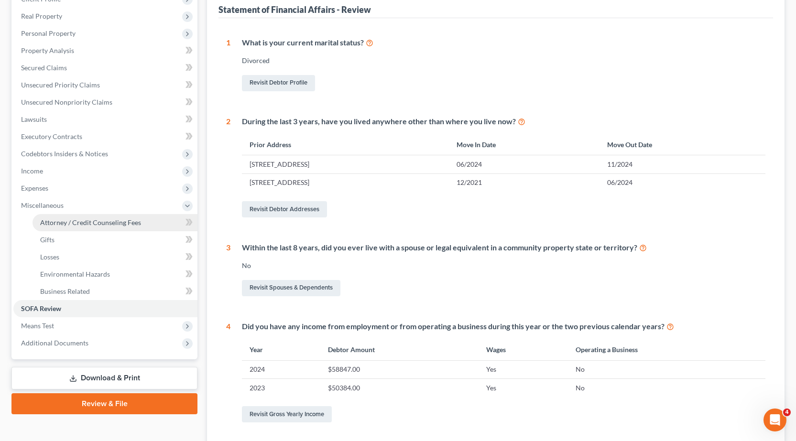
click at [57, 223] on span "Attorney / Credit Counseling Fees" at bounding box center [90, 223] width 101 height 8
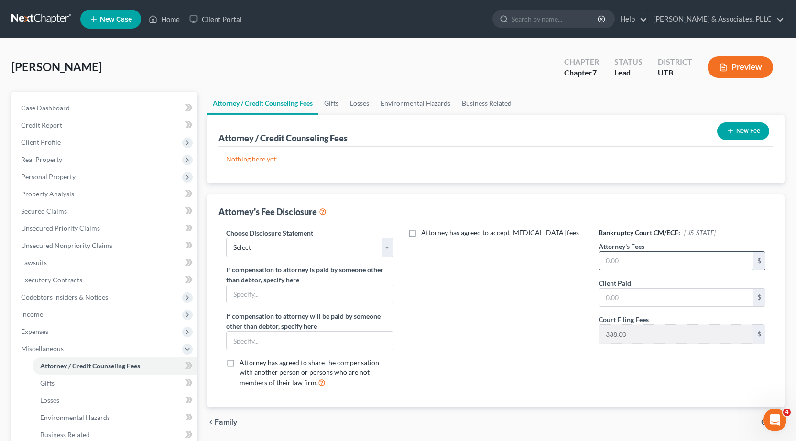
click at [614, 256] on input "text" at bounding box center [676, 261] width 154 height 18
type input "1,800"
click at [611, 298] on input "text" at bounding box center [676, 298] width 154 height 18
type input "1,000"
click at [256, 245] on select "Select Attorney Fee Disclosure" at bounding box center [309, 247] width 167 height 19
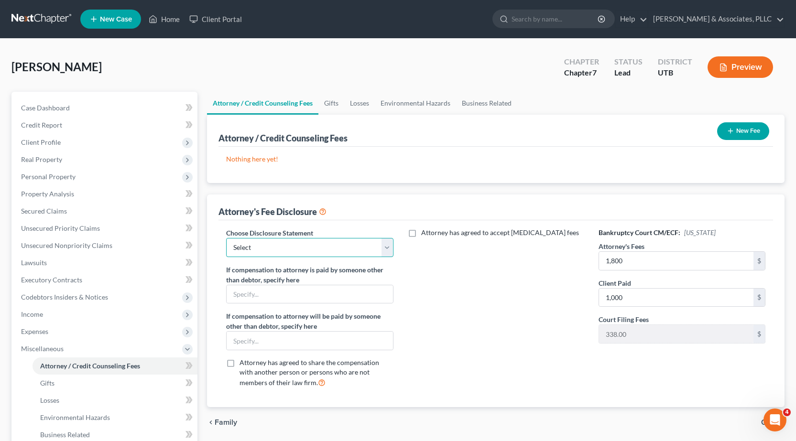
select select "0"
click at [226, 238] on select "Select Attorney Fee Disclosure" at bounding box center [309, 247] width 167 height 19
click at [421, 233] on label "Attorney has agreed to accept retainer fees" at bounding box center [500, 233] width 158 height 10
click at [425, 233] on input "Attorney has agreed to accept retainer fees" at bounding box center [428, 231] width 6 height 6
click at [421, 233] on label "Attorney has agreed to accept retainer fees" at bounding box center [500, 233] width 158 height 10
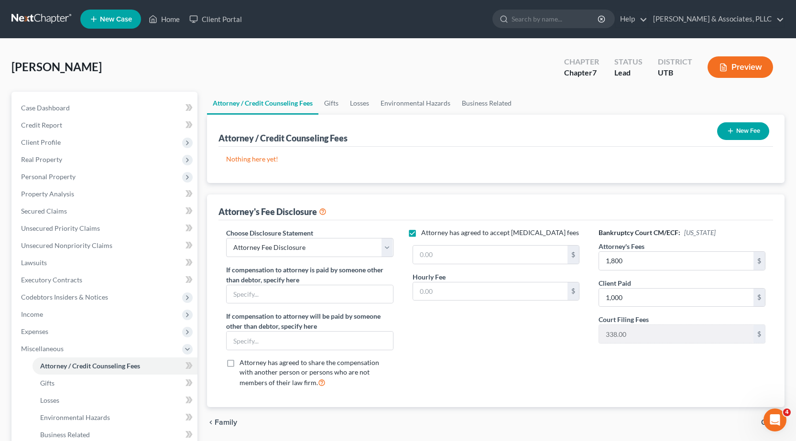
click at [425, 233] on input "Attorney has agreed to accept retainer fees" at bounding box center [428, 231] width 6 height 6
checkbox input "false"
click at [58, 418] on span "Environmental Hazards" at bounding box center [75, 418] width 70 height 8
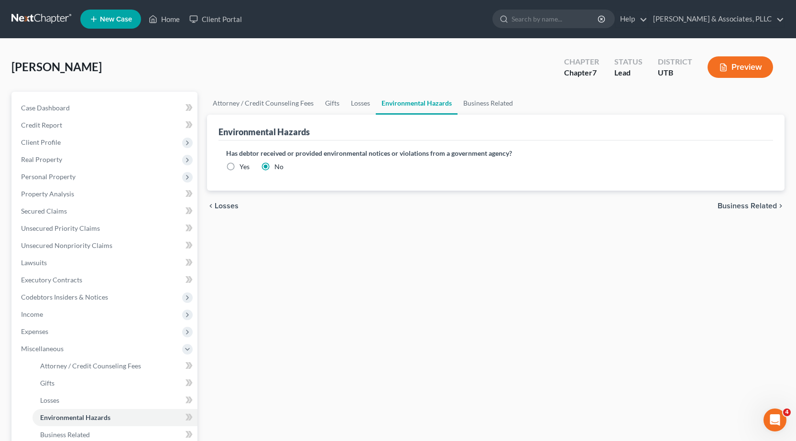
click at [751, 68] on button "Preview" at bounding box center [741, 67] width 66 height 22
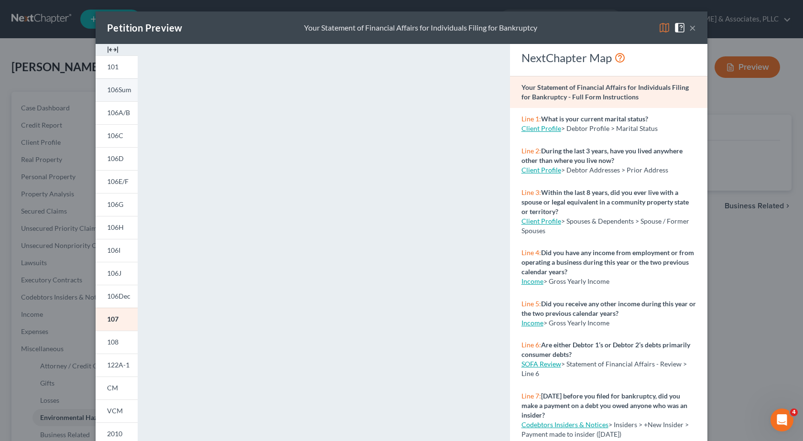
click at [119, 93] on span "106Sum" at bounding box center [119, 90] width 24 height 8
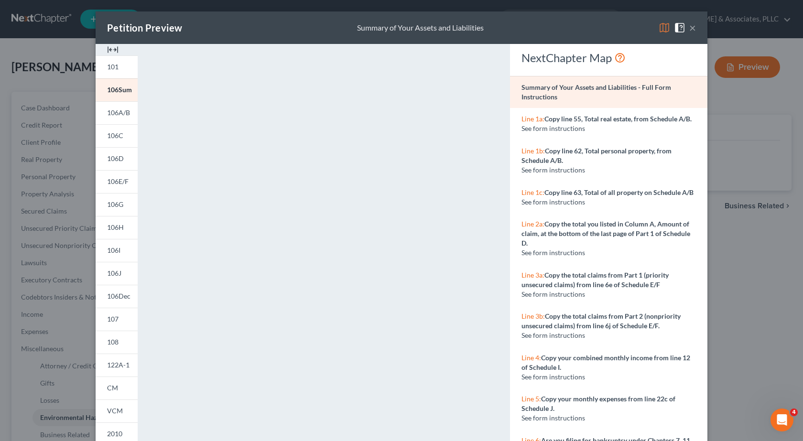
click at [37, 279] on div "Petition Preview Summary of Your Assets and Liabilities × 101 106Sum 106A/B 106…" at bounding box center [401, 220] width 803 height 441
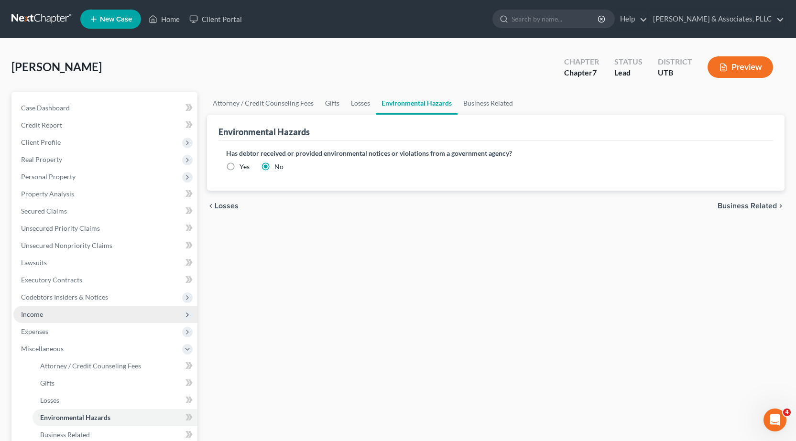
click at [36, 315] on span "Income" at bounding box center [32, 314] width 22 height 8
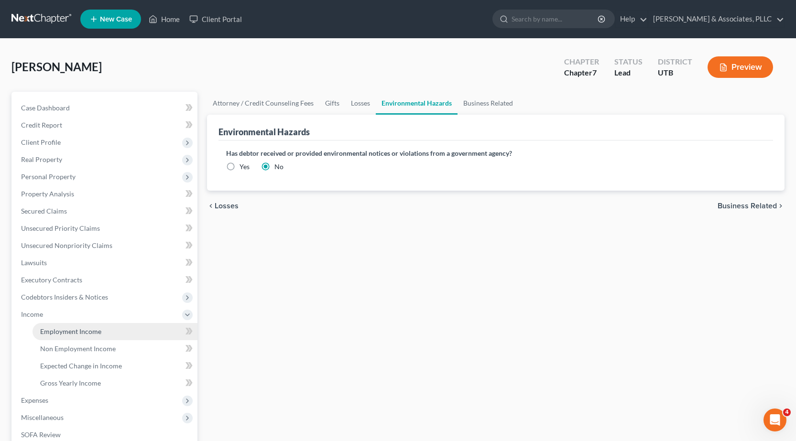
click at [59, 332] on span "Employment Income" at bounding box center [70, 332] width 61 height 8
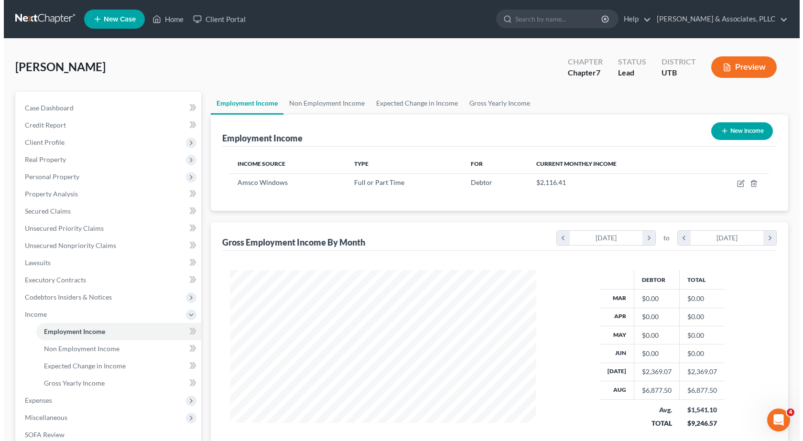
scroll to position [172, 326]
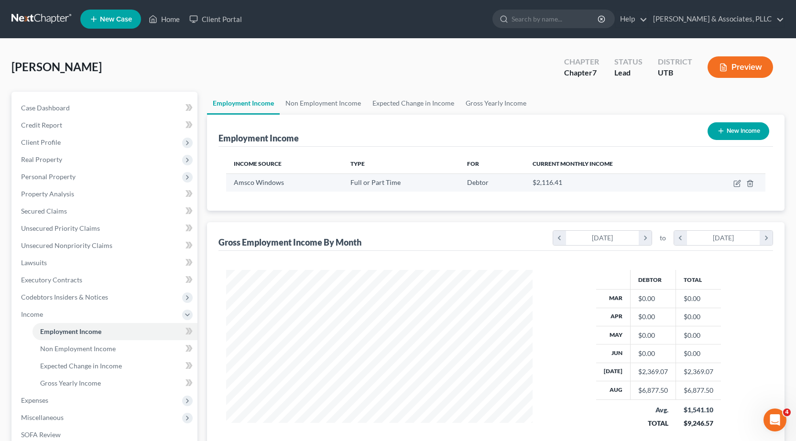
click at [525, 187] on td "$2,116.41" at bounding box center [610, 183] width 170 height 18
click at [738, 182] on icon "button" at bounding box center [738, 182] width 4 height 4
select select "0"
select select "46"
select select "0"
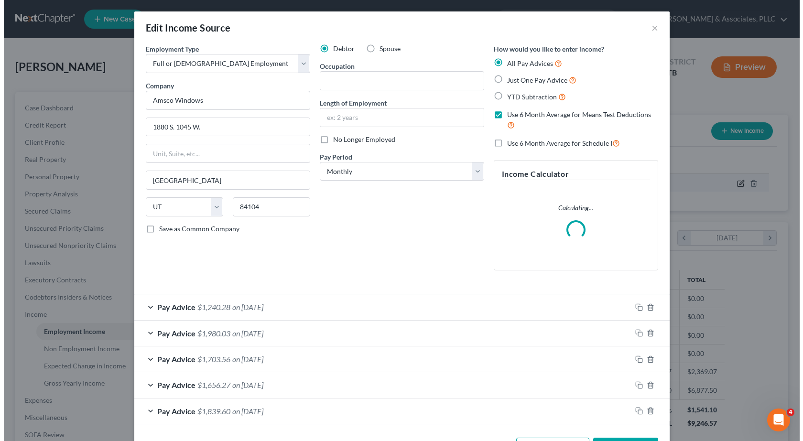
scroll to position [172, 329]
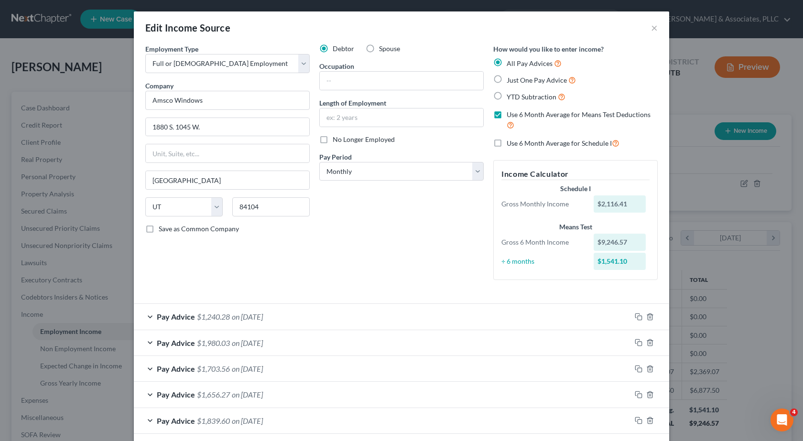
click at [507, 114] on label "Use 6 Month Average for Means Test Deductions" at bounding box center [582, 120] width 151 height 21
click at [511, 114] on input "Use 6 Month Average for Means Test Deductions" at bounding box center [514, 113] width 6 height 6
checkbox input "false"
click at [475, 172] on select "Select Monthly Twice Monthly Every Other Week Weekly" at bounding box center [401, 171] width 164 height 19
select select "2"
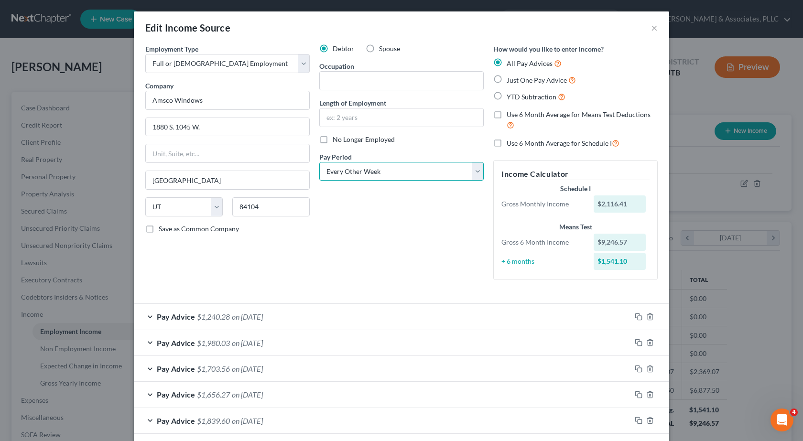
click at [319, 162] on select "Select Monthly Twice Monthly Every Other Week Weekly" at bounding box center [401, 171] width 164 height 19
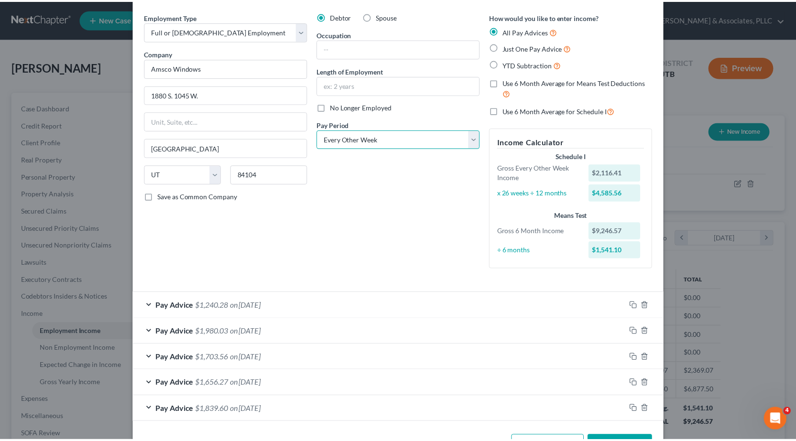
scroll to position [66, 0]
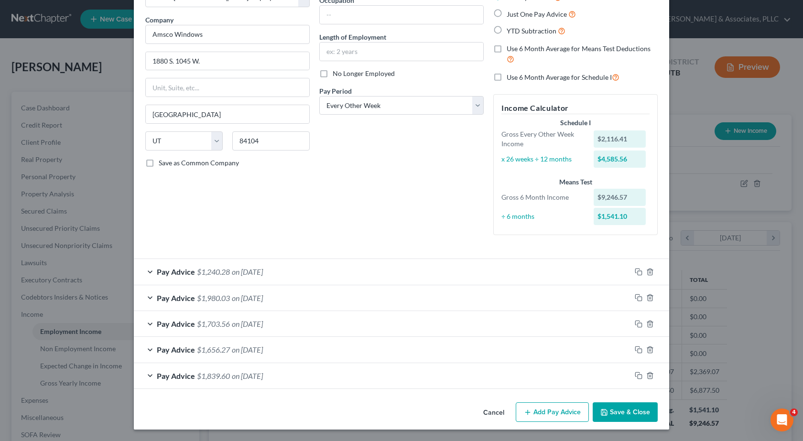
click at [634, 403] on button "Save & Close" at bounding box center [625, 413] width 65 height 20
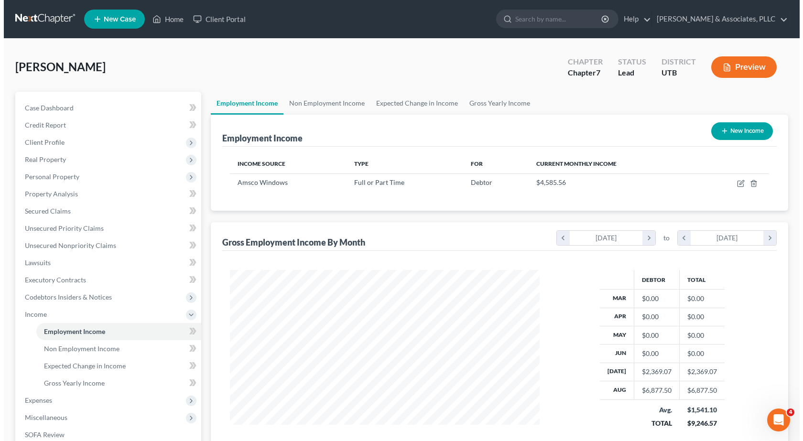
scroll to position [477954, 477800]
click at [748, 69] on button "Preview" at bounding box center [741, 67] width 66 height 22
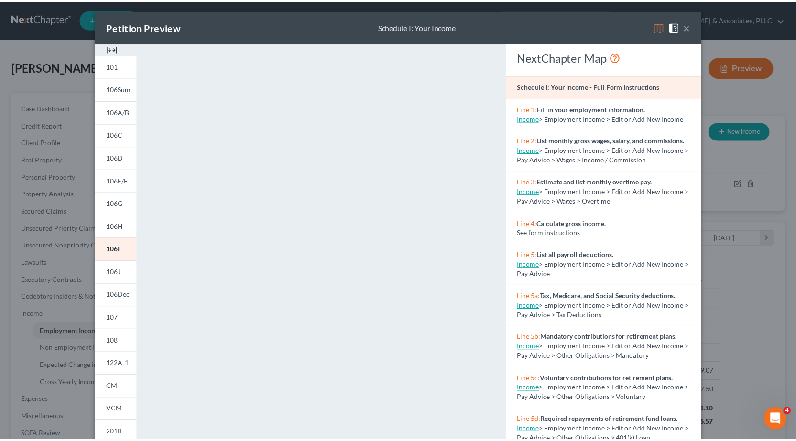
scroll to position [0, 0]
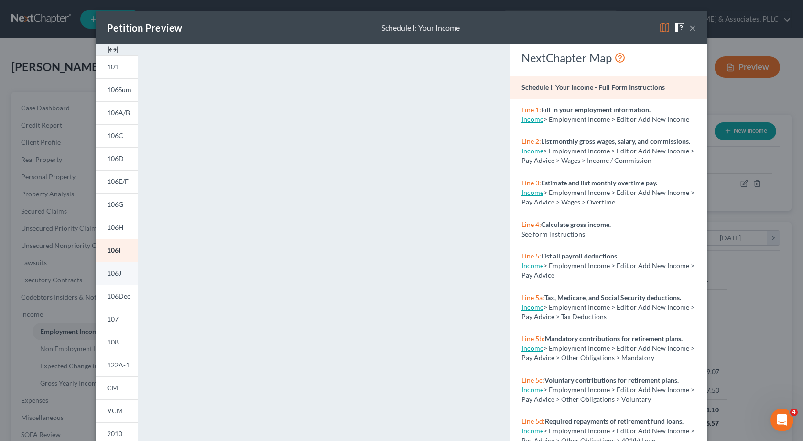
click at [107, 273] on span "106J" at bounding box center [114, 273] width 14 height 8
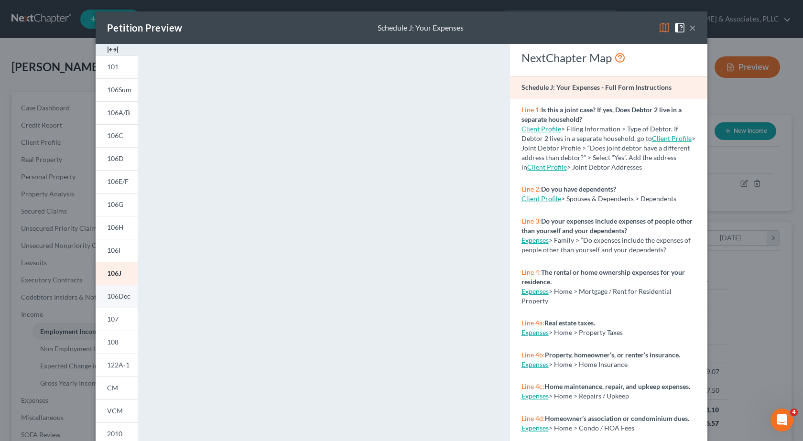
click at [117, 292] on span "106Dec" at bounding box center [118, 296] width 23 height 8
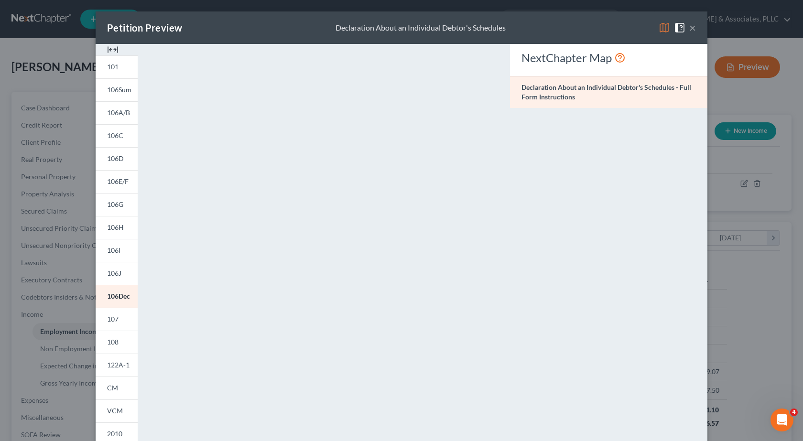
click at [59, 334] on div "Petition Preview Declaration About an Individual Debtor's Schedules × 101 106Su…" at bounding box center [401, 220] width 803 height 441
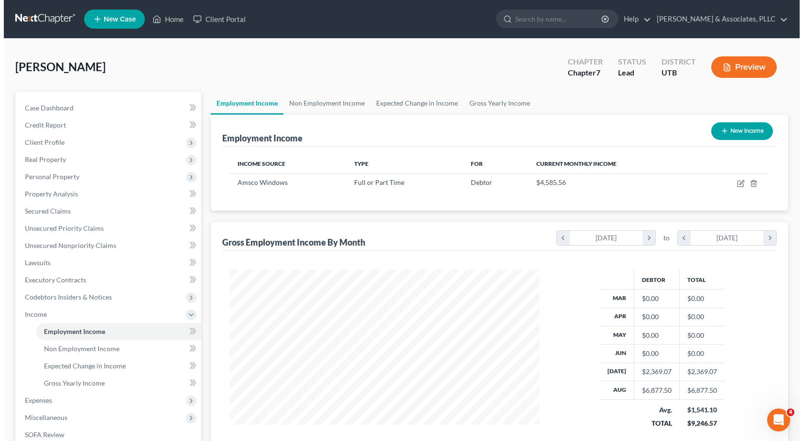
scroll to position [477954, 477800]
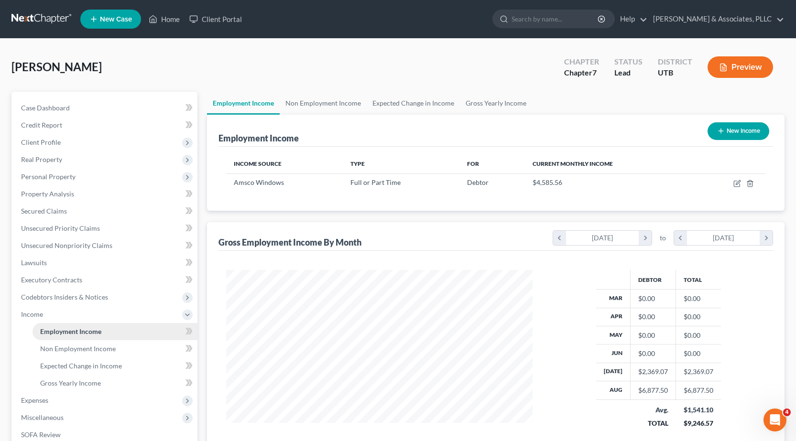
click at [86, 330] on span "Employment Income" at bounding box center [70, 332] width 61 height 8
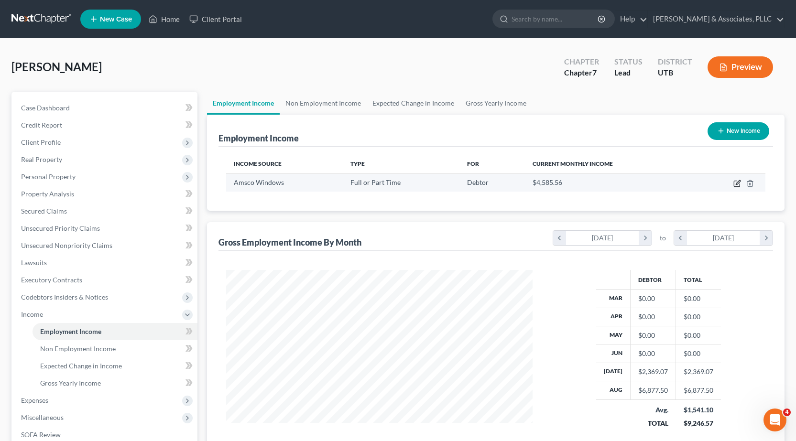
click at [738, 185] on icon "button" at bounding box center [738, 182] width 4 height 4
select select "0"
select select "46"
select select "2"
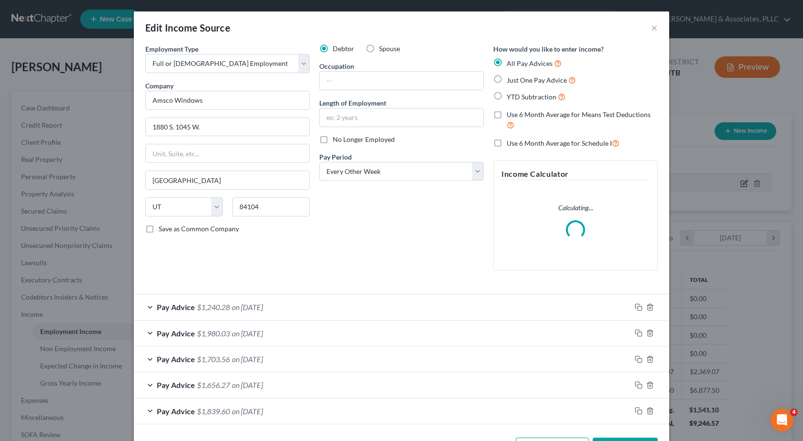
scroll to position [172, 329]
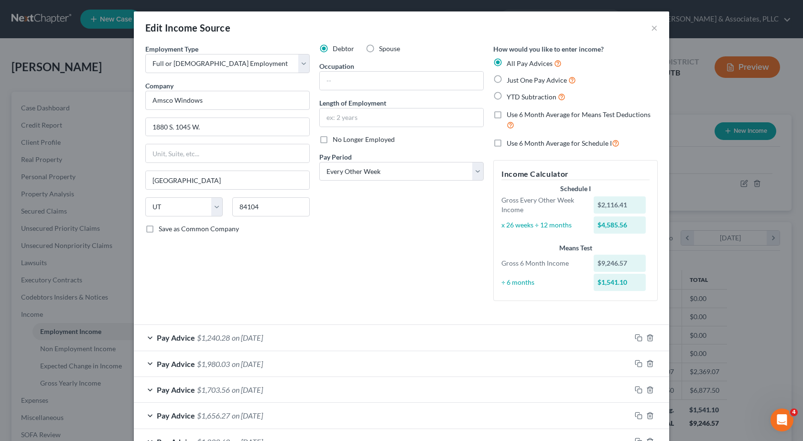
click at [507, 80] on label "Just One Pay Advice" at bounding box center [541, 80] width 69 height 11
click at [511, 80] on input "Just One Pay Advice" at bounding box center [514, 78] width 6 height 6
radio input "true"
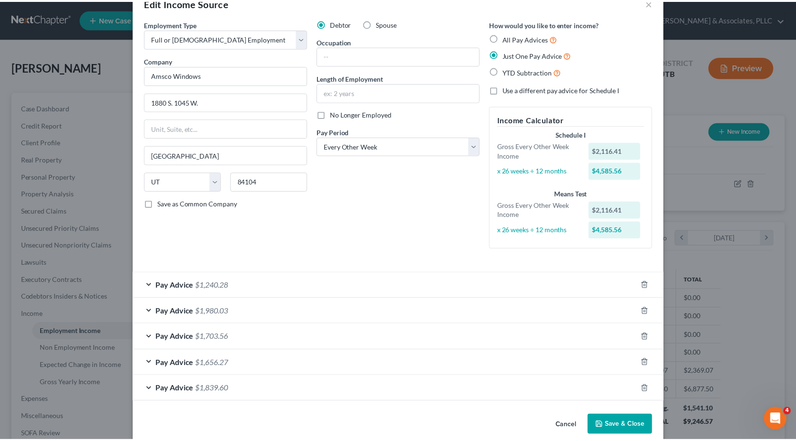
scroll to position [39, 0]
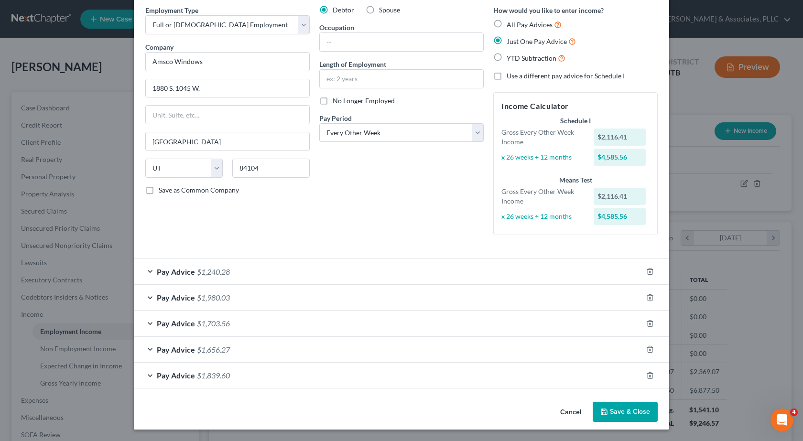
click at [637, 418] on button "Save & Close" at bounding box center [625, 412] width 65 height 20
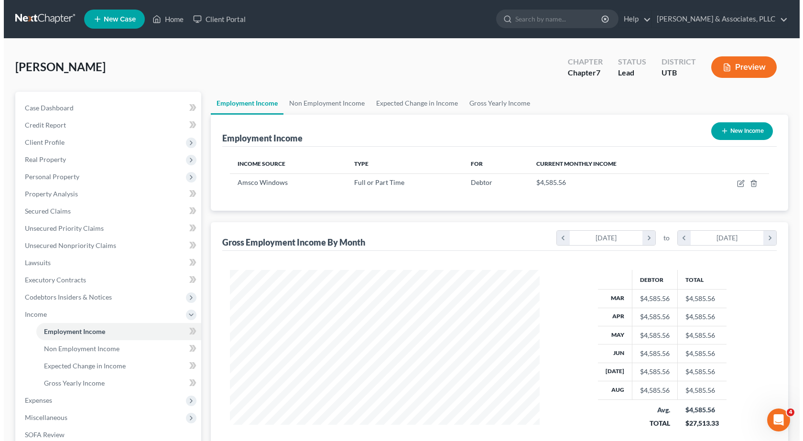
scroll to position [477954, 477800]
click at [744, 66] on button "Preview" at bounding box center [741, 67] width 66 height 22
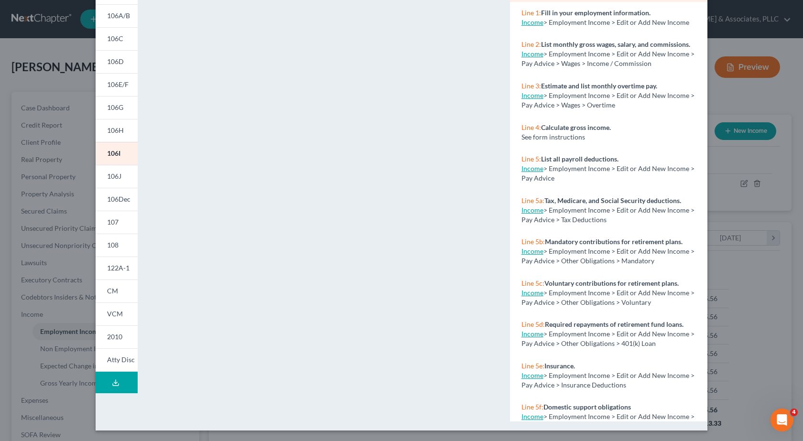
scroll to position [98, 0]
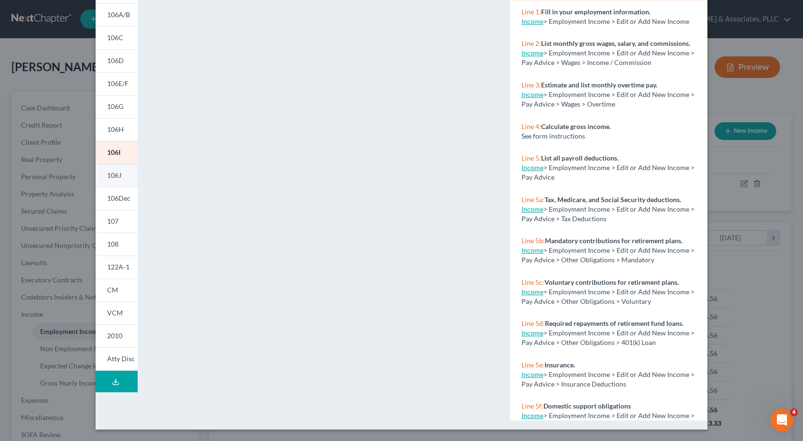
click at [110, 174] on span "106J" at bounding box center [114, 175] width 14 height 8
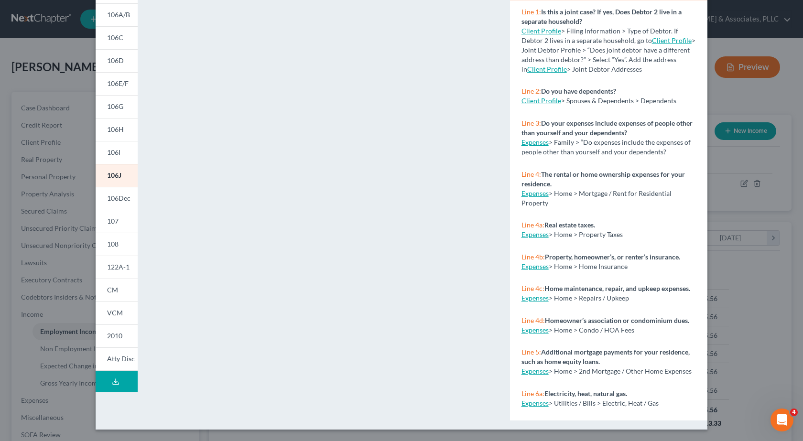
click at [59, 328] on div "Petition Preview Schedule J: Your Expenses × 101 106Sum 106A/B 106C 106D 106E/F…" at bounding box center [401, 220] width 803 height 441
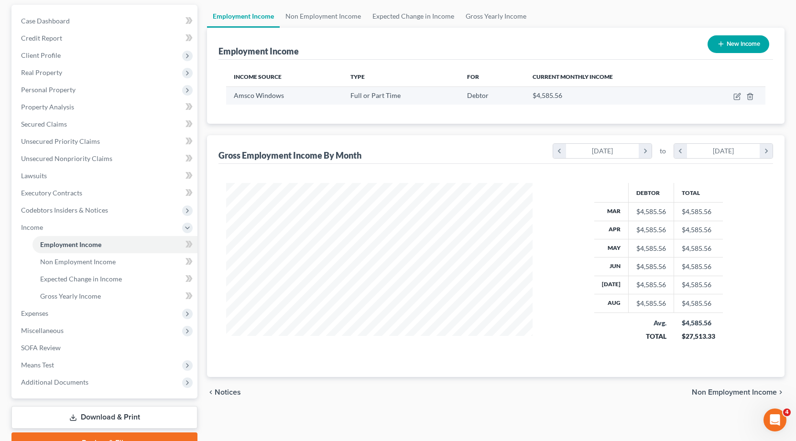
scroll to position [96, 0]
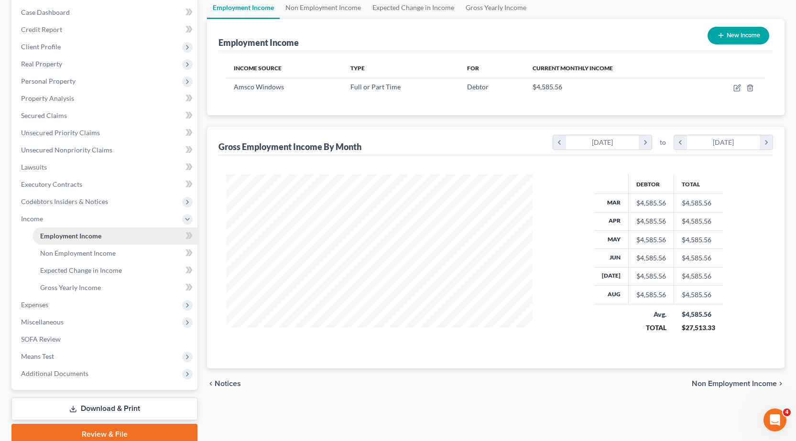
click at [85, 237] on span "Employment Income" at bounding box center [70, 236] width 61 height 8
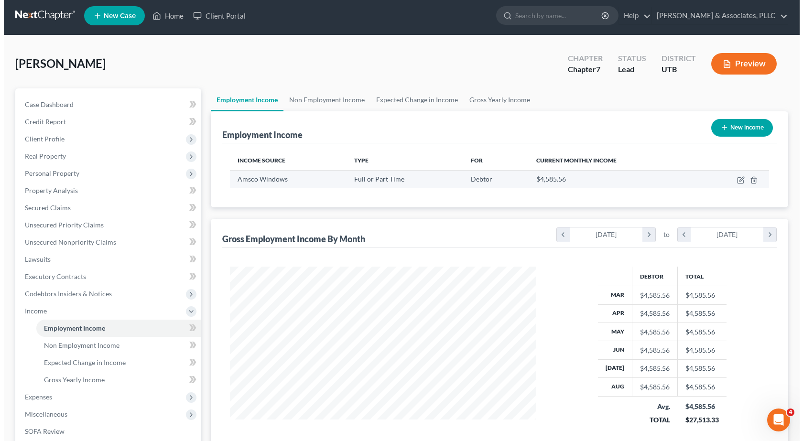
scroll to position [0, 0]
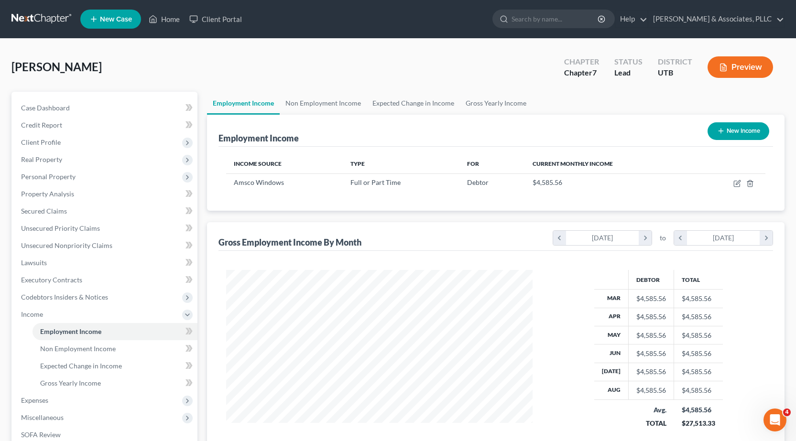
click at [744, 69] on button "Preview" at bounding box center [741, 67] width 66 height 22
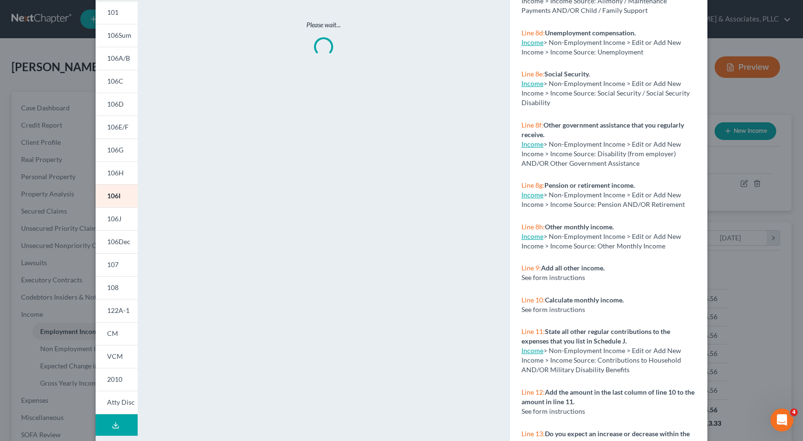
scroll to position [89, 0]
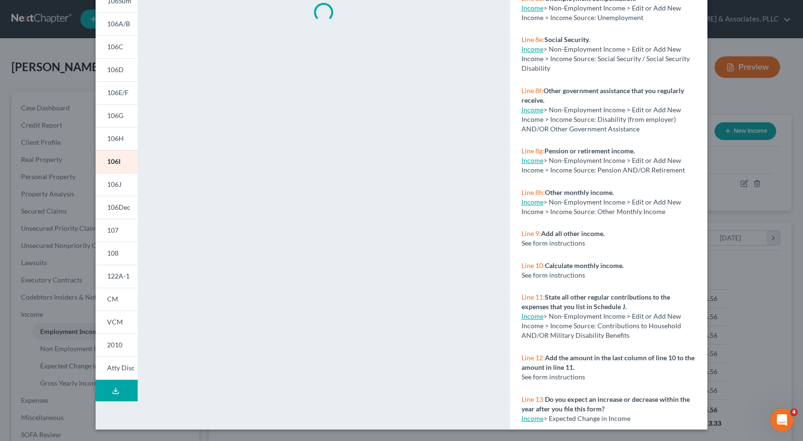
click at [118, 388] on button "Download Draft" at bounding box center [117, 391] width 42 height 22
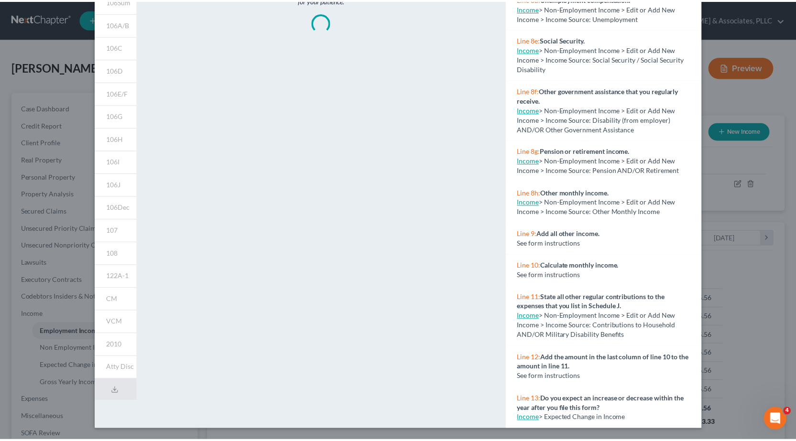
scroll to position [0, 0]
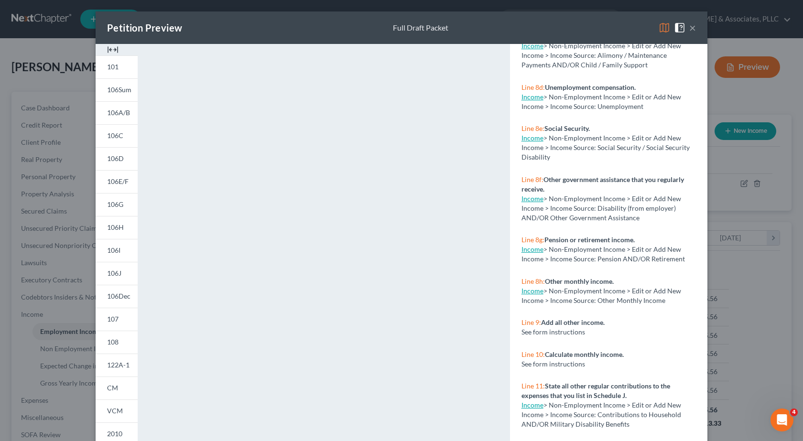
click at [689, 28] on button "×" at bounding box center [692, 27] width 7 height 11
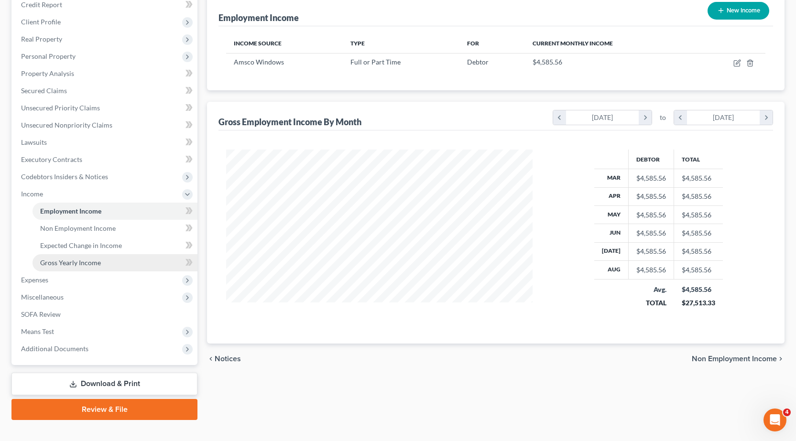
scroll to position [136, 0]
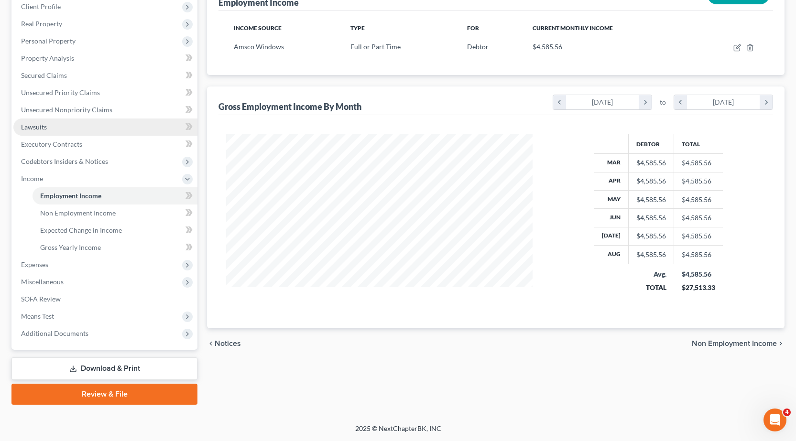
click at [36, 127] on span "Lawsuits" at bounding box center [34, 127] width 26 height 8
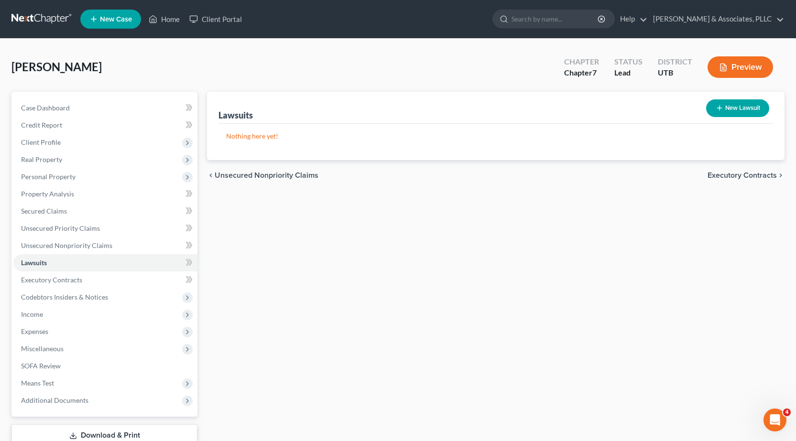
click at [751, 108] on button "New Lawsuit" at bounding box center [737, 108] width 63 height 18
select select "0"
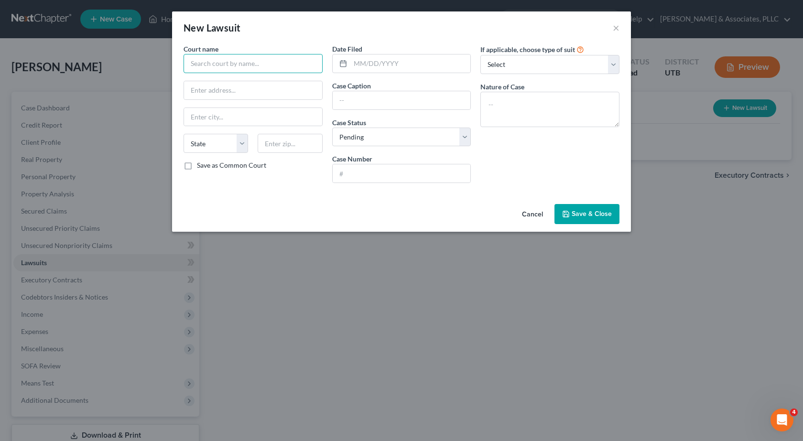
click at [214, 65] on input "text" at bounding box center [253, 63] width 139 height 19
type input "3th Court Judicial District"
click at [210, 89] on input "text" at bounding box center [253, 90] width 138 height 18
type input "4"
drag, startPoint x: 188, startPoint y: 65, endPoint x: 292, endPoint y: 65, distance: 103.3
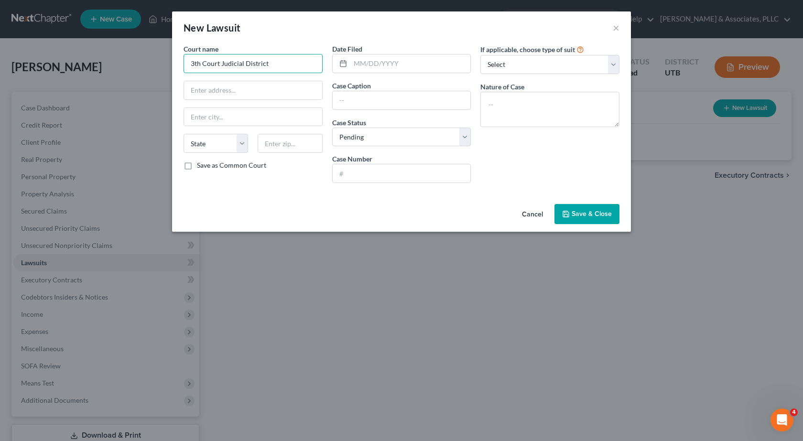
click at [292, 65] on input "3th Court Judicial District" at bounding box center [253, 63] width 139 height 19
click at [244, 81] on input "text" at bounding box center [253, 90] width 138 height 18
type input "450 S State St."
type input "Salt Lake City"
select select "46"
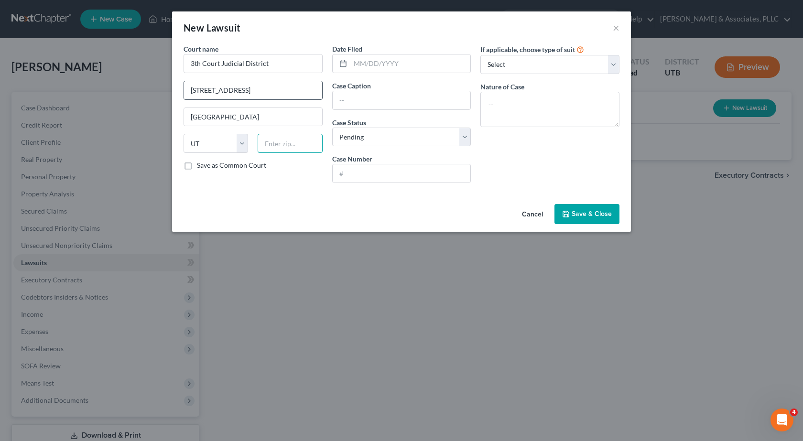
type input "84114"
click at [361, 64] on input "text" at bounding box center [410, 64] width 120 height 18
click at [353, 106] on input "text" at bounding box center [402, 100] width 138 height 18
type input "Cavalry SPV I, LLC v. Holvin Correa"
click at [383, 176] on input "text" at bounding box center [402, 173] width 138 height 18
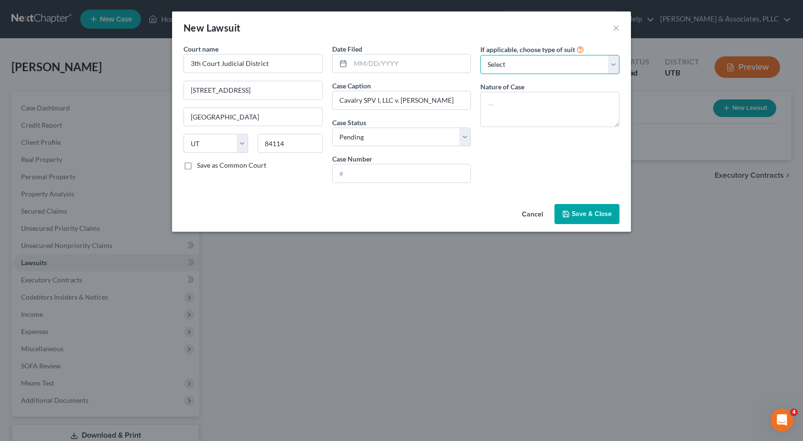
click at [607, 65] on select "Select Repossession Garnishment Foreclosure Attached, Seized, Or Levied Other" at bounding box center [550, 64] width 139 height 19
select select "1"
click at [481, 55] on select "Select Repossession Garnishment Foreclosure Attached, Seized, Or Levied Other" at bounding box center [550, 64] width 139 height 19
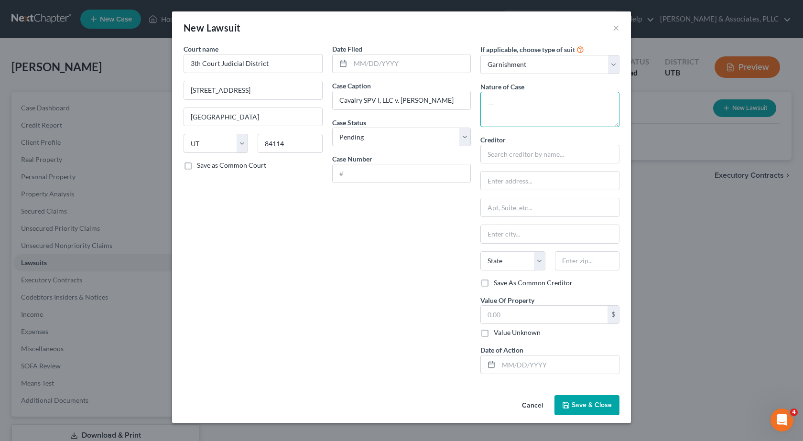
click at [509, 102] on textarea at bounding box center [550, 109] width 139 height 35
click at [515, 157] on input "text" at bounding box center [550, 154] width 139 height 19
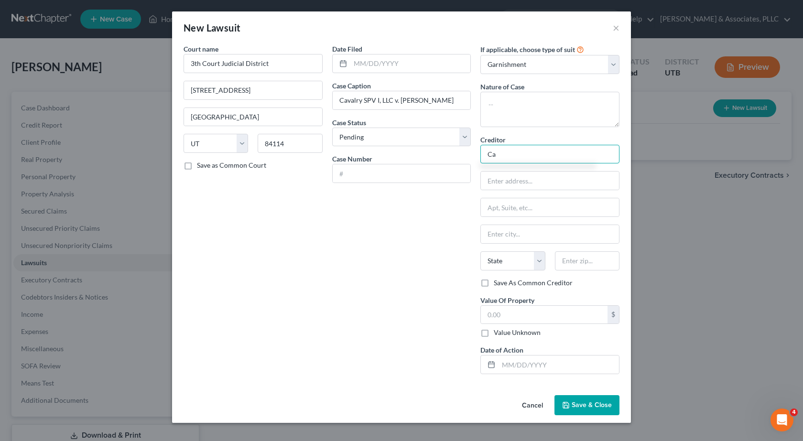
type input "C"
type input "Citibank N.A./Costco"
click at [509, 316] on input "text" at bounding box center [544, 315] width 127 height 18
type input "3,020.44"
click at [537, 366] on input "text" at bounding box center [559, 365] width 120 height 18
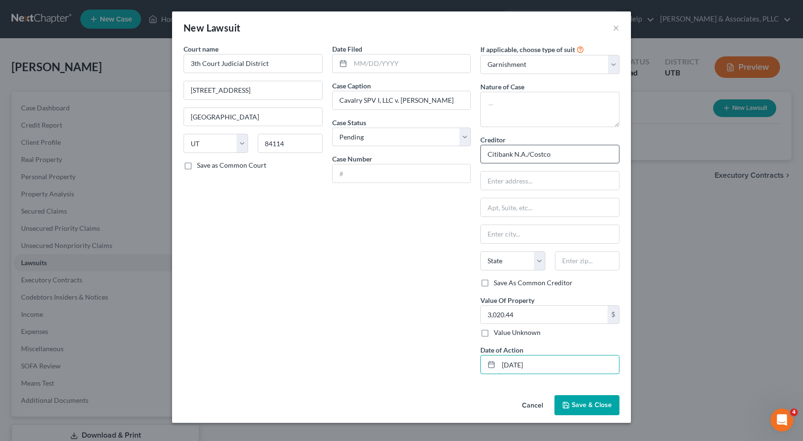
type input "05/12/2025"
drag, startPoint x: 558, startPoint y: 155, endPoint x: 490, endPoint y: 156, distance: 68.4
click at [485, 155] on input "Citibank N.A./Costco" at bounding box center [550, 154] width 139 height 19
click at [506, 177] on input "text" at bounding box center [550, 181] width 138 height 18
paste input "Bankcard Payments Department"
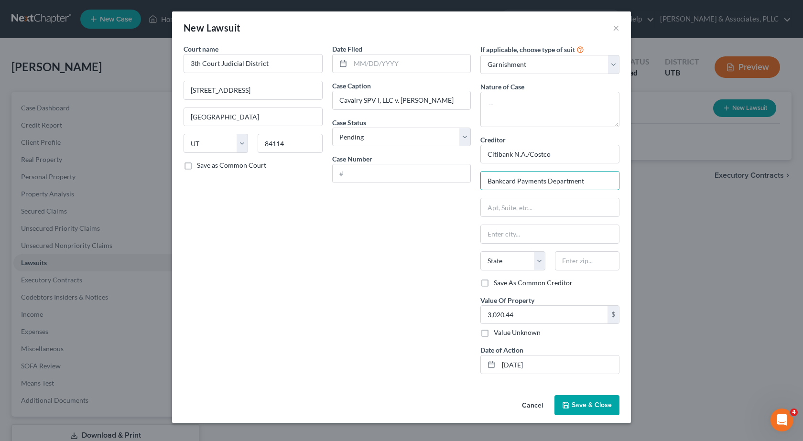
type input "Bankcard Payments Department"
click at [504, 209] on input "text" at bounding box center [550, 207] width 138 height 18
paste input "400 White Clay Center Drive"
type input "400 White Clay Center Drive"
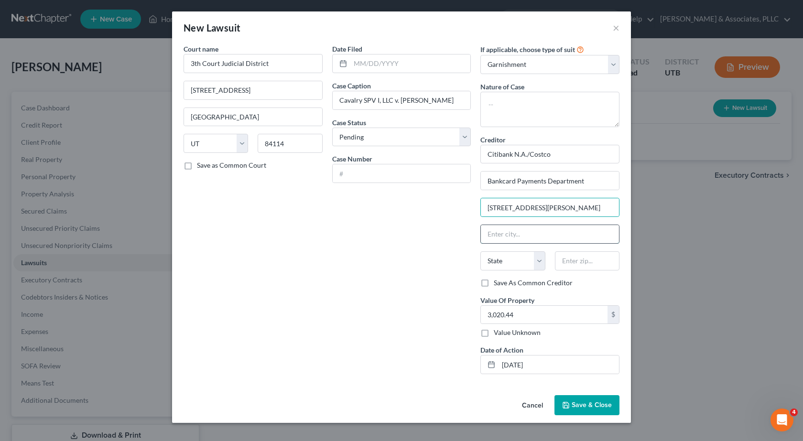
click at [503, 238] on input "text" at bounding box center [550, 234] width 138 height 18
paste input "Newark"
type input "Newark"
drag, startPoint x: 538, startPoint y: 265, endPoint x: 529, endPoint y: 253, distance: 14.9
click at [538, 265] on select "State AL AK AR AZ CA CO CT DE DC FL GA GU HI ID IL IN IA KS KY LA ME MD MA MI M…" at bounding box center [513, 260] width 65 height 19
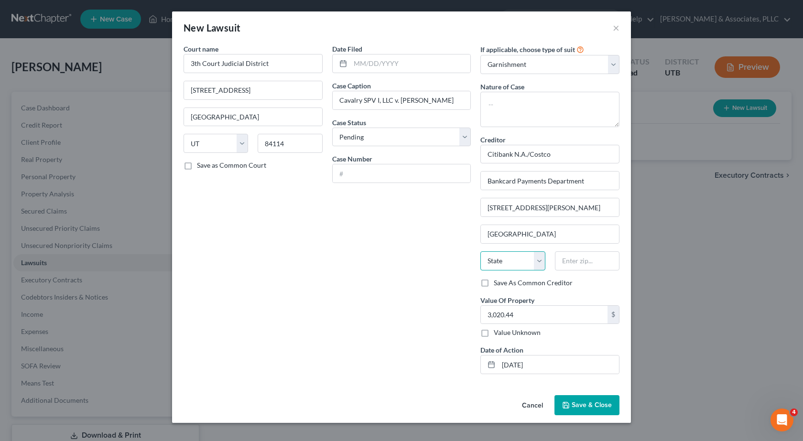
select select "7"
click at [481, 251] on select "State AL AK AR AZ CA CO CT DE DC FL GA GU HI ID IL IN IA KS KY LA ME MD MA MI M…" at bounding box center [513, 260] width 65 height 19
click at [582, 262] on input "text" at bounding box center [587, 260] width 65 height 19
paste input "19711"
type input "19711"
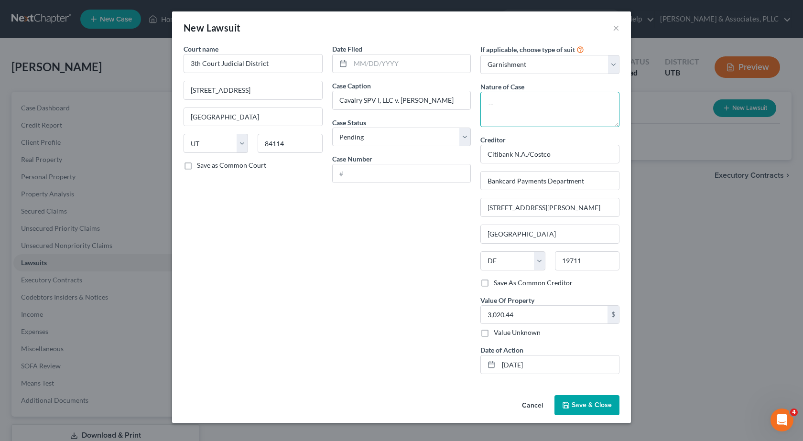
click at [499, 106] on textarea at bounding box center [550, 109] width 139 height 35
type textarea "Loan"
click at [585, 401] on button "Save & Close" at bounding box center [587, 405] width 65 height 20
